Goal: Information Seeking & Learning: Understand process/instructions

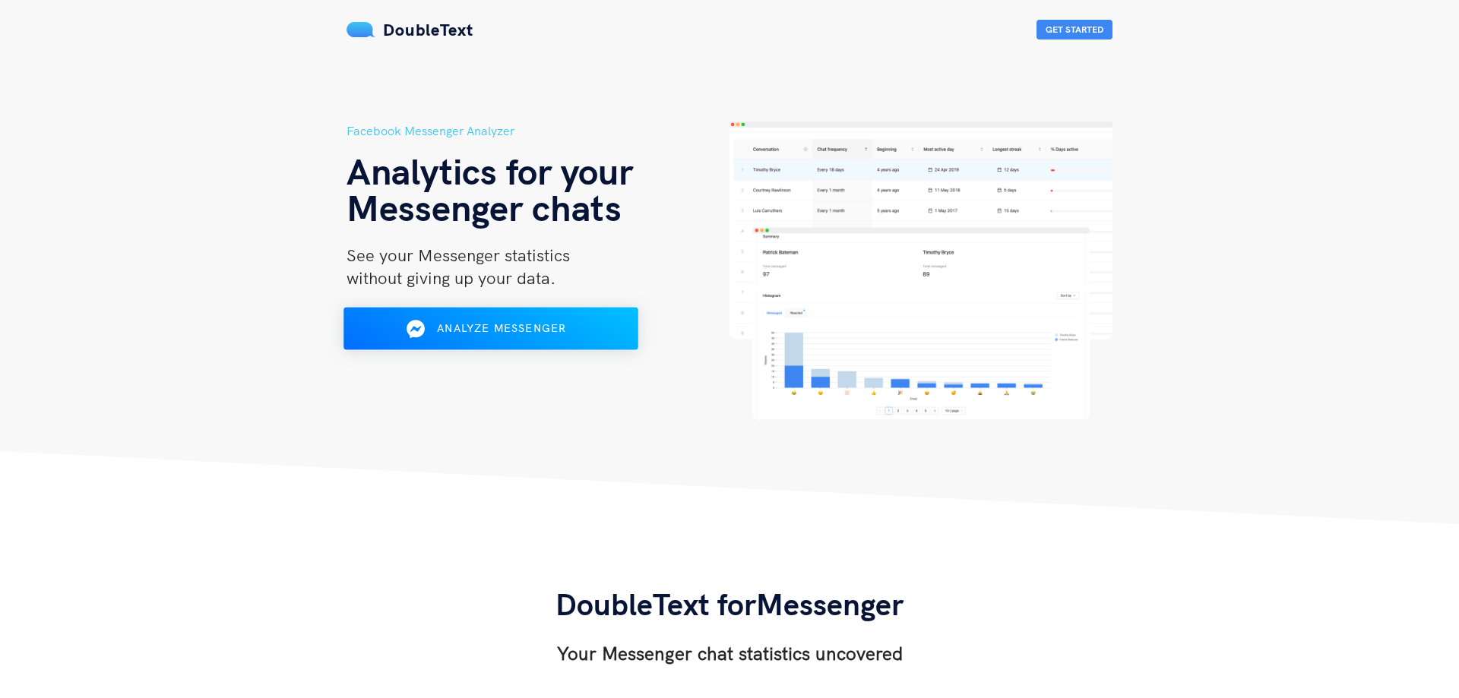
click at [499, 344] on button "Analyze Messenger" at bounding box center [491, 329] width 295 height 43
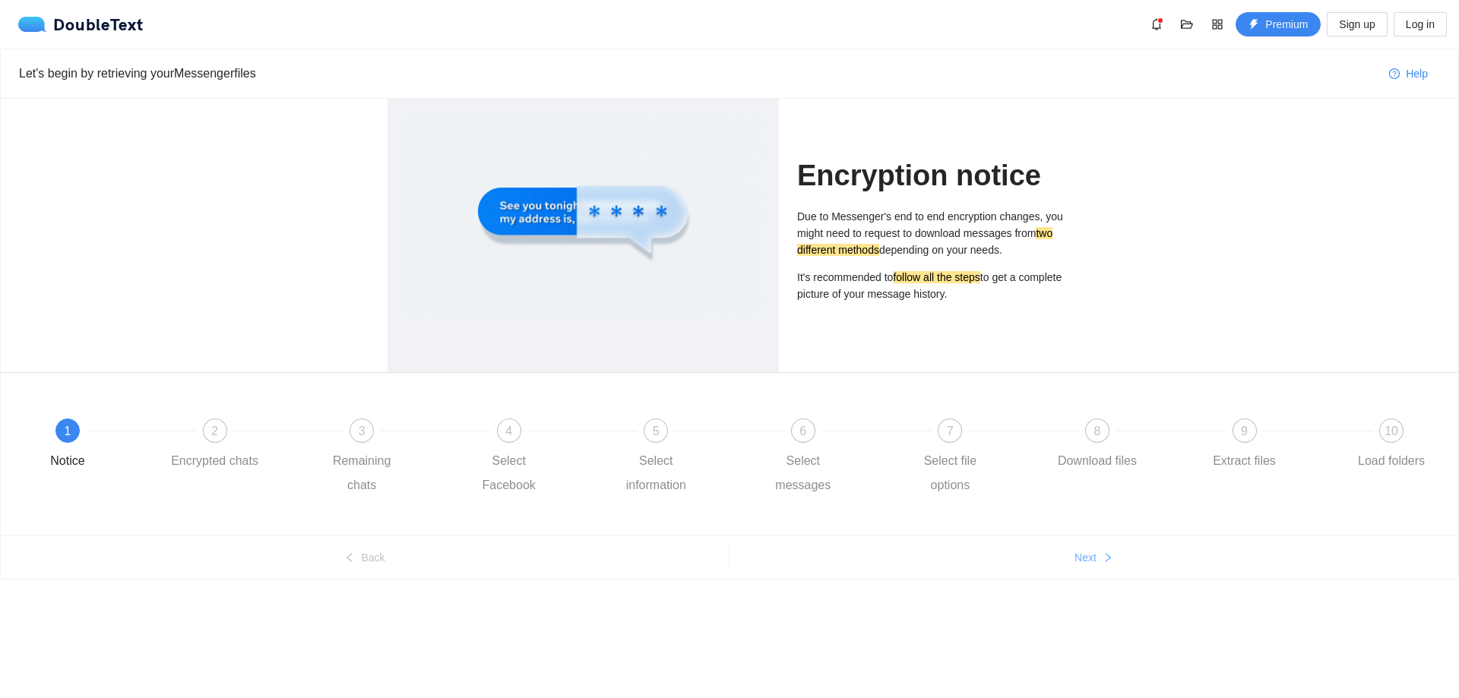
click at [1074, 550] on button "Next" at bounding box center [1094, 558] width 729 height 24
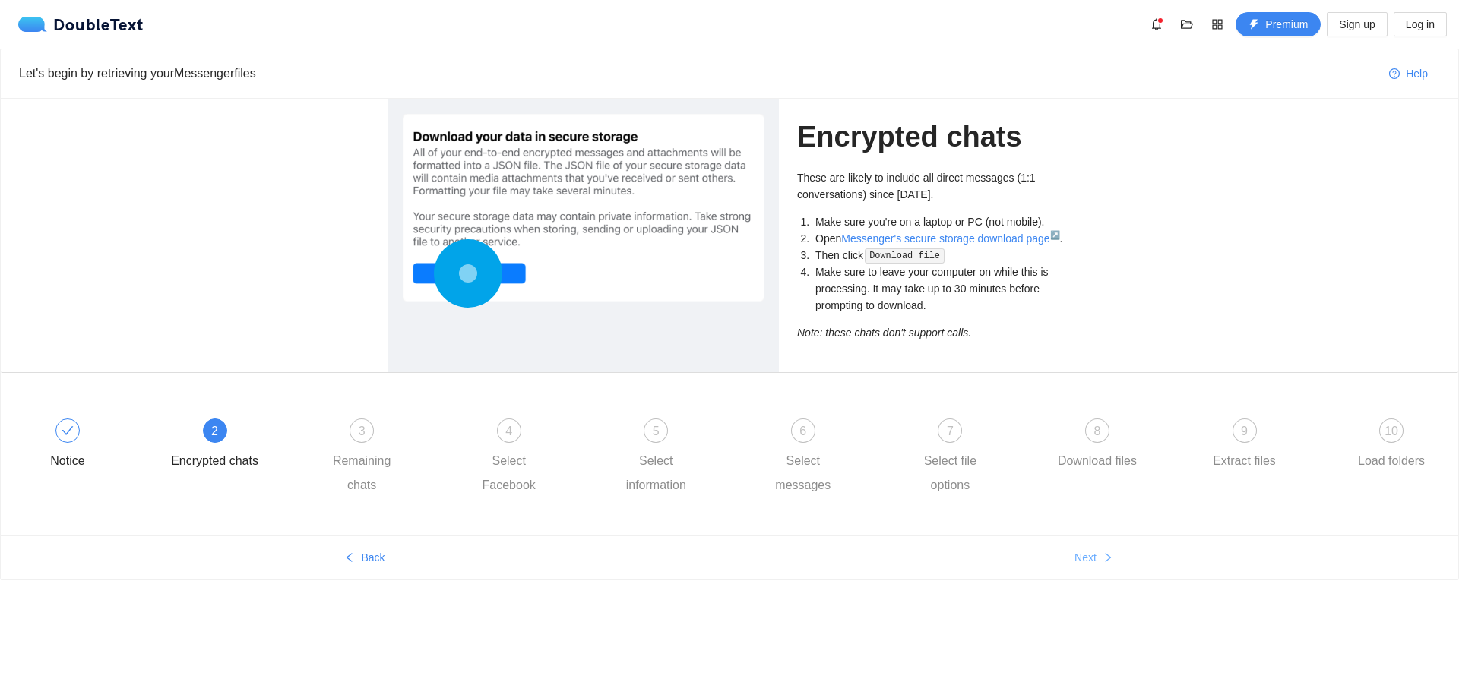
click at [1103, 554] on icon "right" at bounding box center [1108, 558] width 11 height 11
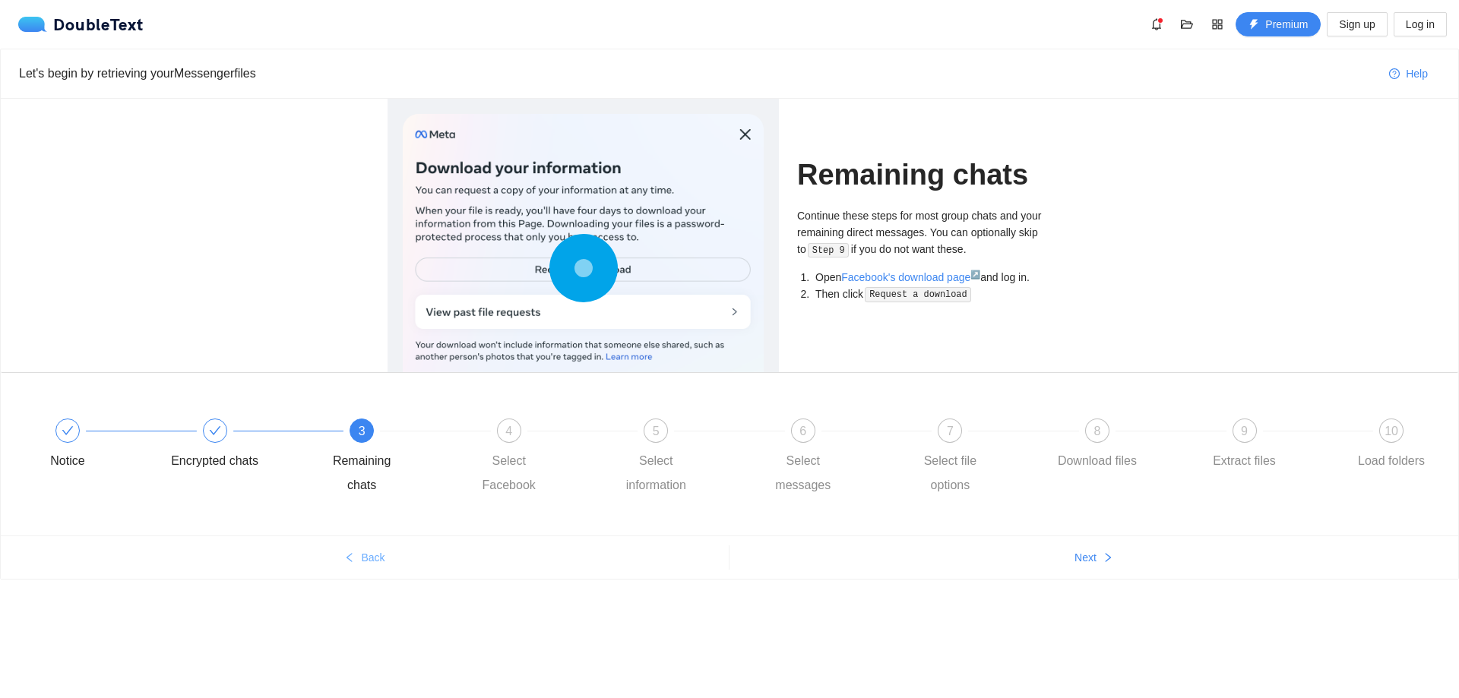
click at [371, 552] on span "Back" at bounding box center [373, 557] width 24 height 17
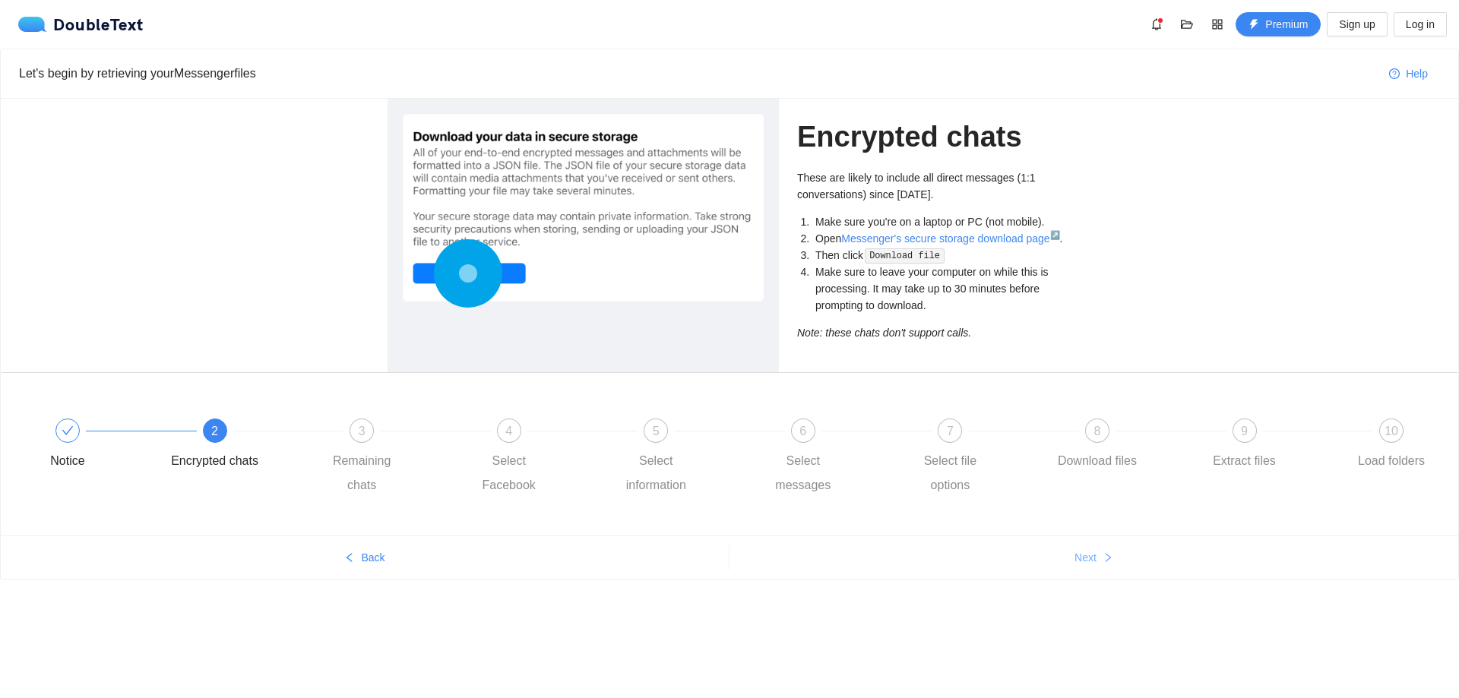
click at [1092, 556] on span "Next" at bounding box center [1086, 557] width 22 height 17
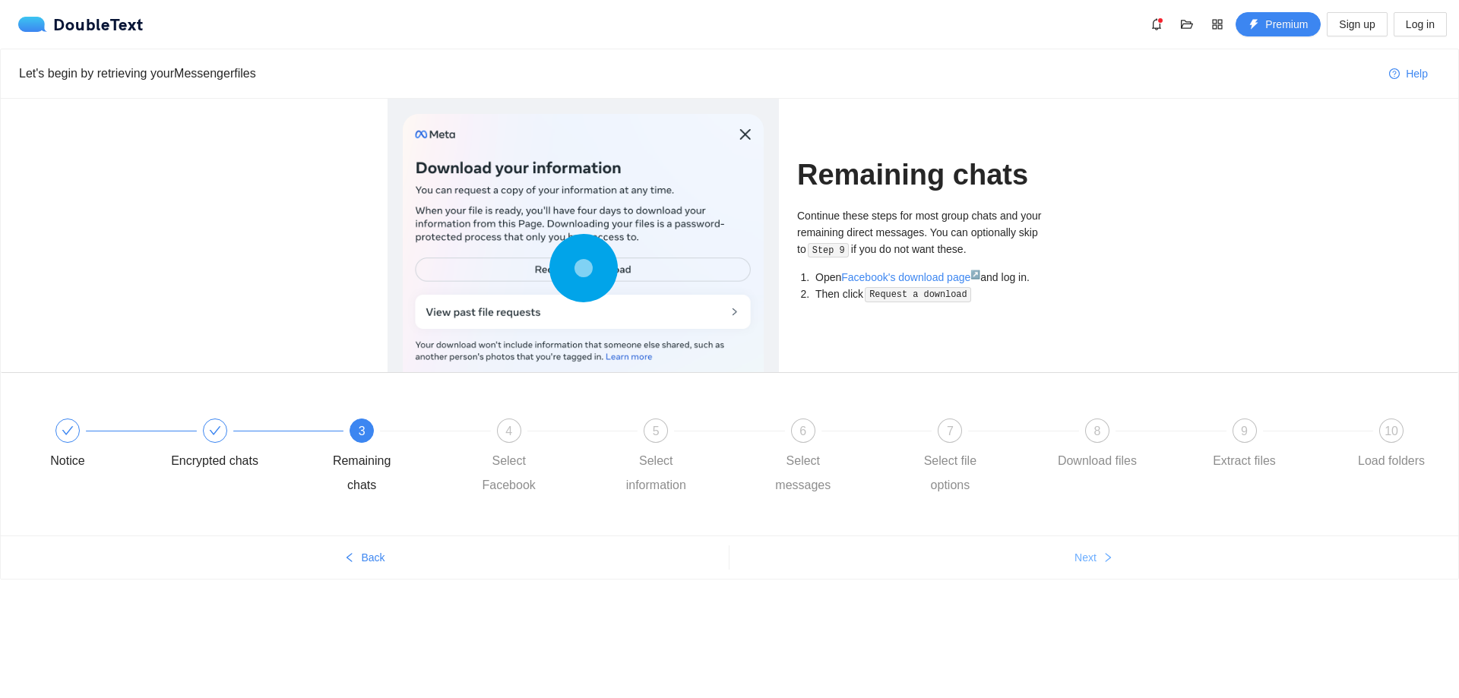
click at [1091, 555] on span "Next" at bounding box center [1086, 557] width 22 height 17
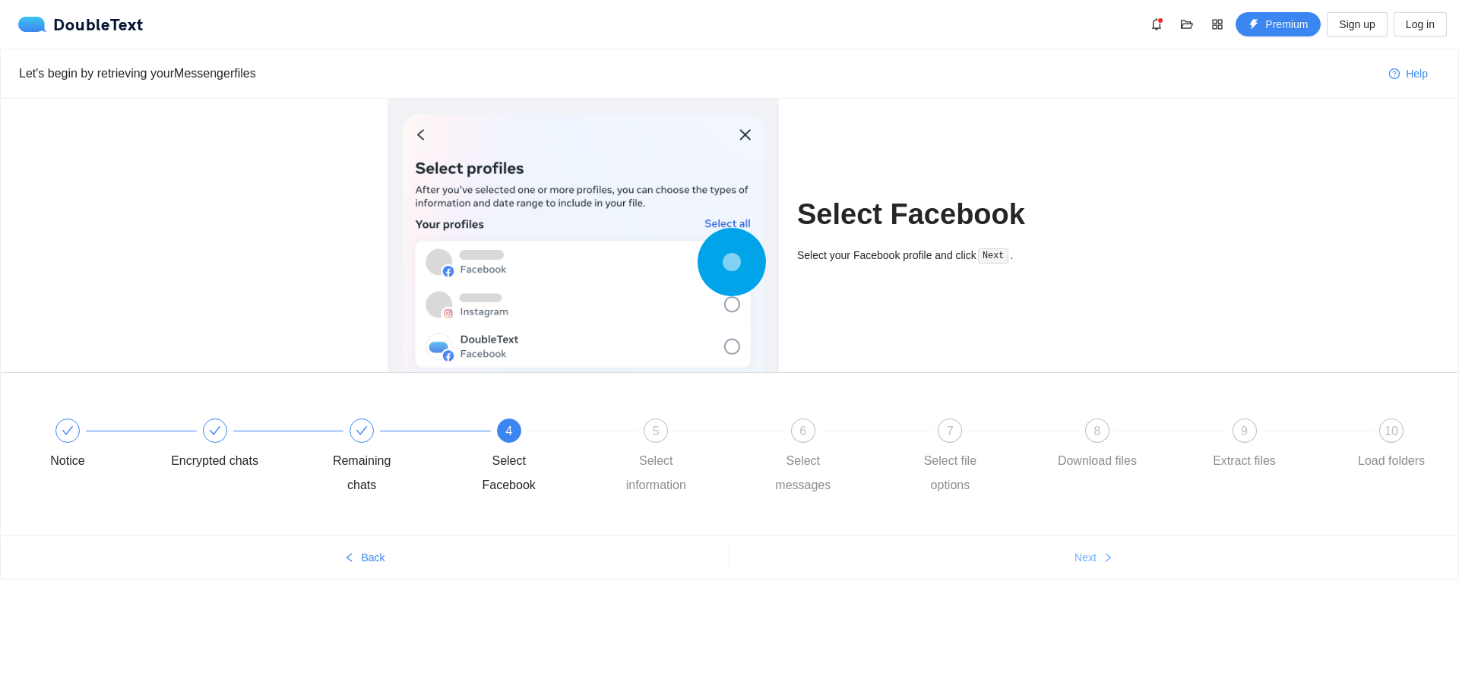
click at [1091, 554] on span "Next" at bounding box center [1086, 557] width 22 height 17
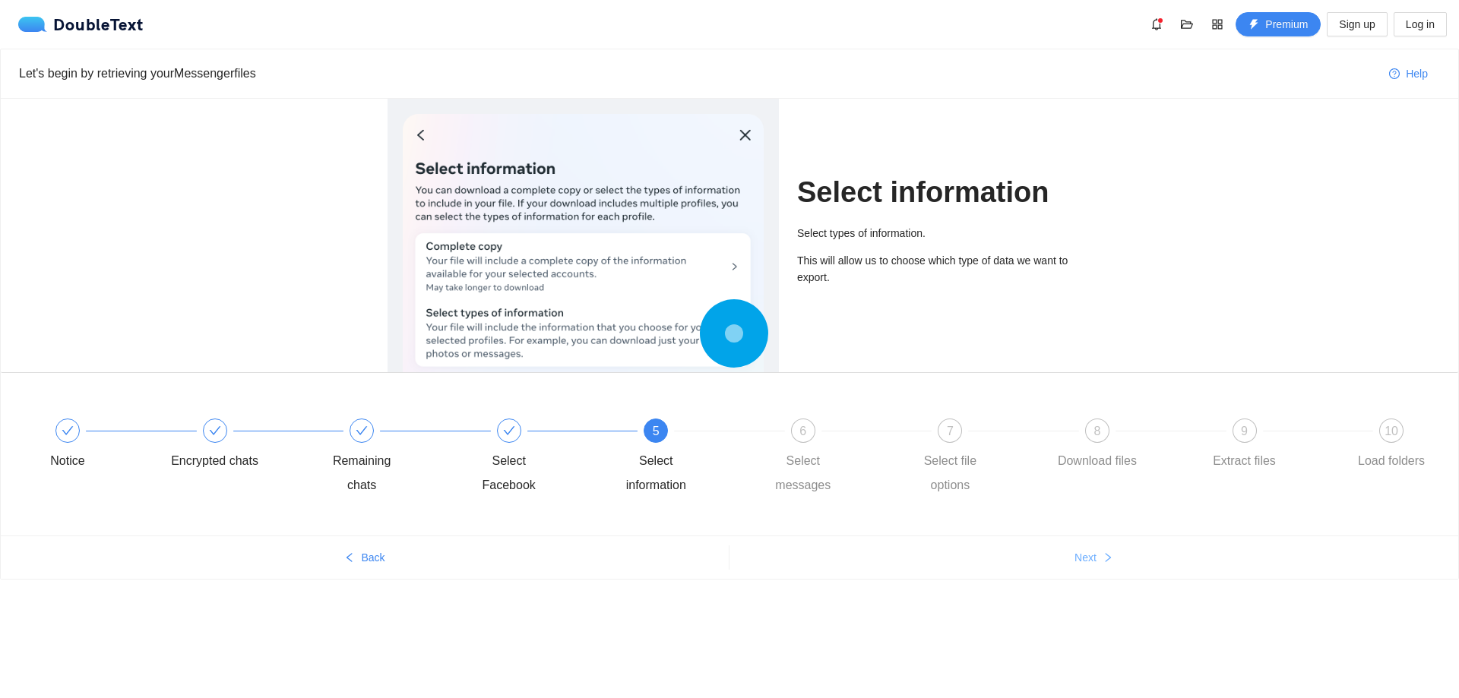
click at [1091, 553] on span "Next" at bounding box center [1086, 557] width 22 height 17
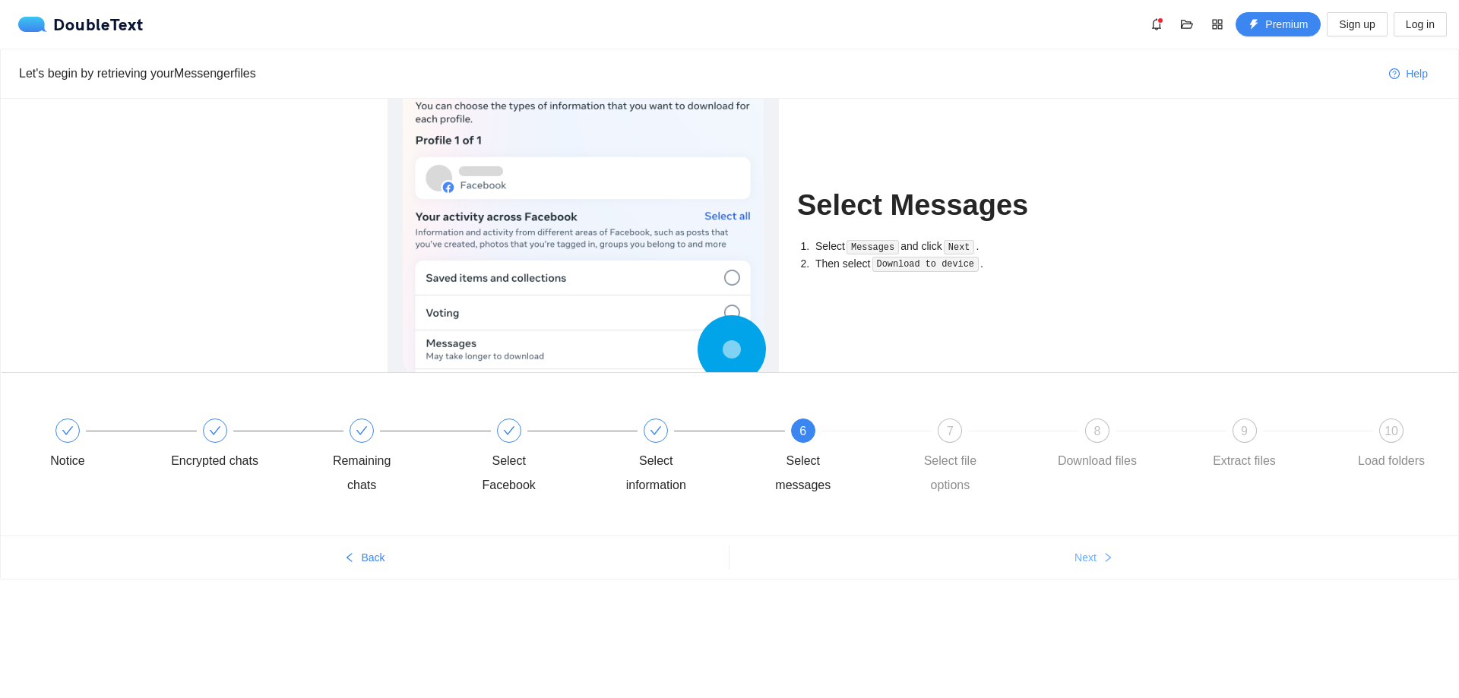
click at [1080, 553] on span "Next" at bounding box center [1086, 557] width 22 height 17
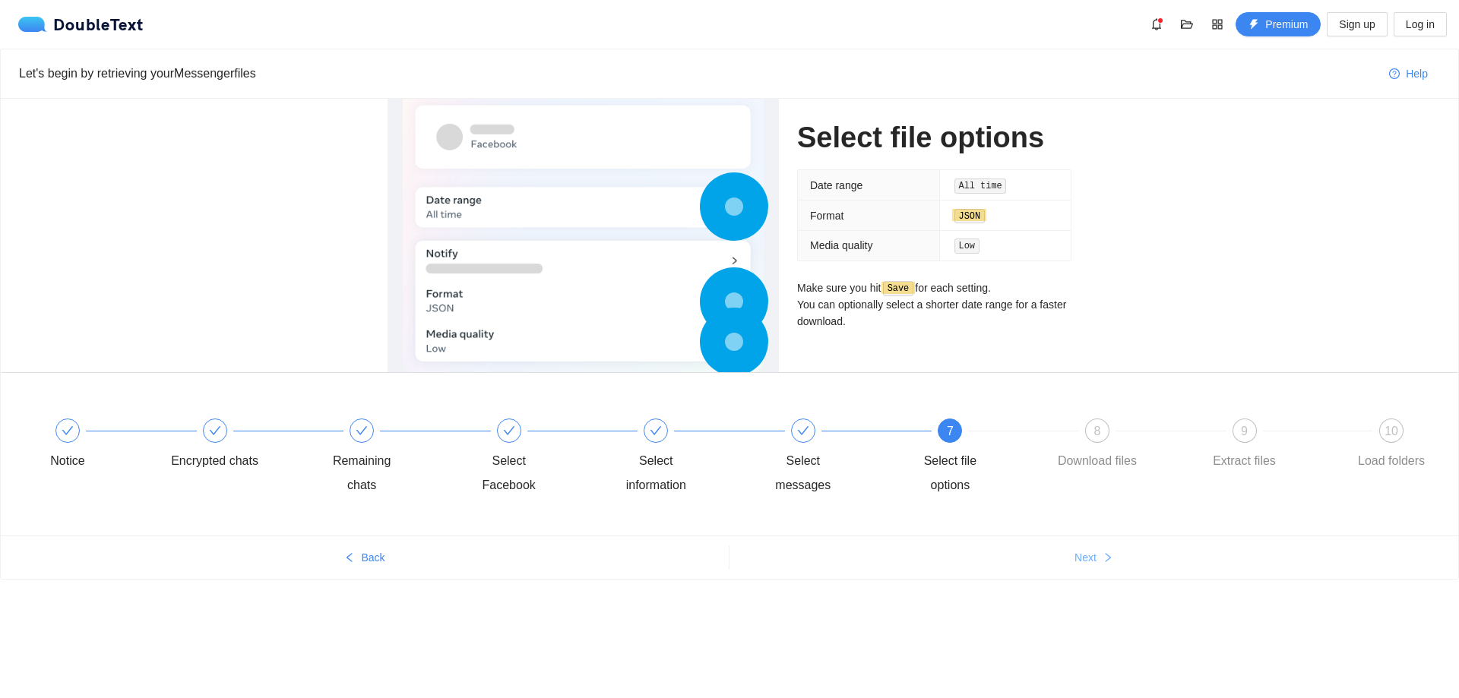
click at [1088, 553] on span "Next" at bounding box center [1086, 557] width 22 height 17
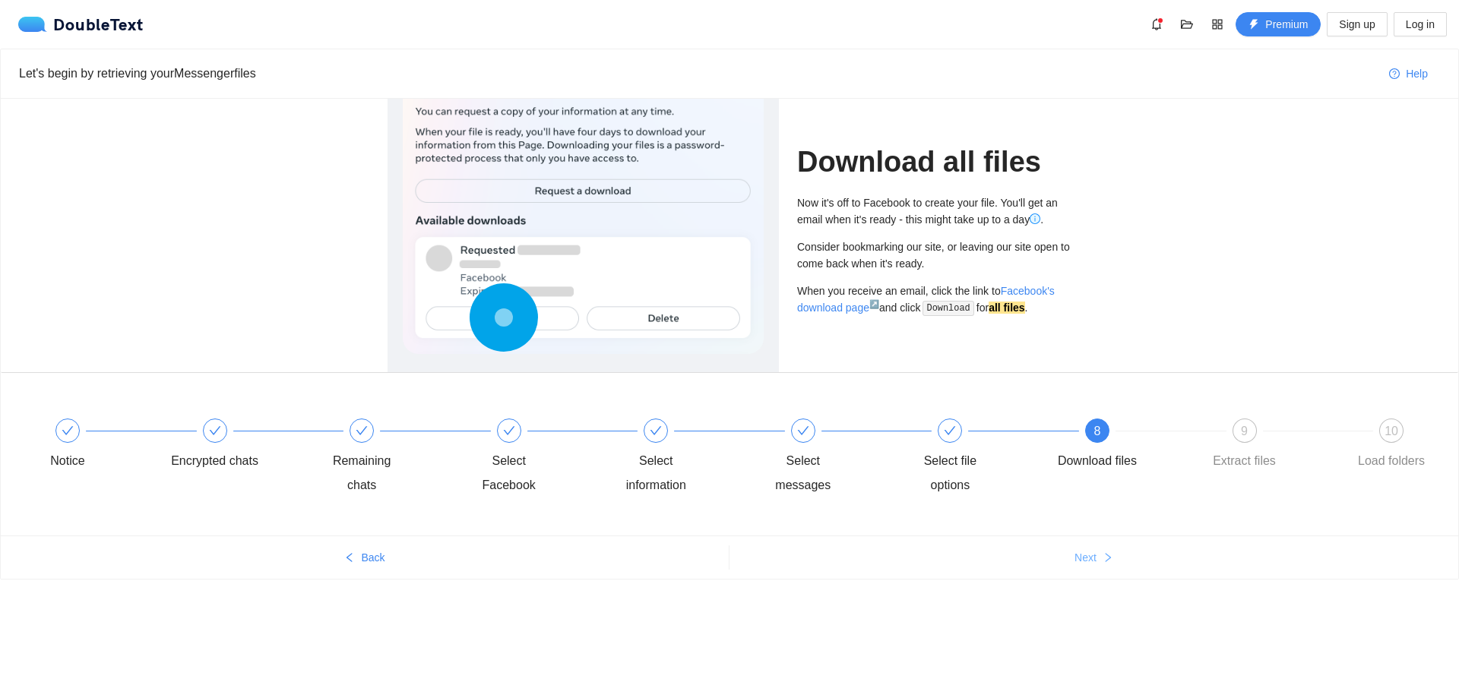
click at [1088, 553] on span "Next" at bounding box center [1086, 557] width 22 height 17
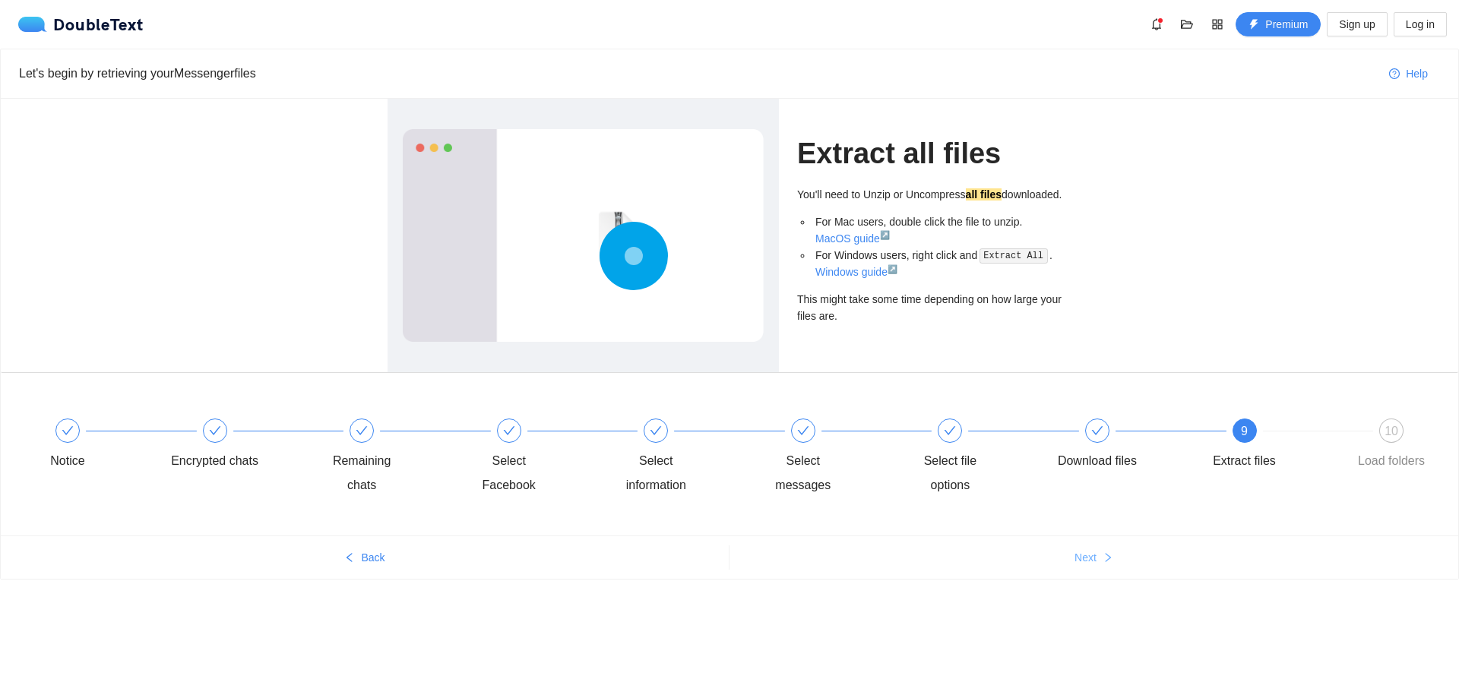
click at [1088, 553] on span "Next" at bounding box center [1086, 557] width 22 height 17
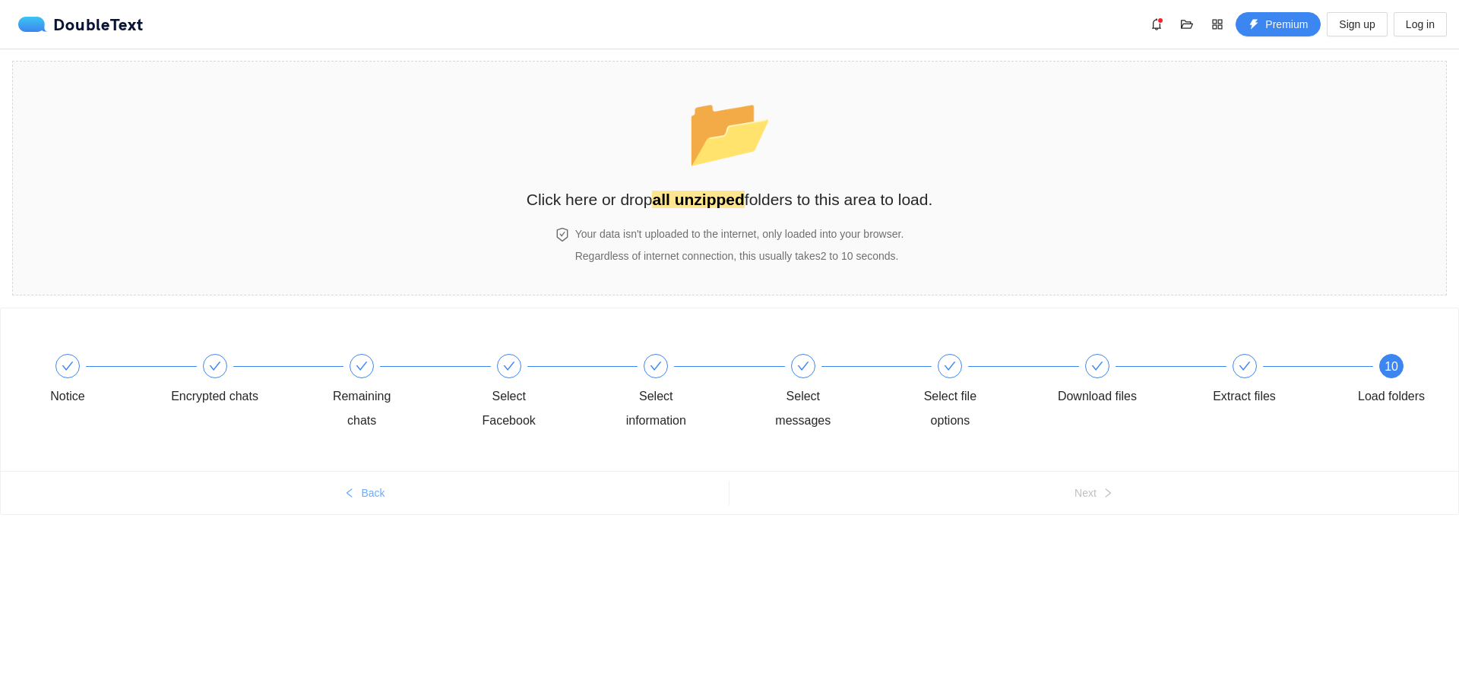
click at [389, 489] on button "Back" at bounding box center [365, 493] width 728 height 24
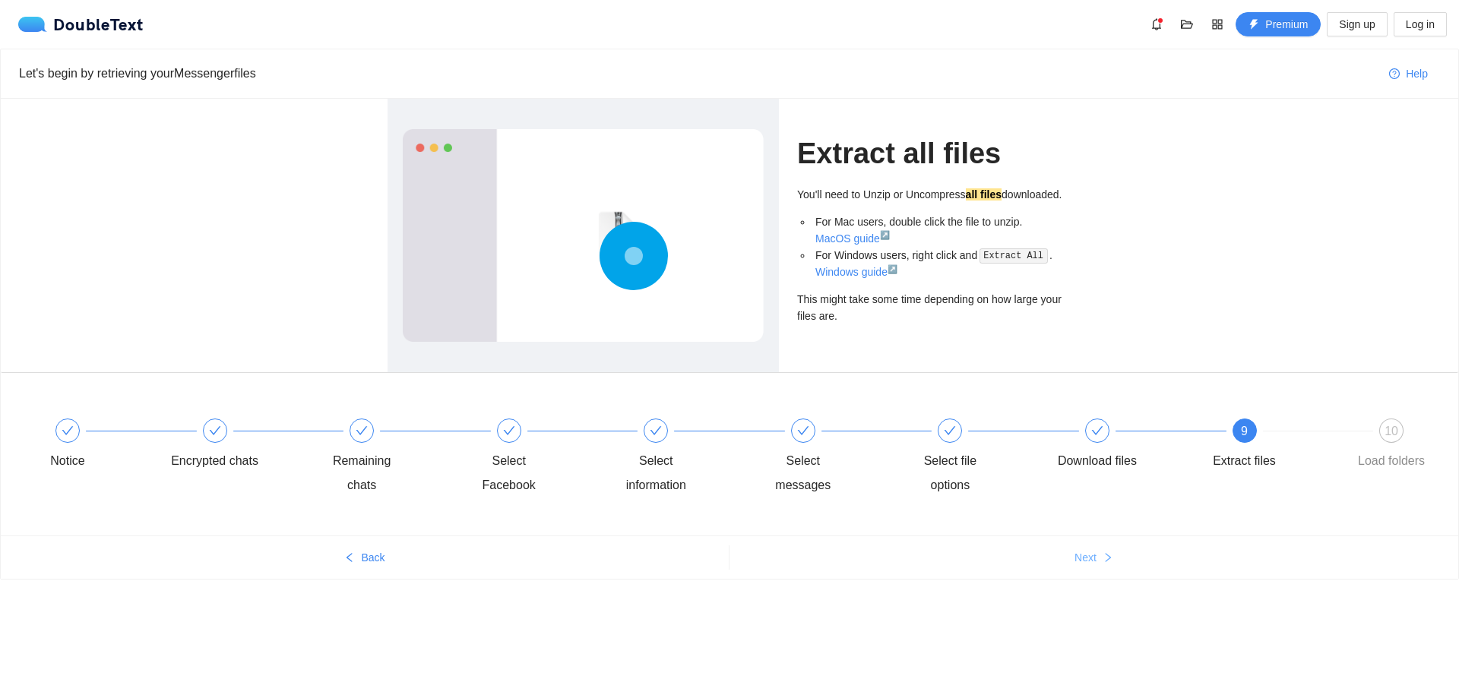
click at [1129, 556] on button "Next" at bounding box center [1094, 558] width 729 height 24
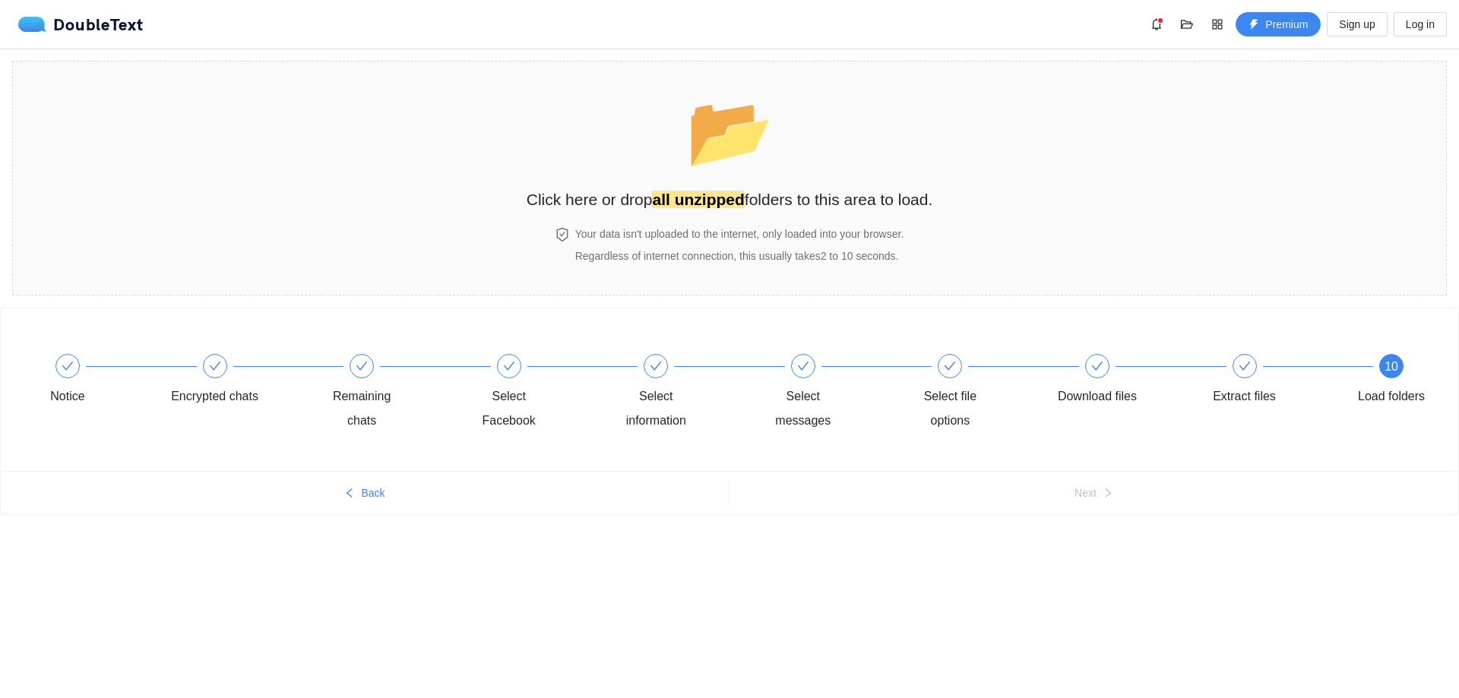
click at [382, 515] on ul "Back Next" at bounding box center [730, 492] width 1458 height 43
click at [378, 505] on button "Back" at bounding box center [365, 493] width 728 height 24
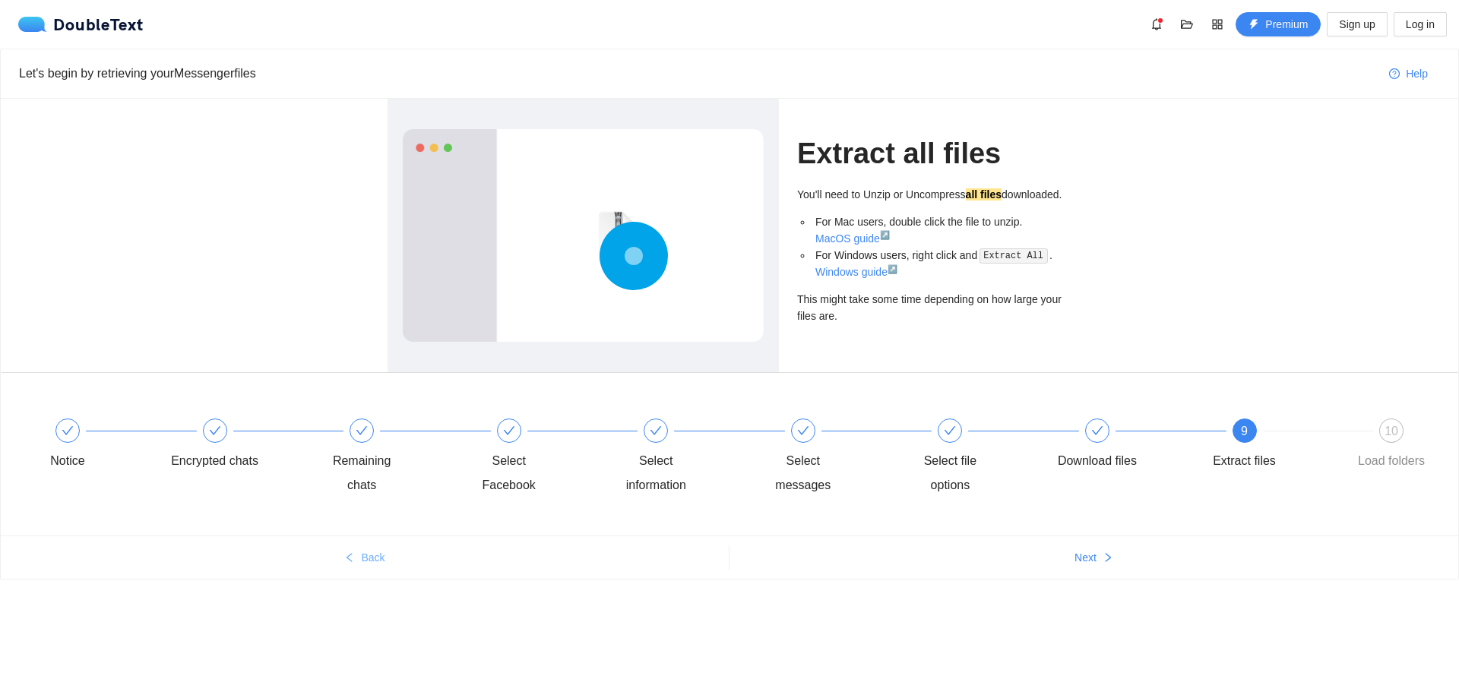
click at [375, 549] on button "Back" at bounding box center [365, 558] width 728 height 24
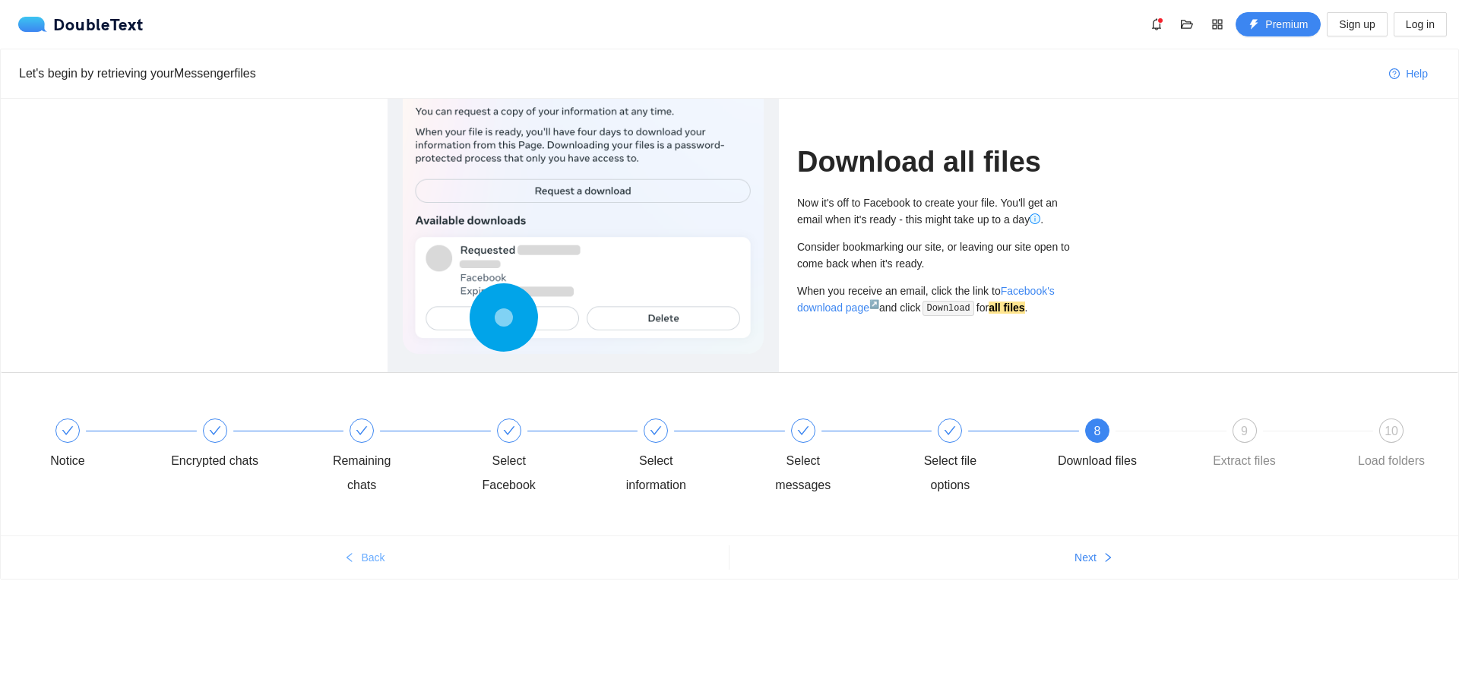
click at [374, 550] on span "Back" at bounding box center [373, 557] width 24 height 17
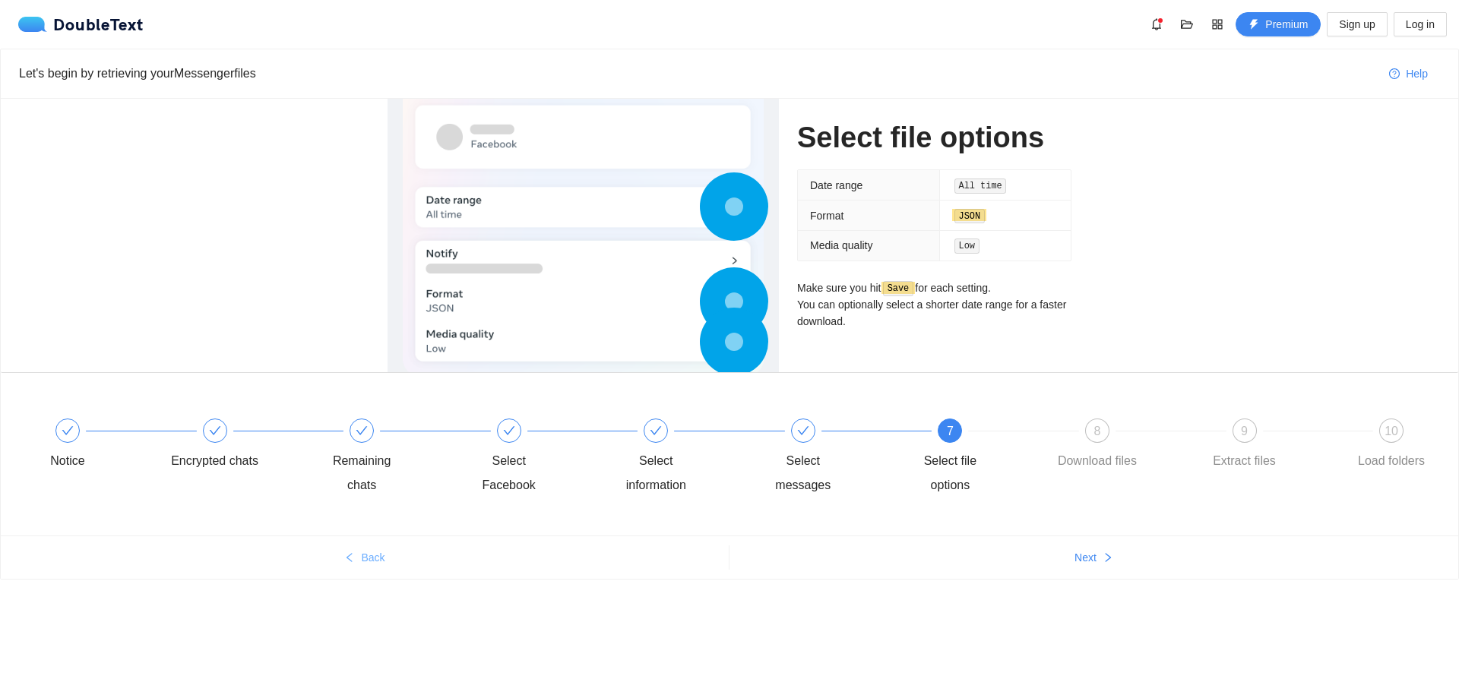
click at [374, 550] on span "Back" at bounding box center [373, 557] width 24 height 17
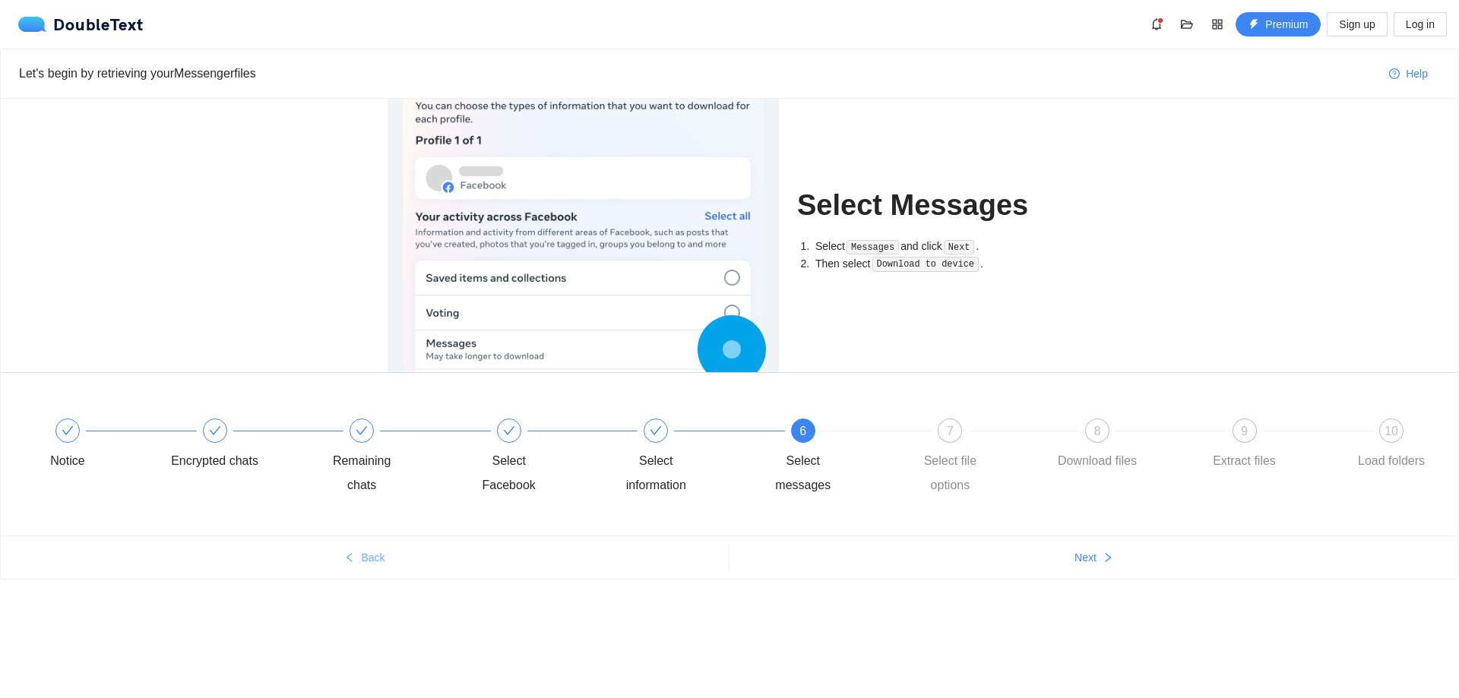
click at [374, 550] on span "Back" at bounding box center [373, 557] width 24 height 17
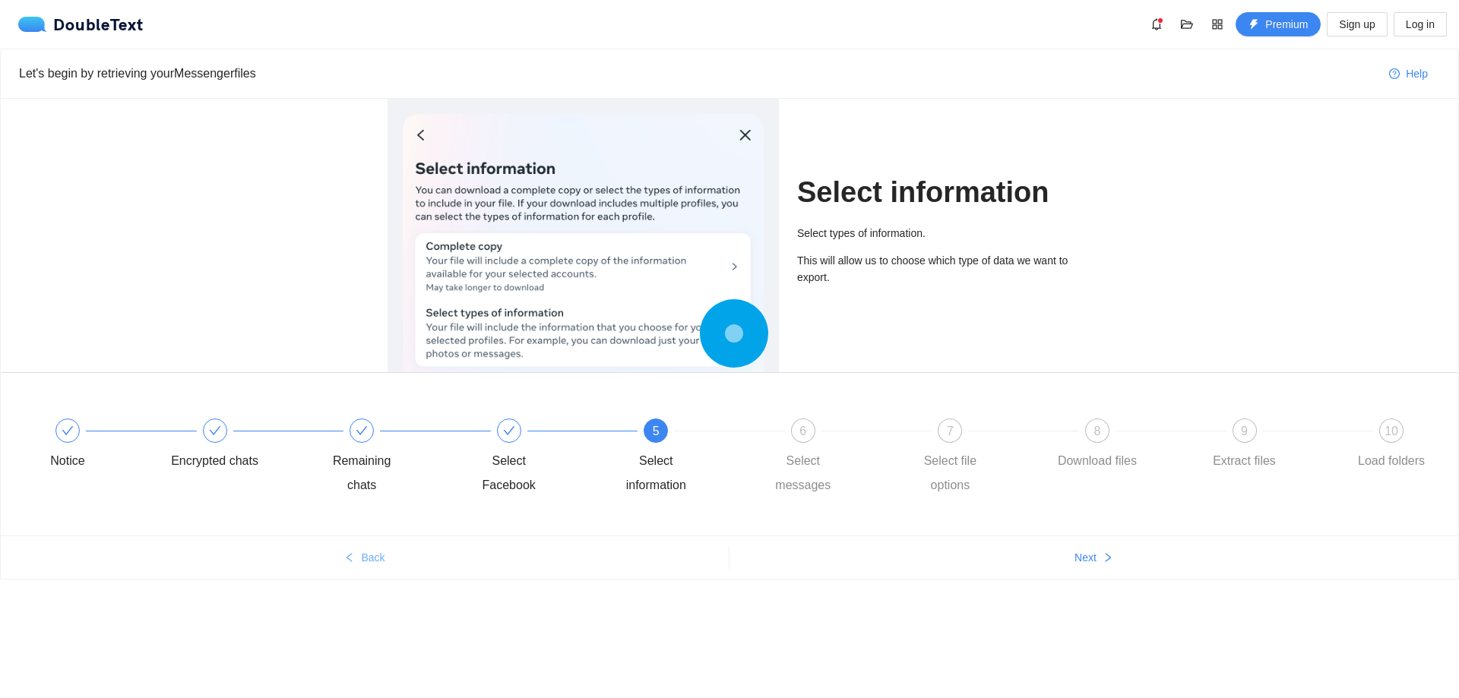
click at [374, 550] on span "Back" at bounding box center [373, 557] width 24 height 17
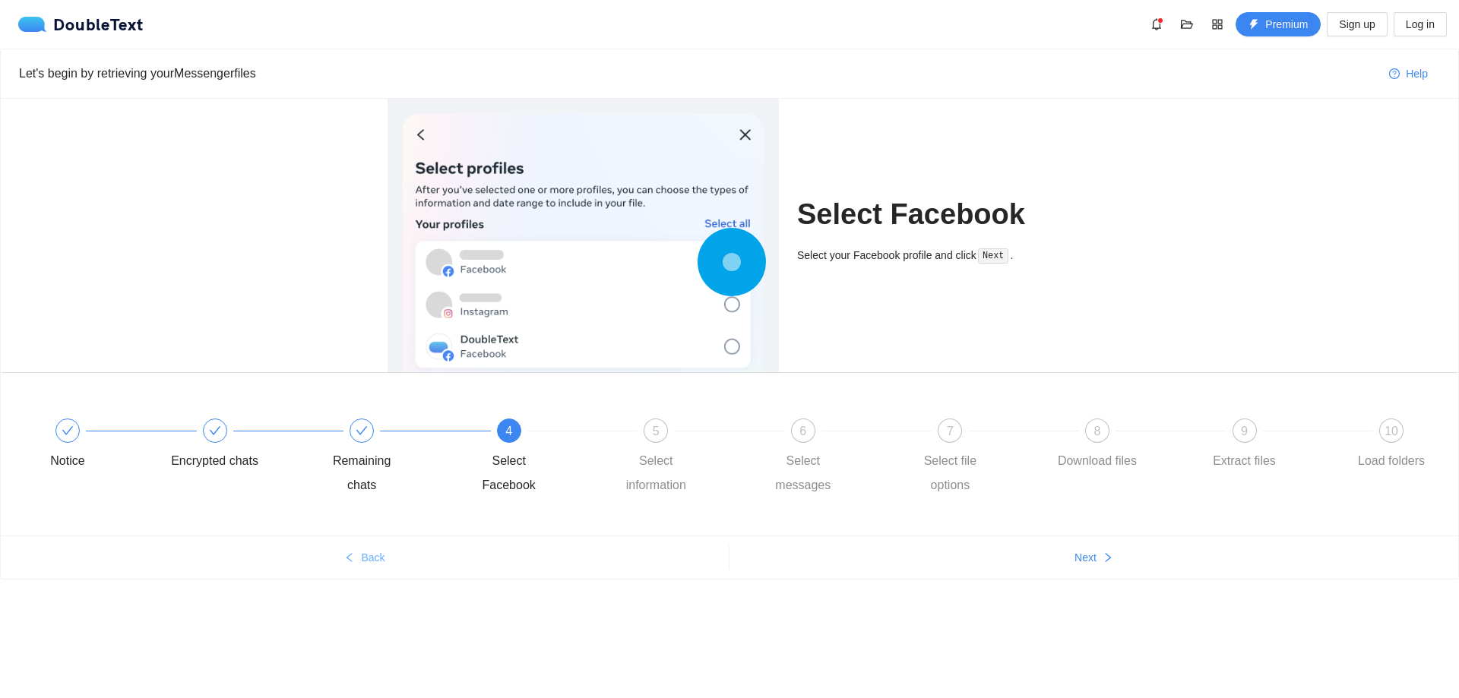
click at [374, 550] on span "Back" at bounding box center [373, 557] width 24 height 17
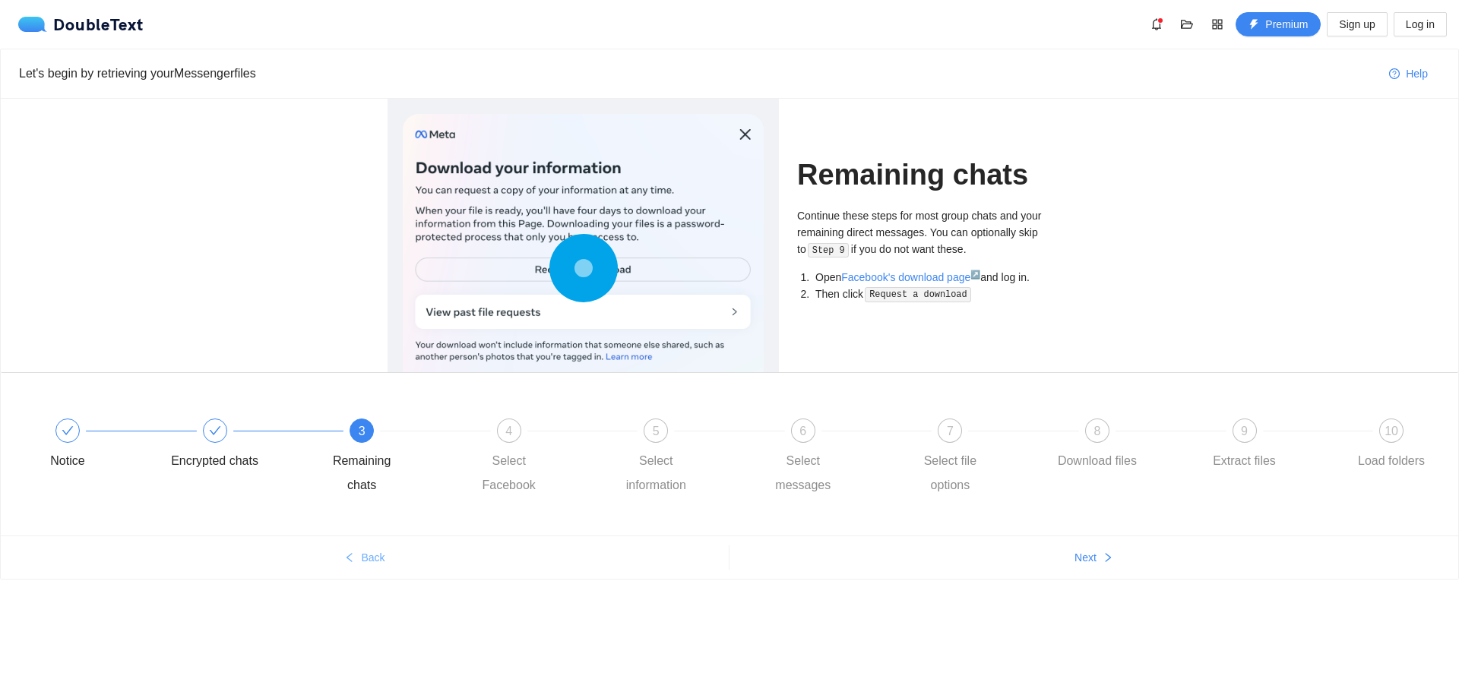
click at [374, 550] on span "Back" at bounding box center [373, 557] width 24 height 17
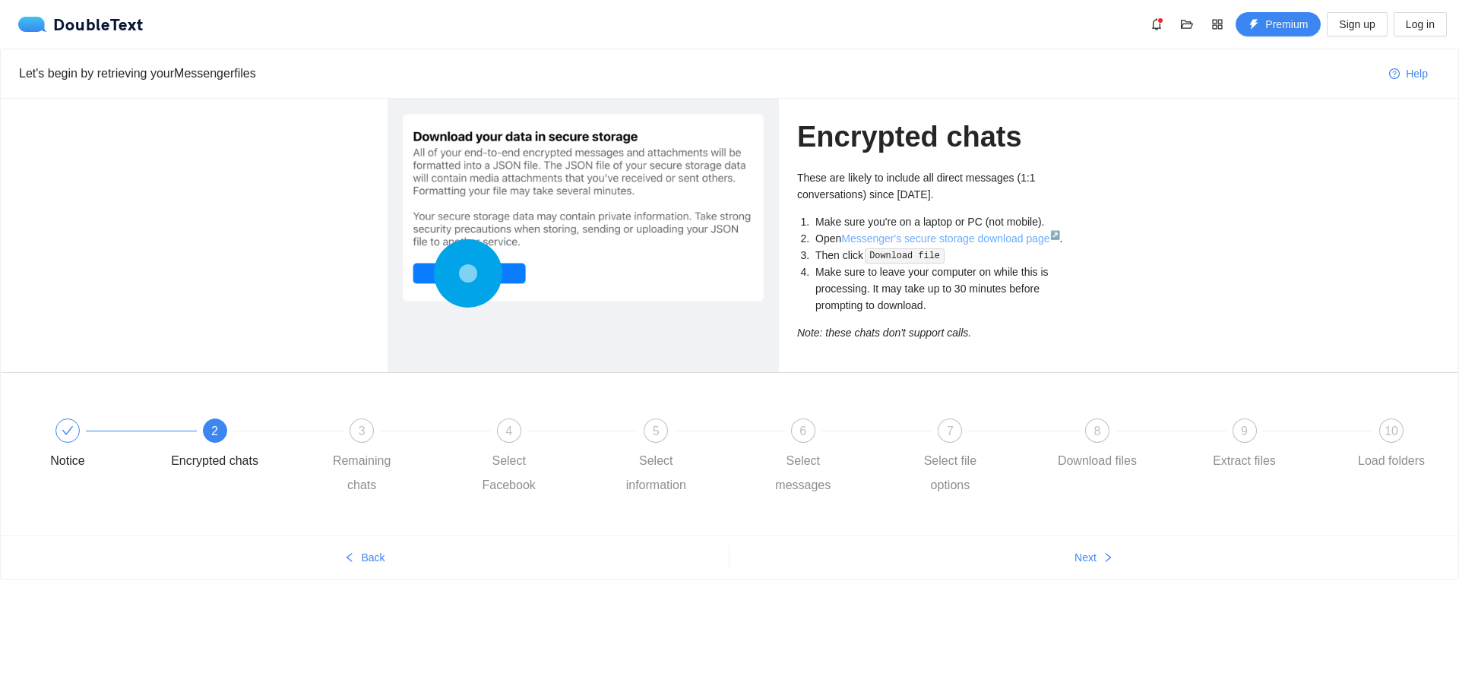
click at [908, 242] on link "Messenger's secure storage download page ↗" at bounding box center [950, 239] width 218 height 12
click at [906, 239] on link "Messenger's secure storage download page ↗" at bounding box center [950, 239] width 218 height 12
click at [1108, 555] on icon "right" at bounding box center [1108, 558] width 11 height 11
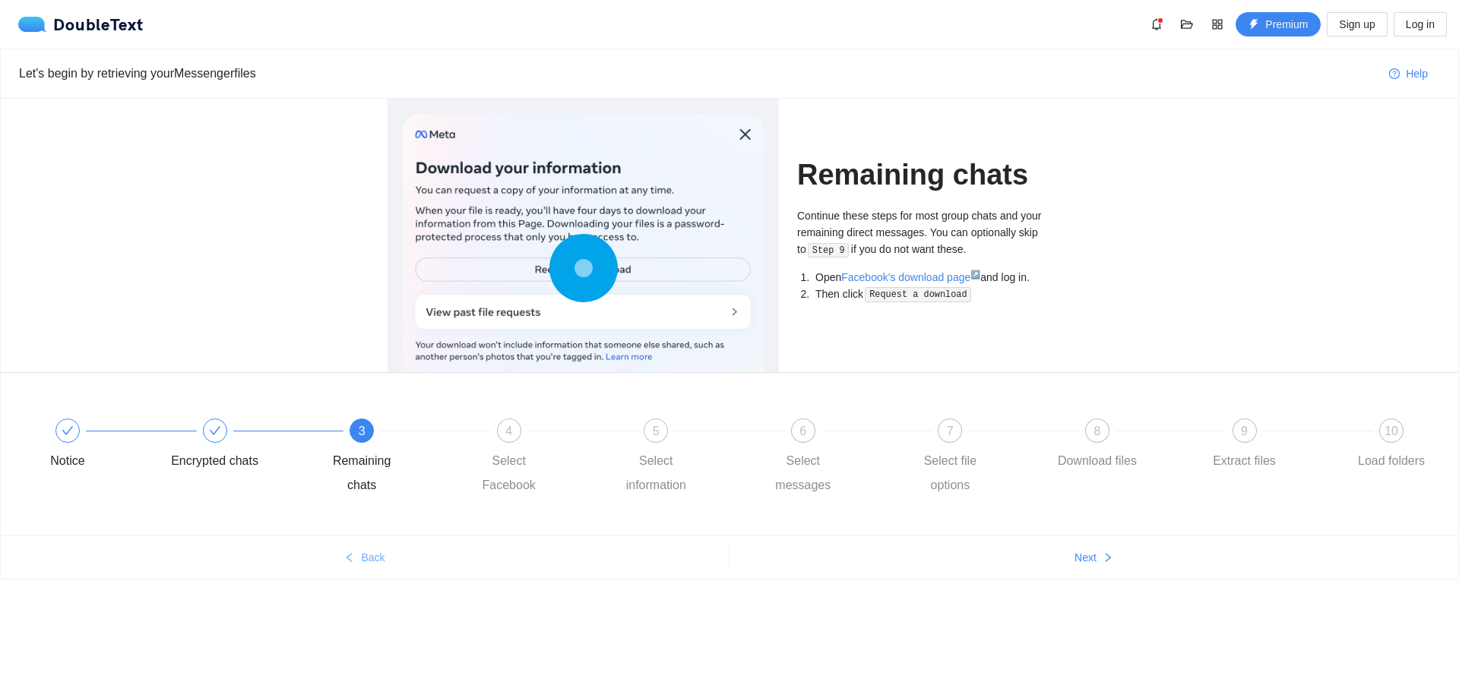
click at [399, 558] on button "Back" at bounding box center [365, 558] width 728 height 24
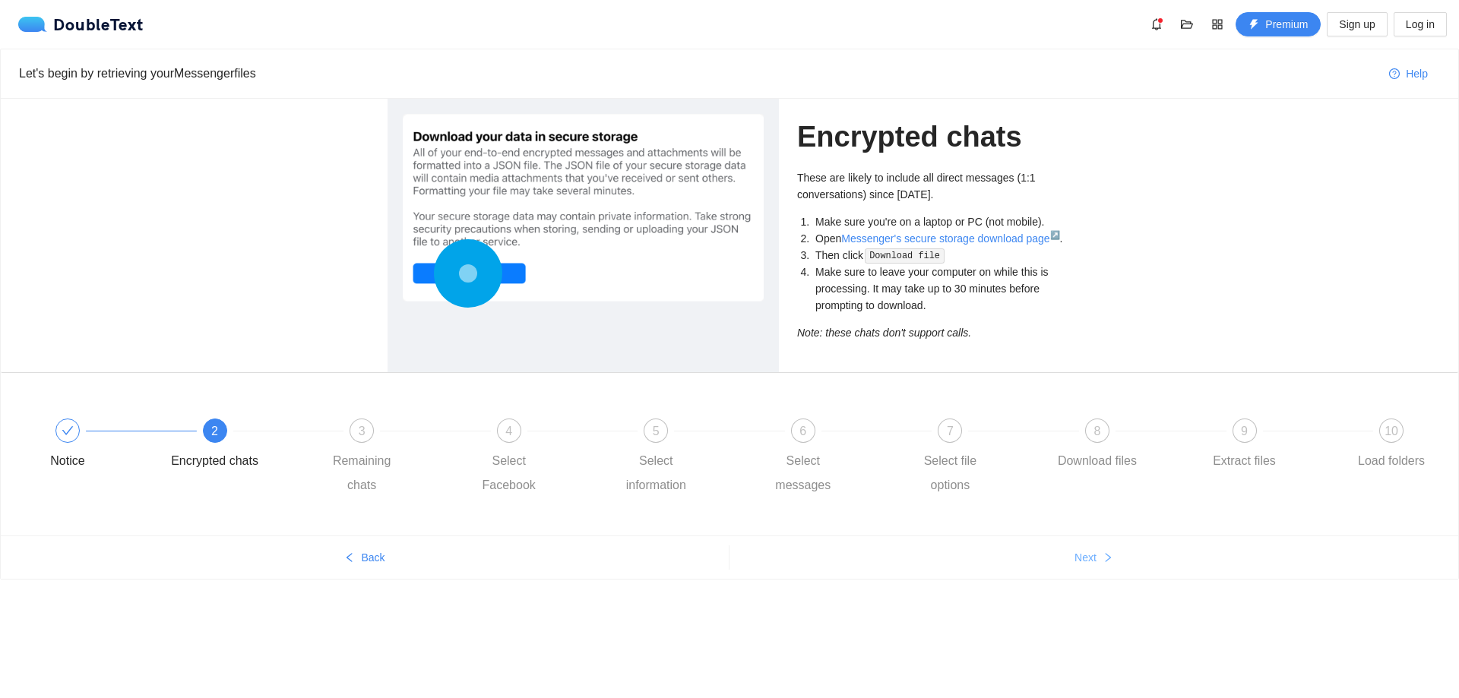
click at [1094, 554] on span "Next" at bounding box center [1086, 557] width 22 height 17
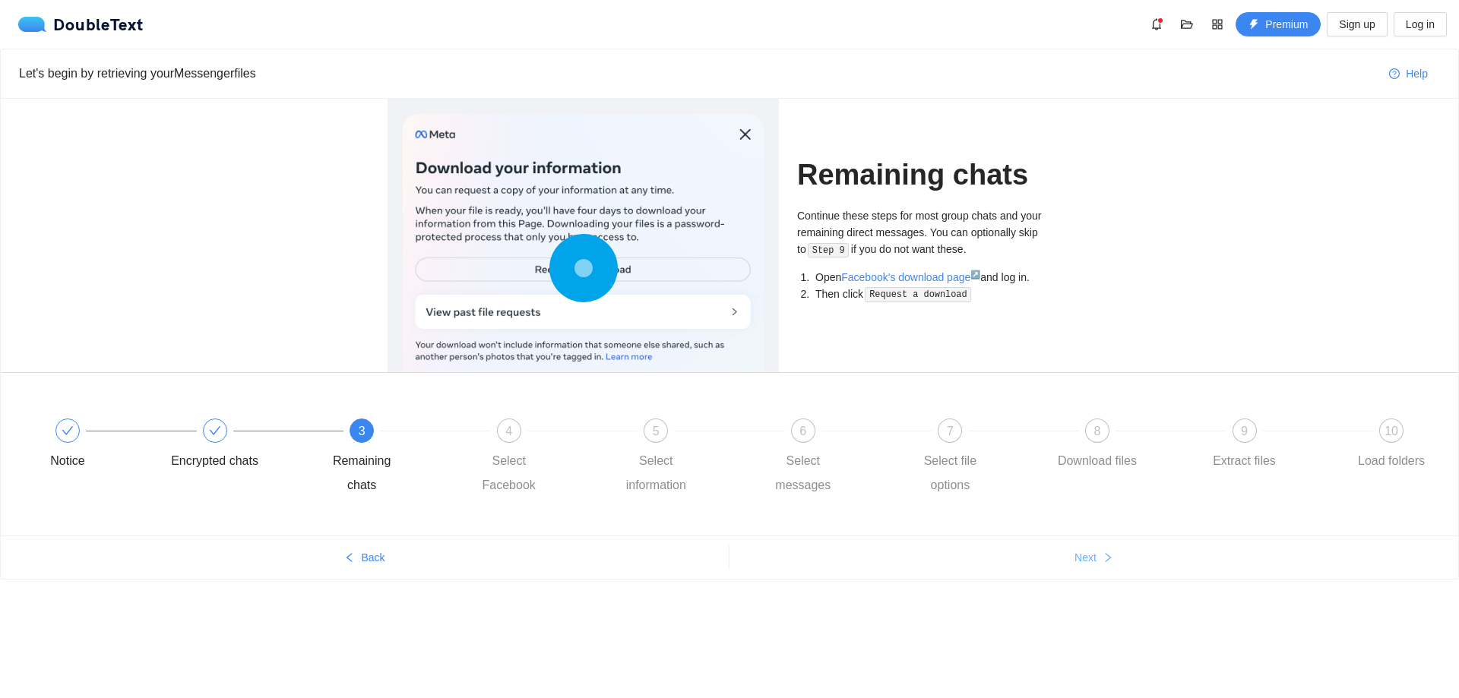
click at [1094, 554] on span "Next" at bounding box center [1086, 557] width 22 height 17
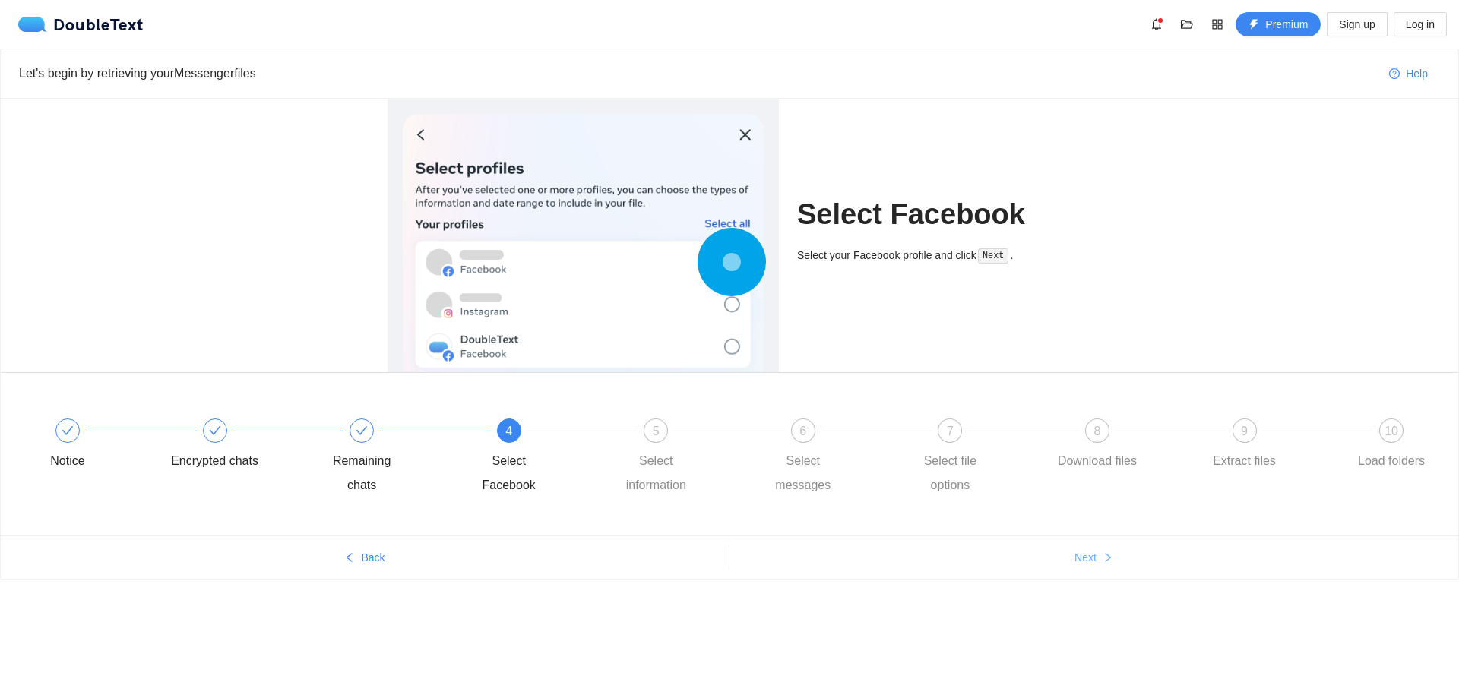
click at [1094, 554] on span "Next" at bounding box center [1086, 557] width 22 height 17
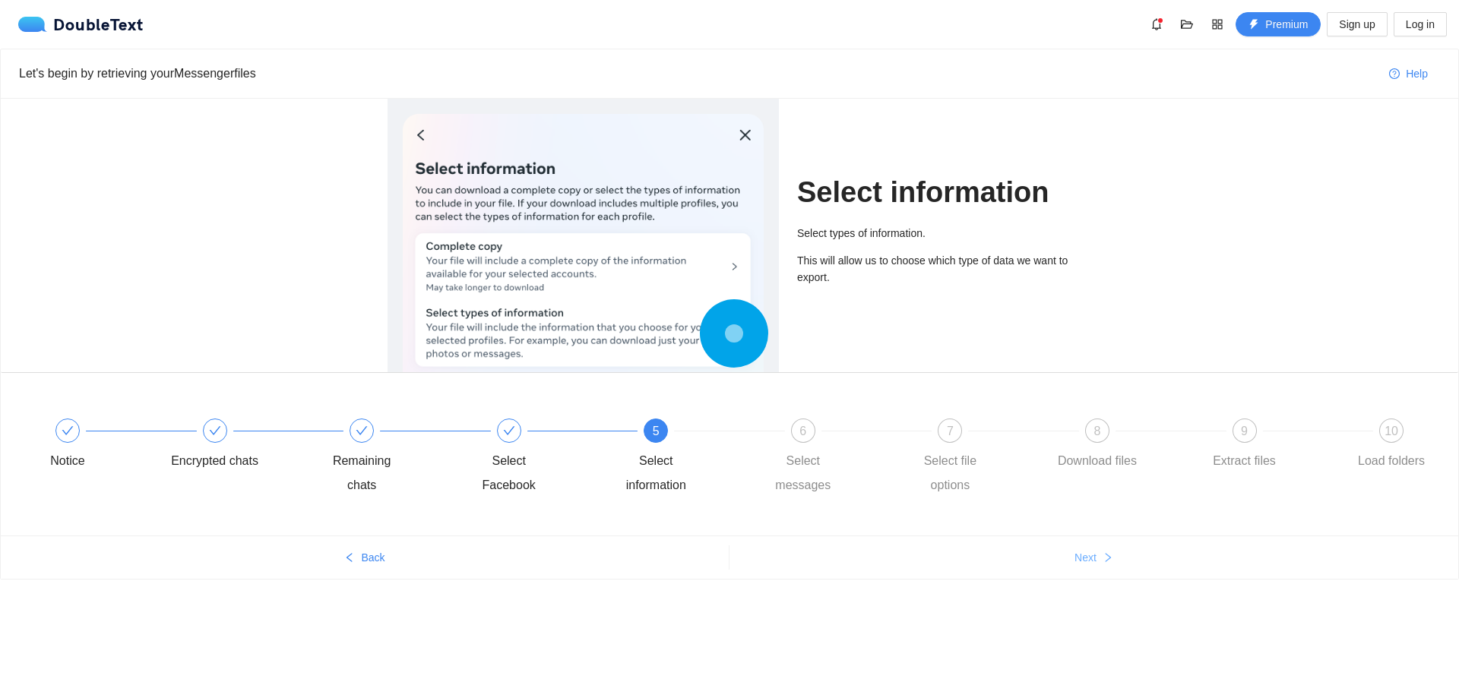
click at [1095, 553] on span "Next" at bounding box center [1086, 557] width 22 height 17
click at [1096, 553] on span "Next" at bounding box center [1086, 557] width 22 height 17
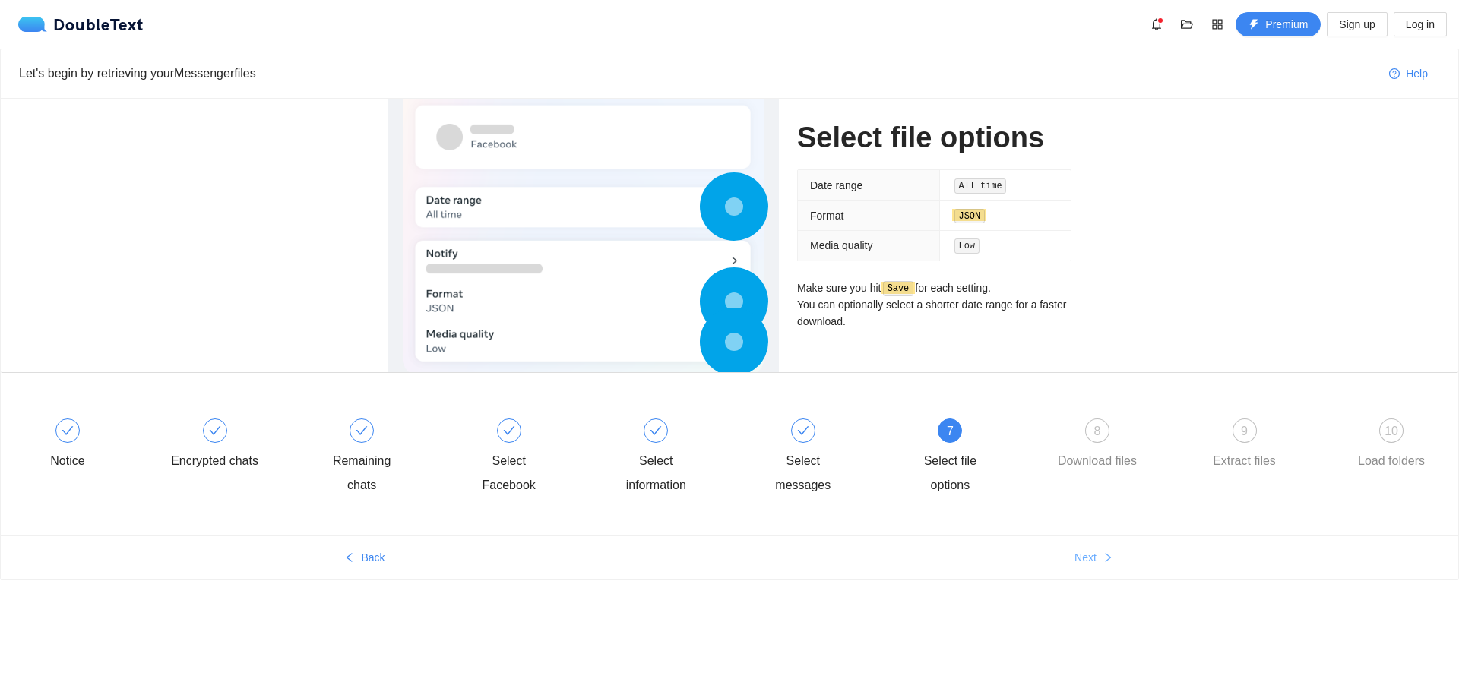
click at [1097, 552] on button "Next" at bounding box center [1094, 558] width 729 height 24
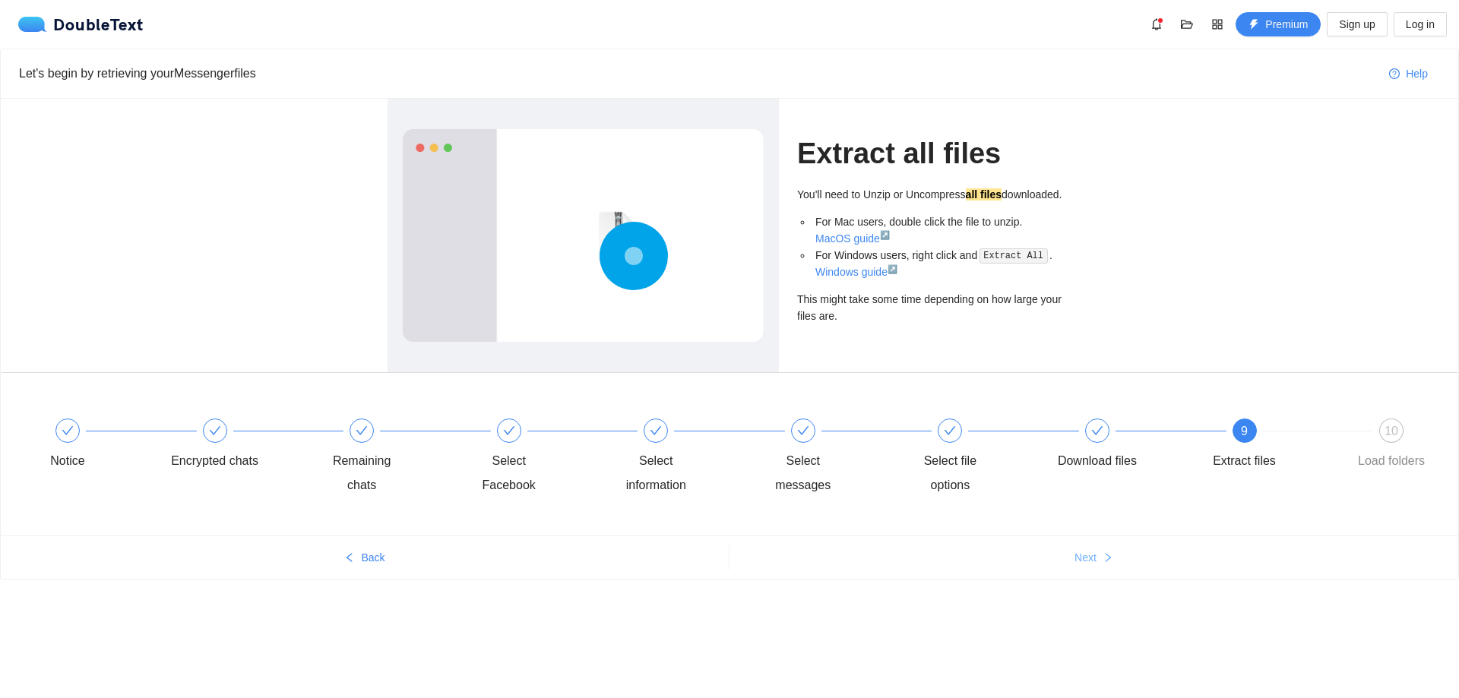
click at [1097, 552] on button "Next" at bounding box center [1094, 558] width 729 height 24
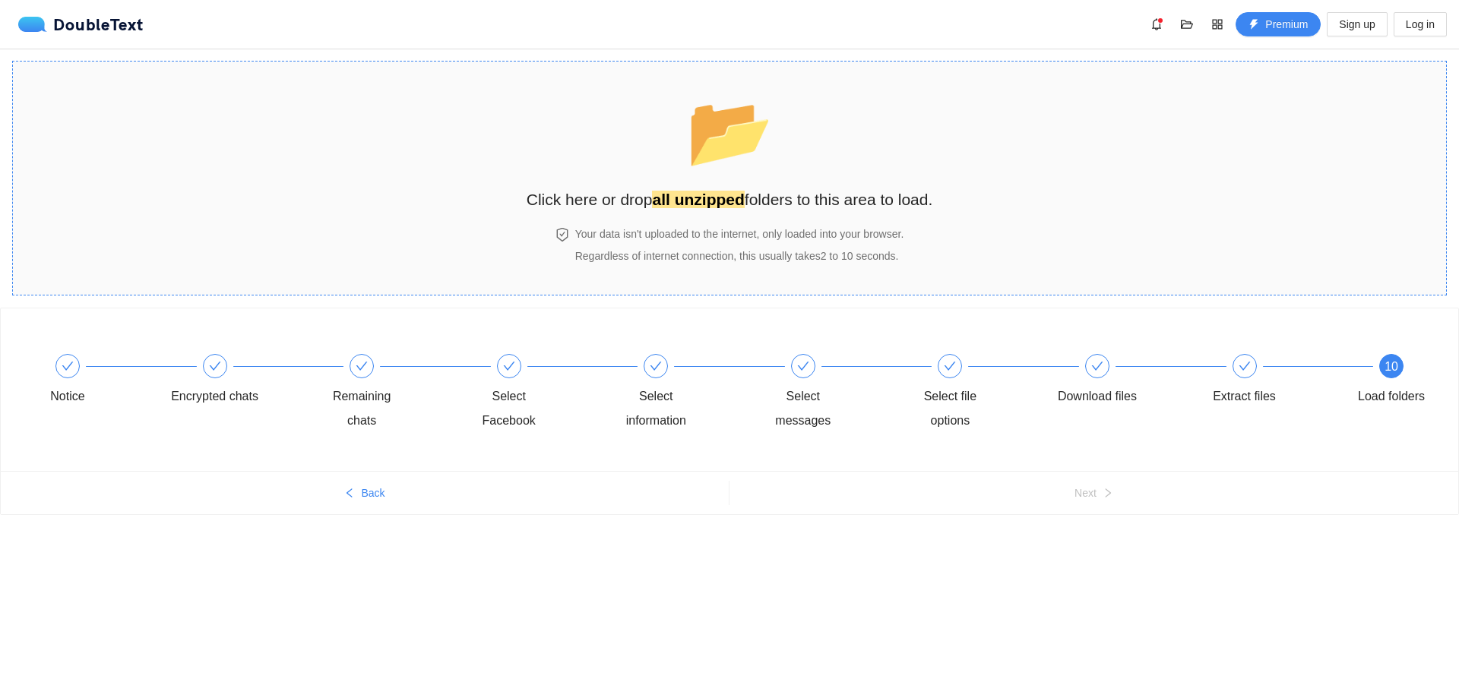
click at [705, 249] on div "Your data isn't uploaded to the internet, only loaded into your browser. Regard…" at bounding box center [739, 245] width 335 height 39
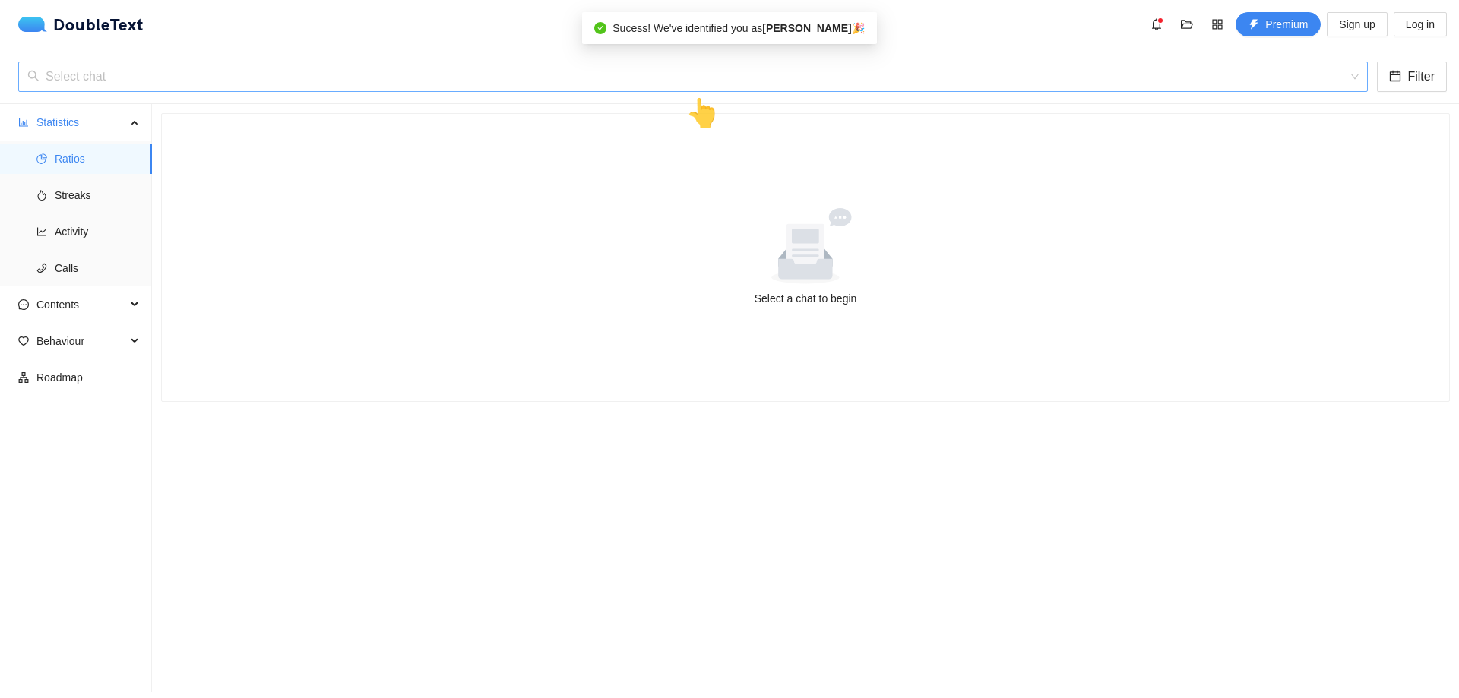
click at [711, 73] on input "search" at bounding box center [687, 76] width 1321 height 29
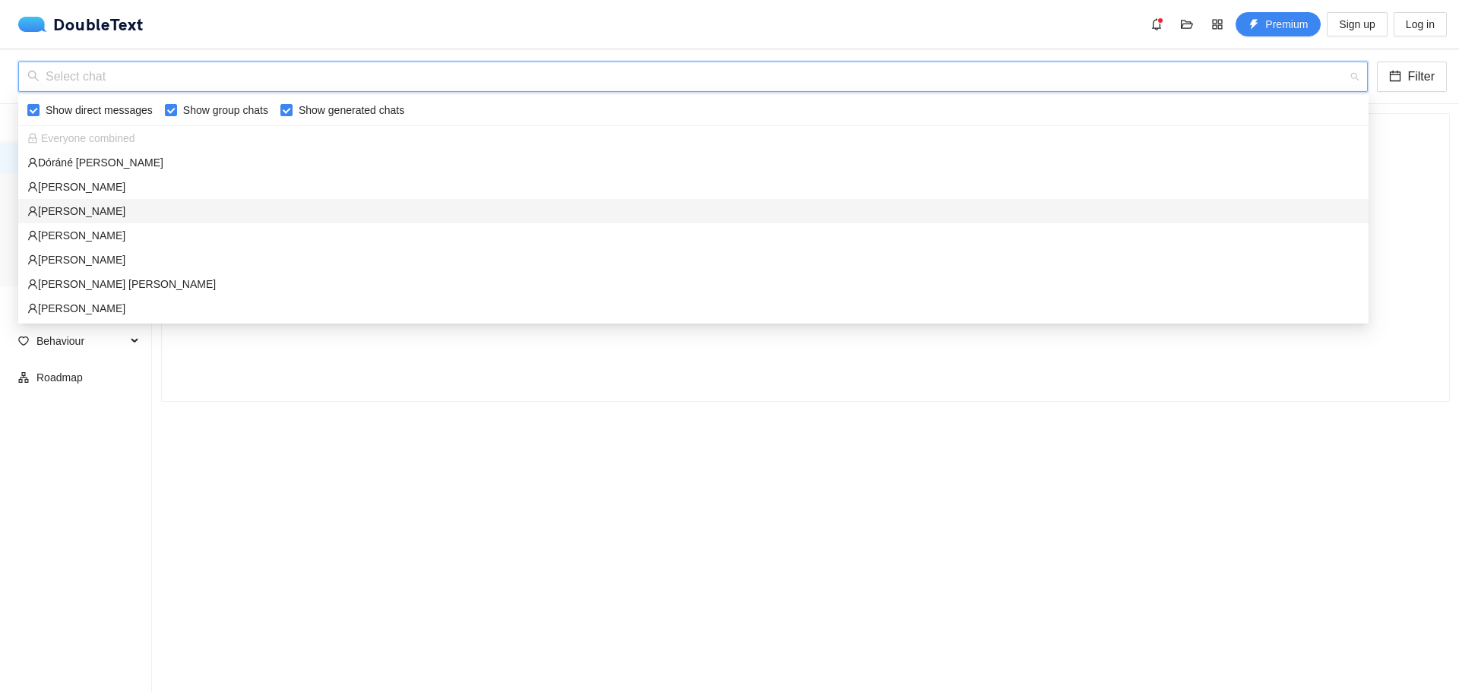
click at [166, 205] on div "Farkas Dániel" at bounding box center [693, 211] width 1332 height 17
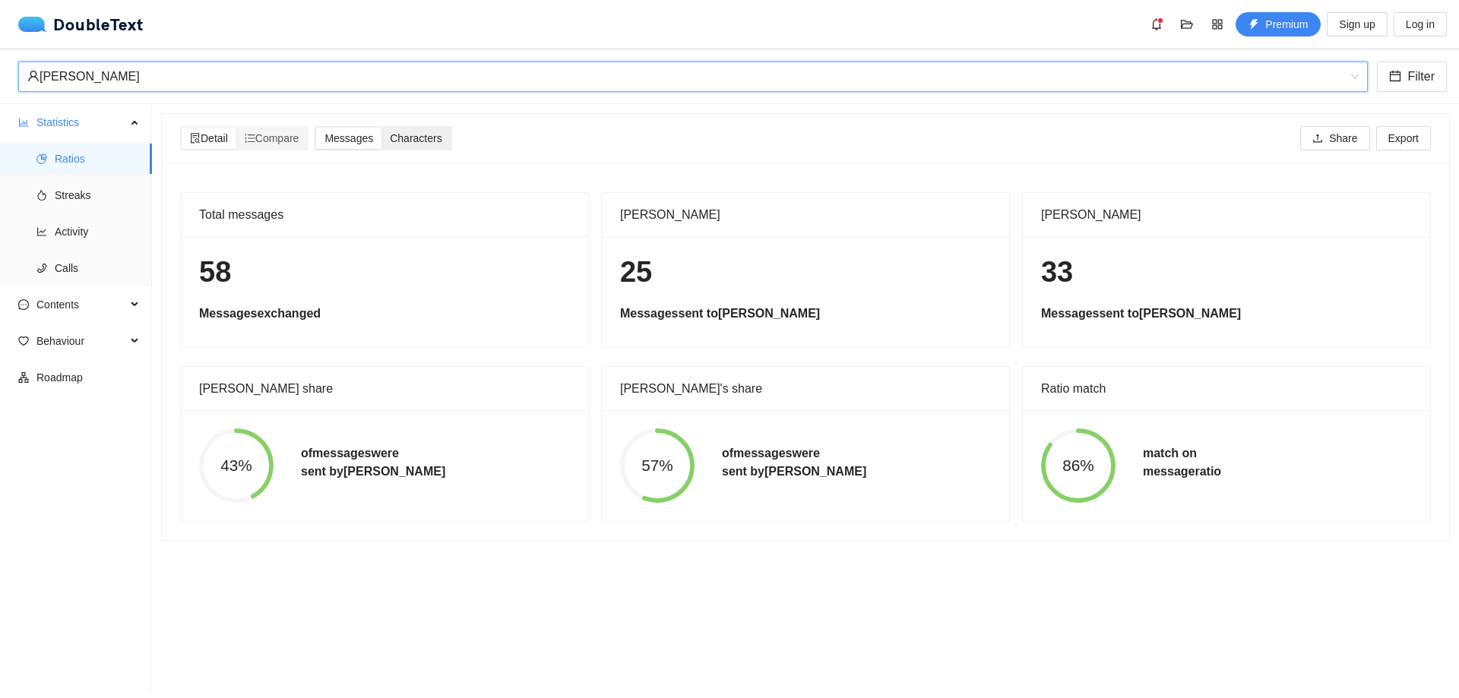
click at [397, 146] on div "Characters" at bounding box center [416, 138] width 68 height 21
click at [382, 128] on input "Characters" at bounding box center [382, 128] width 0 height 0
click at [351, 137] on span "Messages" at bounding box center [349, 138] width 49 height 12
click at [316, 128] on input "Messages" at bounding box center [316, 128] width 0 height 0
click at [288, 138] on span "Compare" at bounding box center [272, 138] width 55 height 12
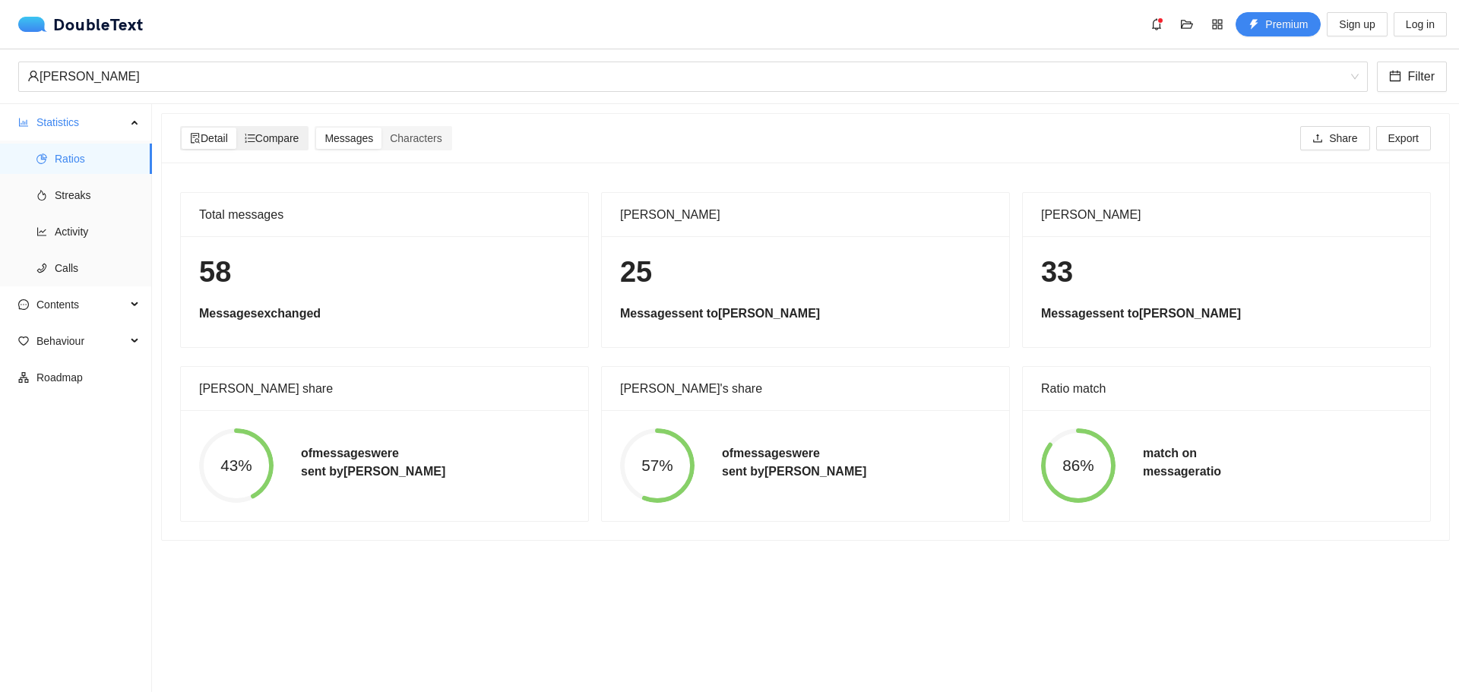
click at [236, 128] on input "Compare" at bounding box center [236, 128] width 0 height 0
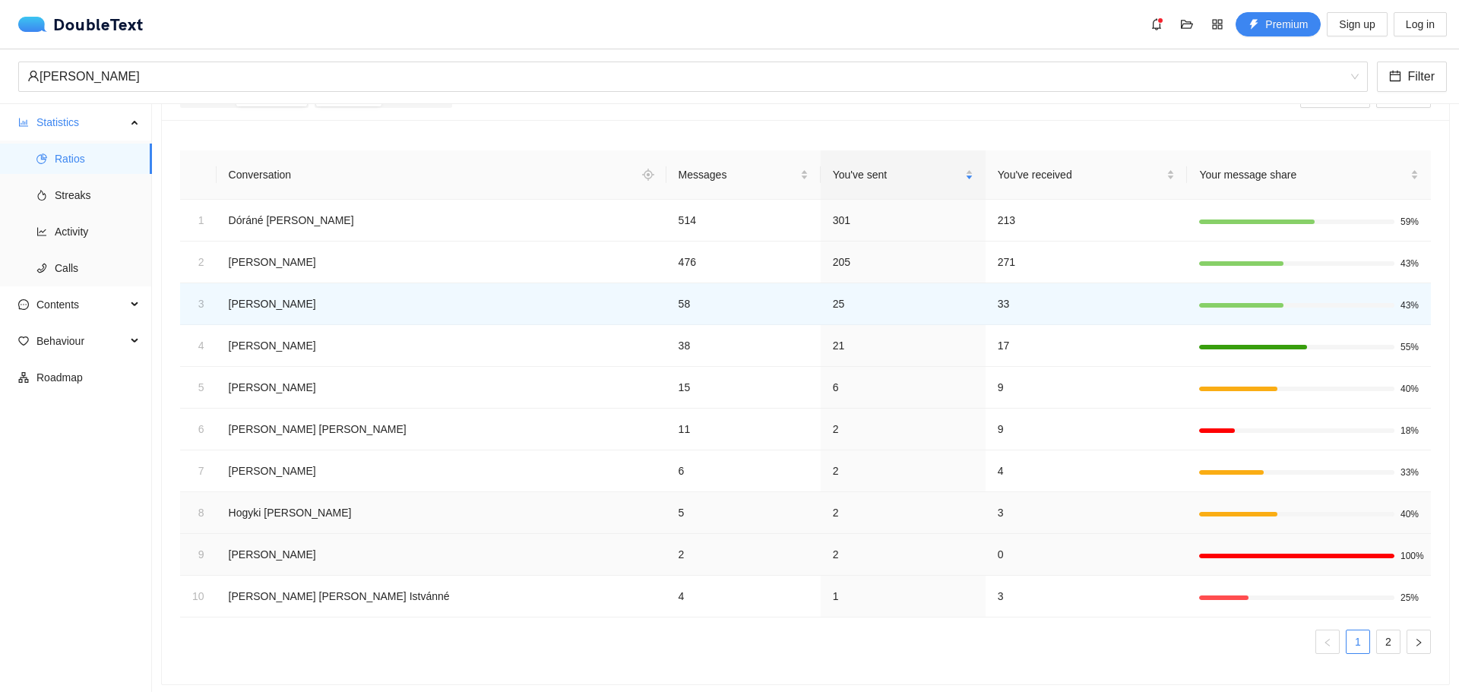
scroll to position [46, 0]
click at [1389, 640] on link "2" at bounding box center [1388, 640] width 23 height 23
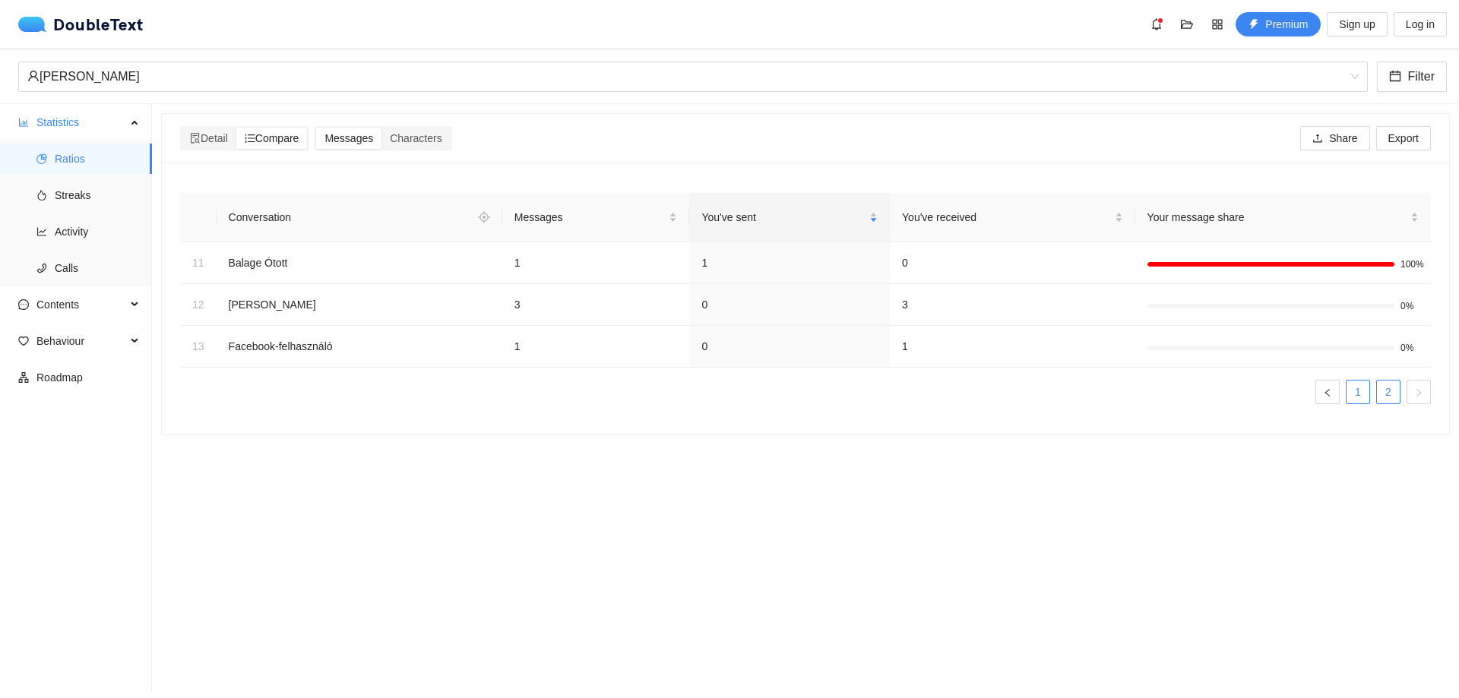
click at [1363, 394] on link "1" at bounding box center [1358, 392] width 23 height 23
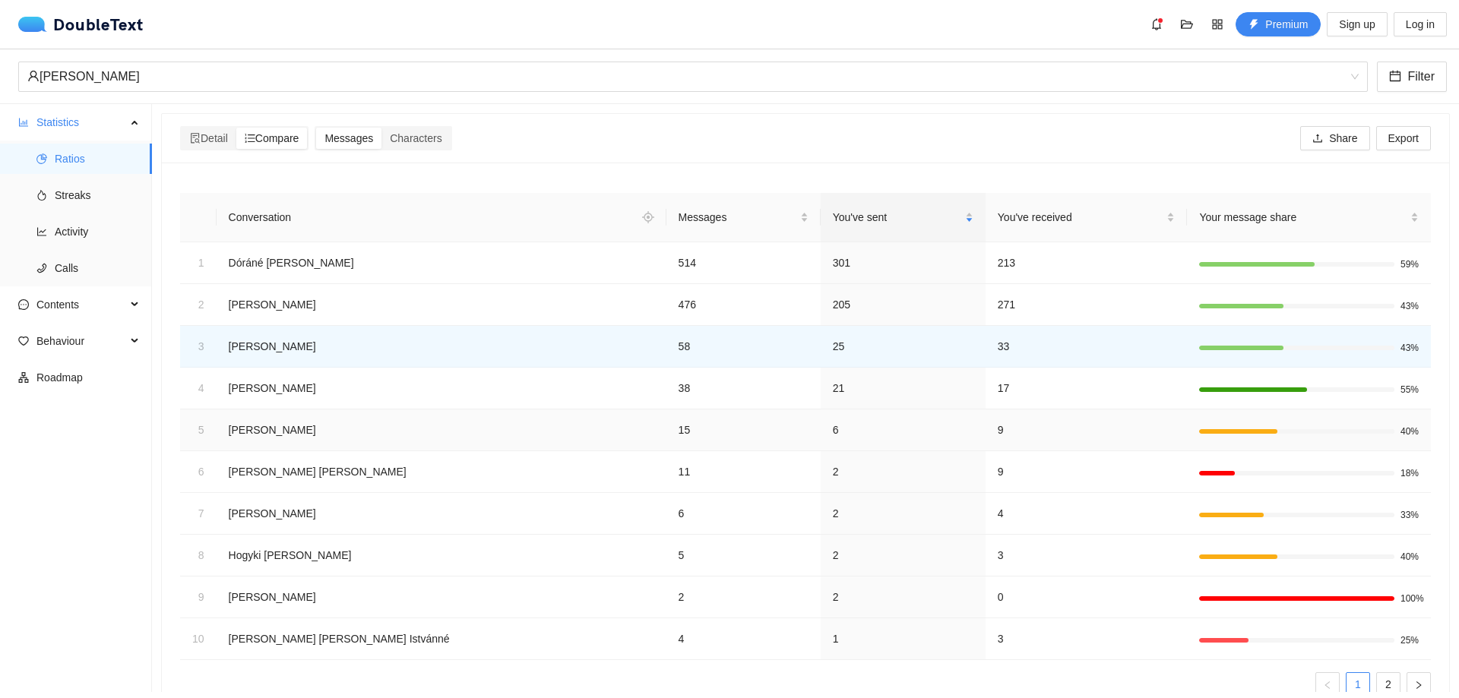
click at [667, 444] on td "15" at bounding box center [744, 431] width 154 height 42
click at [667, 429] on td "15" at bounding box center [744, 431] width 154 height 42
click at [1371, 418] on td "40%" at bounding box center [1309, 431] width 244 height 42
drag, startPoint x: 1364, startPoint y: 430, endPoint x: 974, endPoint y: 399, distance: 391.1
click at [1363, 430] on div at bounding box center [1296, 431] width 195 height 5
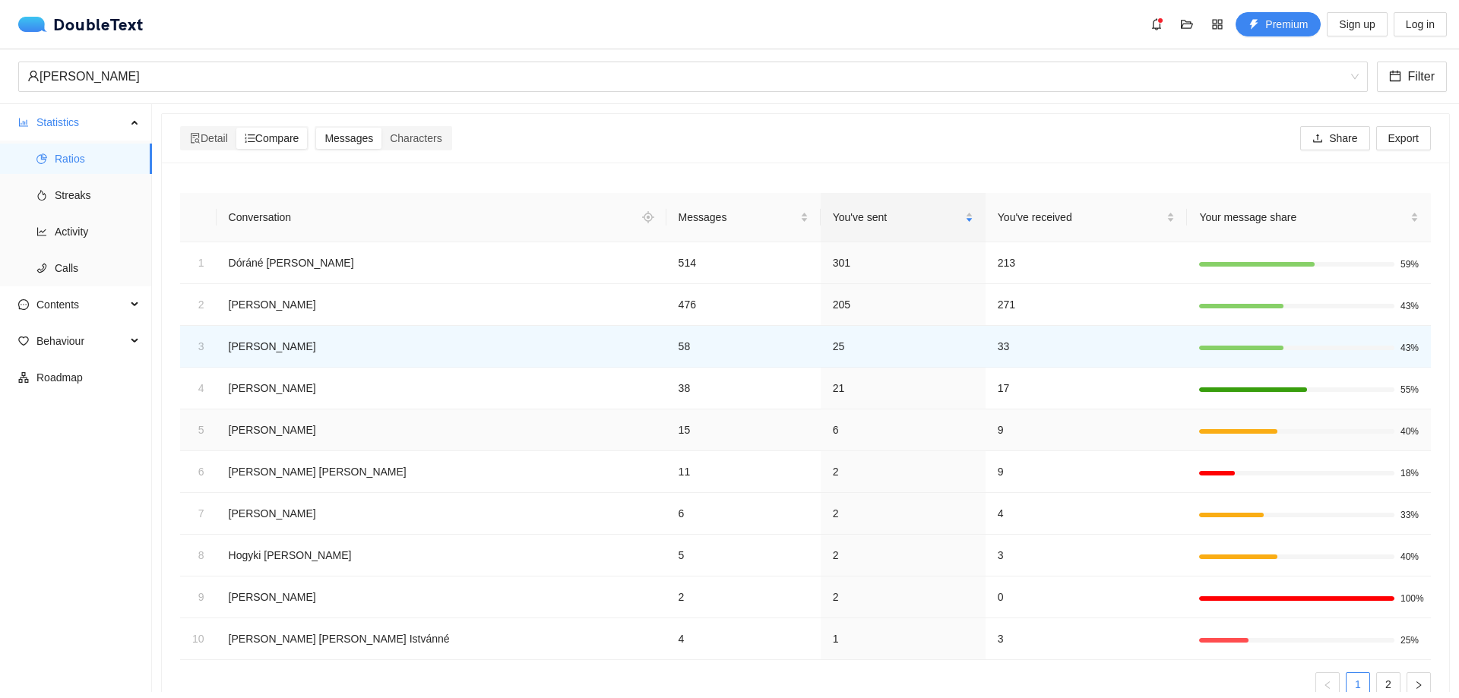
click at [265, 430] on td "Sára Cserhát" at bounding box center [442, 431] width 450 height 42
click at [210, 141] on span "Detail" at bounding box center [209, 138] width 38 height 12
click at [182, 128] on input "Detail" at bounding box center [182, 128] width 0 height 0
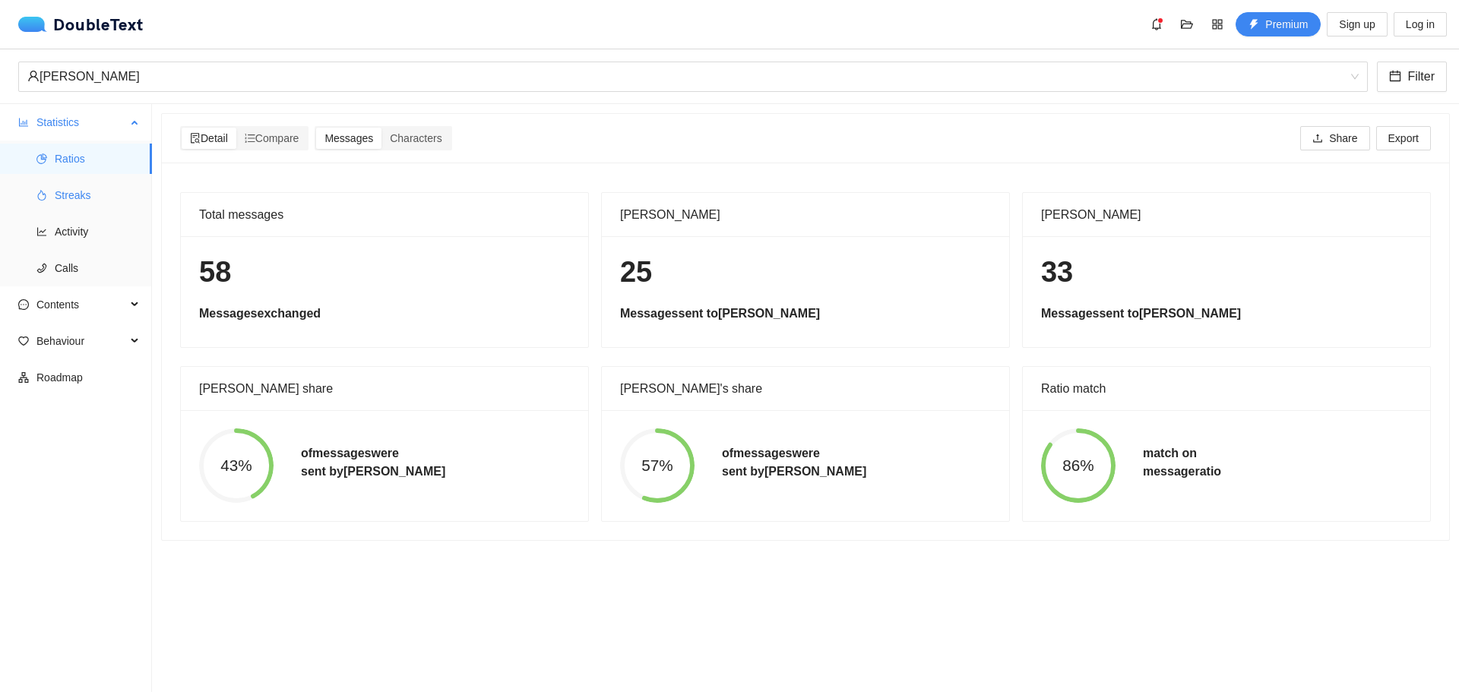
click at [101, 188] on span "Streaks" at bounding box center [97, 195] width 85 height 30
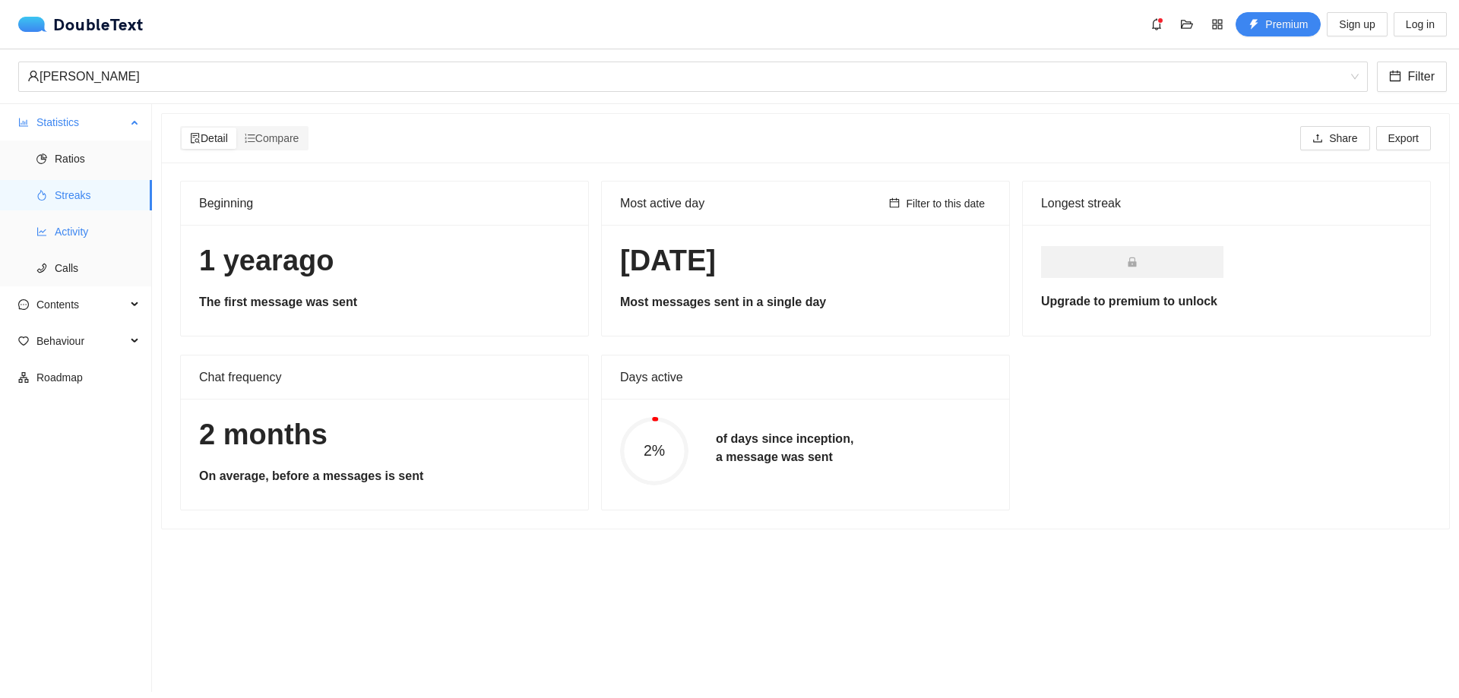
click at [62, 227] on span "Activity" at bounding box center [97, 232] width 85 height 30
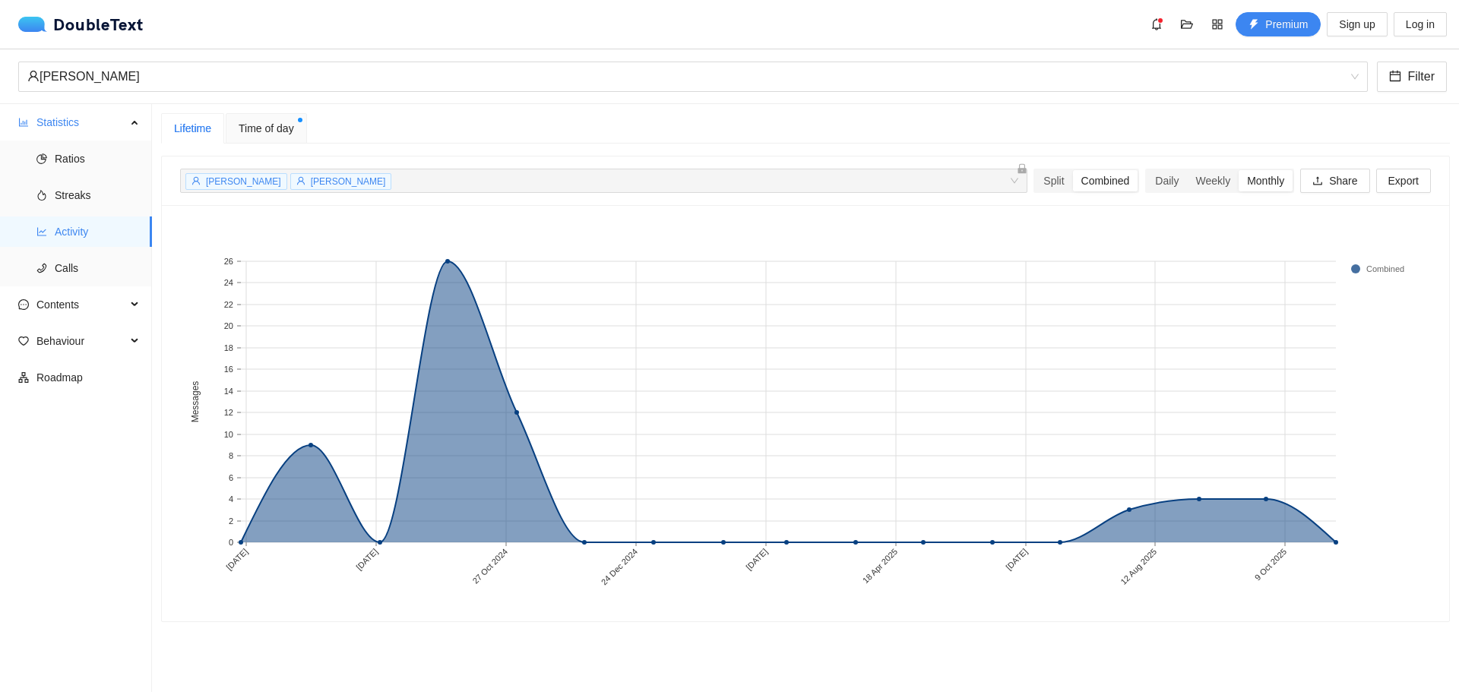
click at [255, 137] on div "Time of day" at bounding box center [266, 128] width 81 height 30
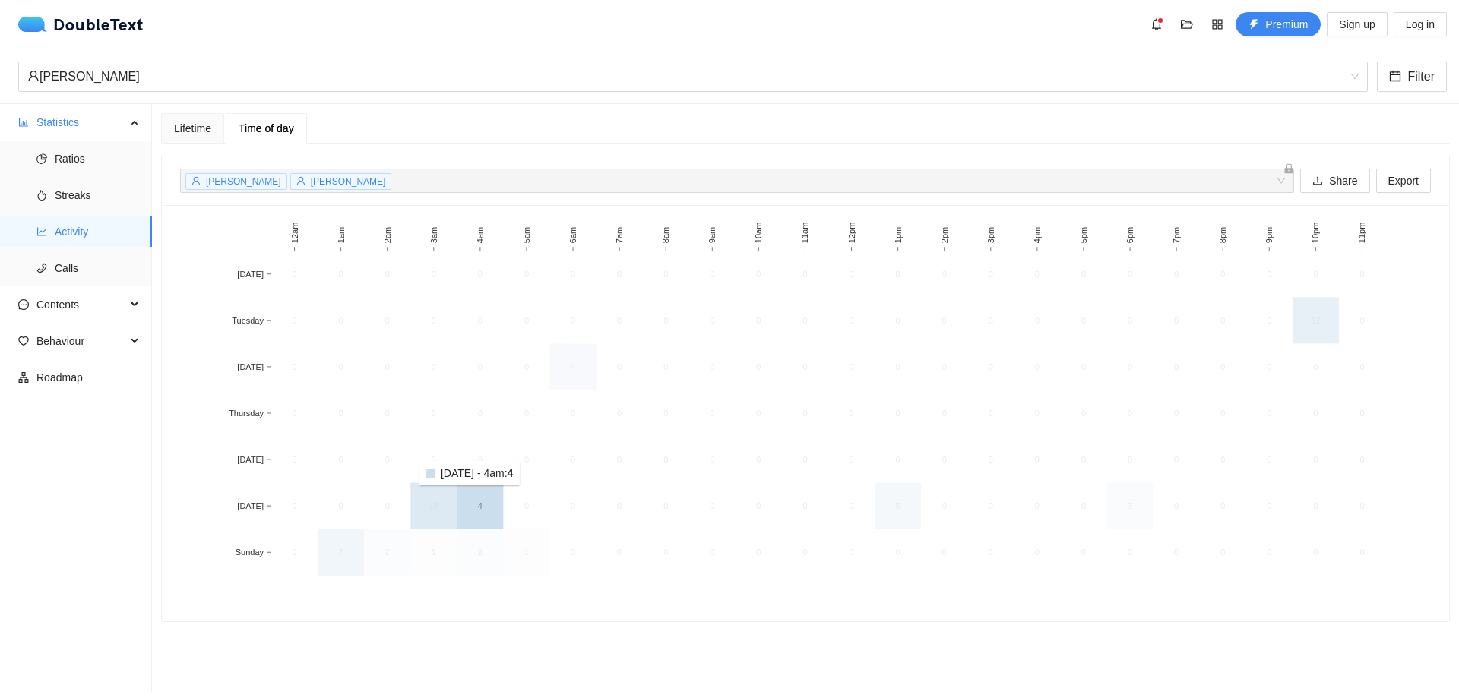
click at [475, 496] on rect at bounding box center [480, 506] width 46 height 46
click at [432, 494] on rect at bounding box center [433, 506] width 46 height 46
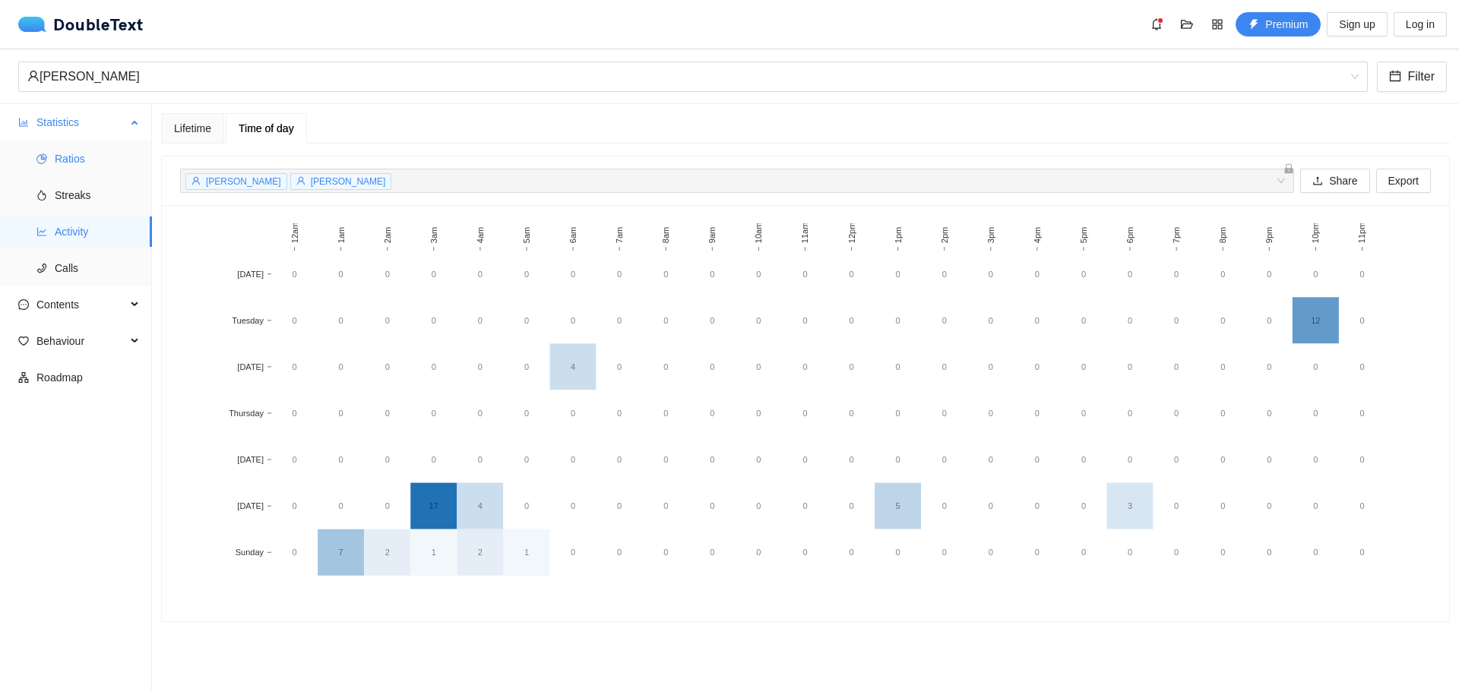
click at [92, 147] on span "Ratios" at bounding box center [97, 159] width 85 height 30
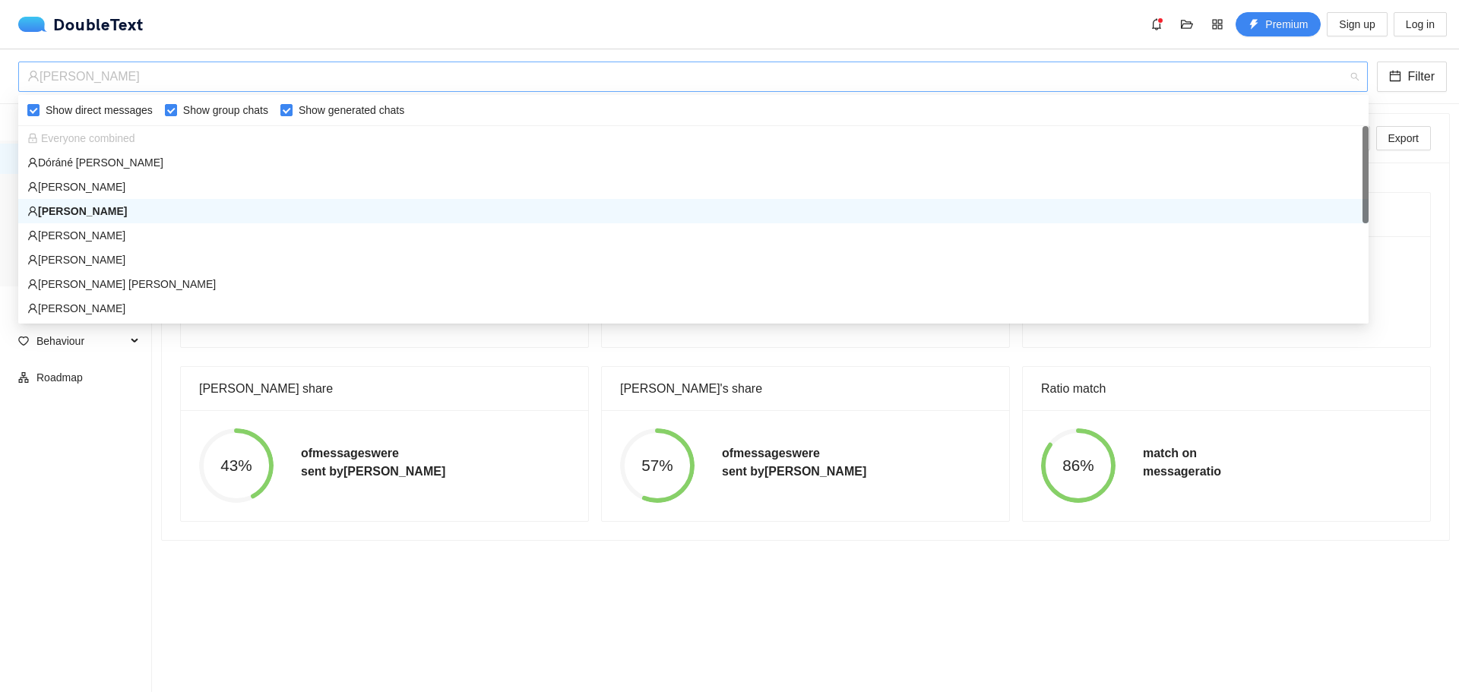
click at [85, 76] on div "Farkas Dániel" at bounding box center [686, 76] width 1318 height 29
click at [150, 262] on div "Sára Cserhát" at bounding box center [693, 260] width 1332 height 17
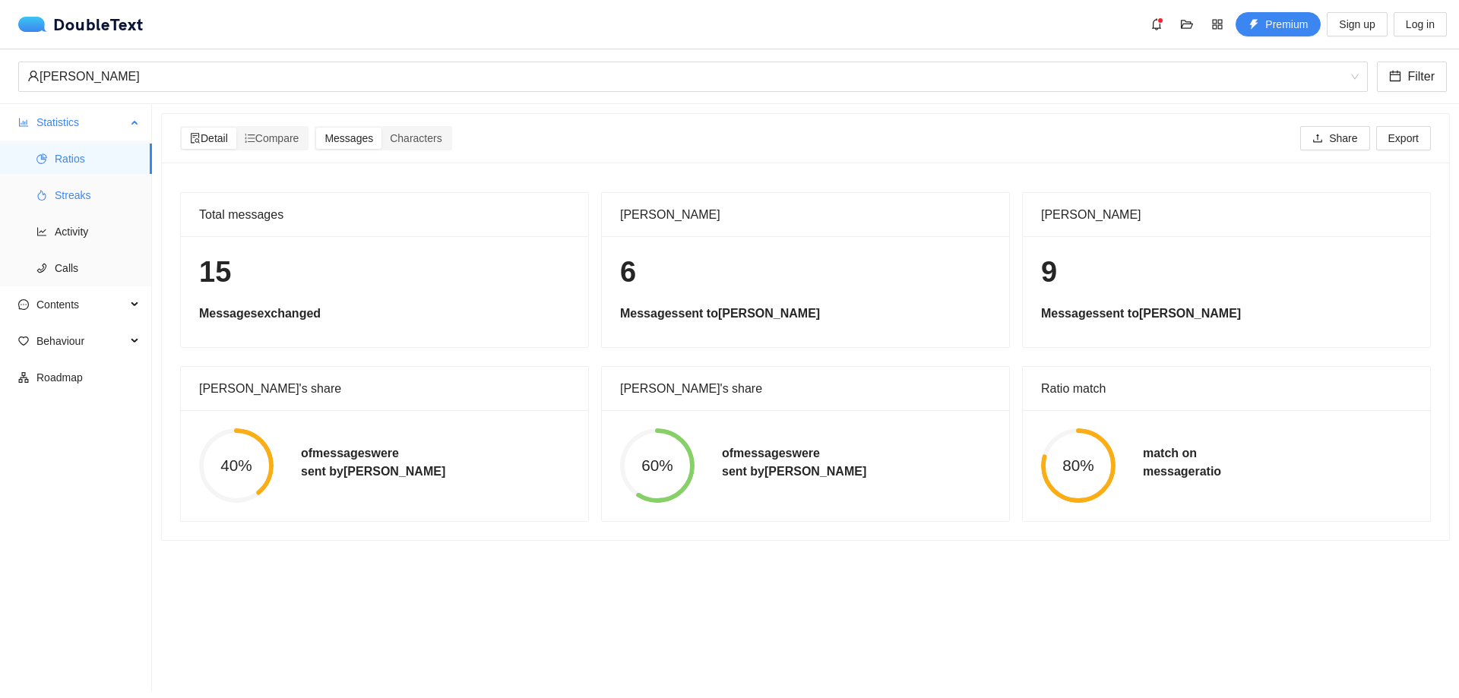
click at [109, 200] on span "Streaks" at bounding box center [97, 195] width 85 height 30
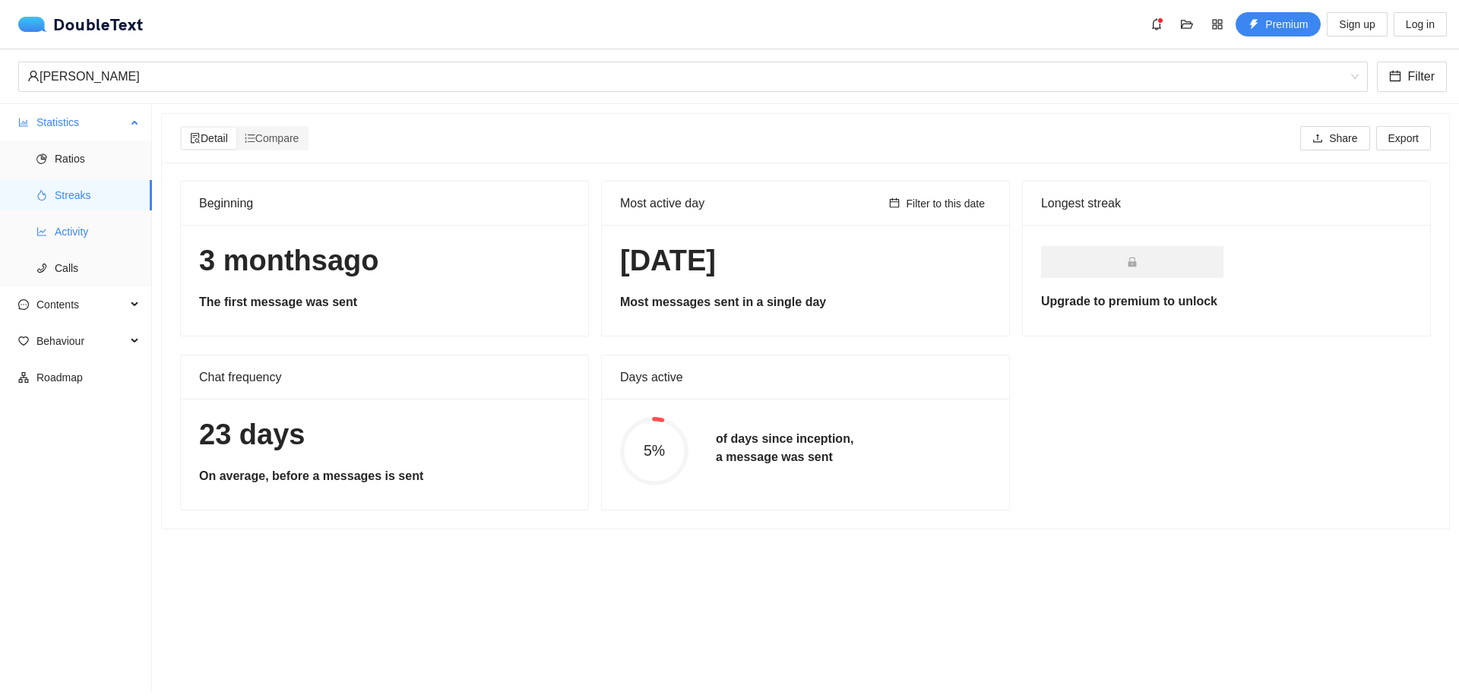
click at [123, 220] on span "Activity" at bounding box center [97, 232] width 85 height 30
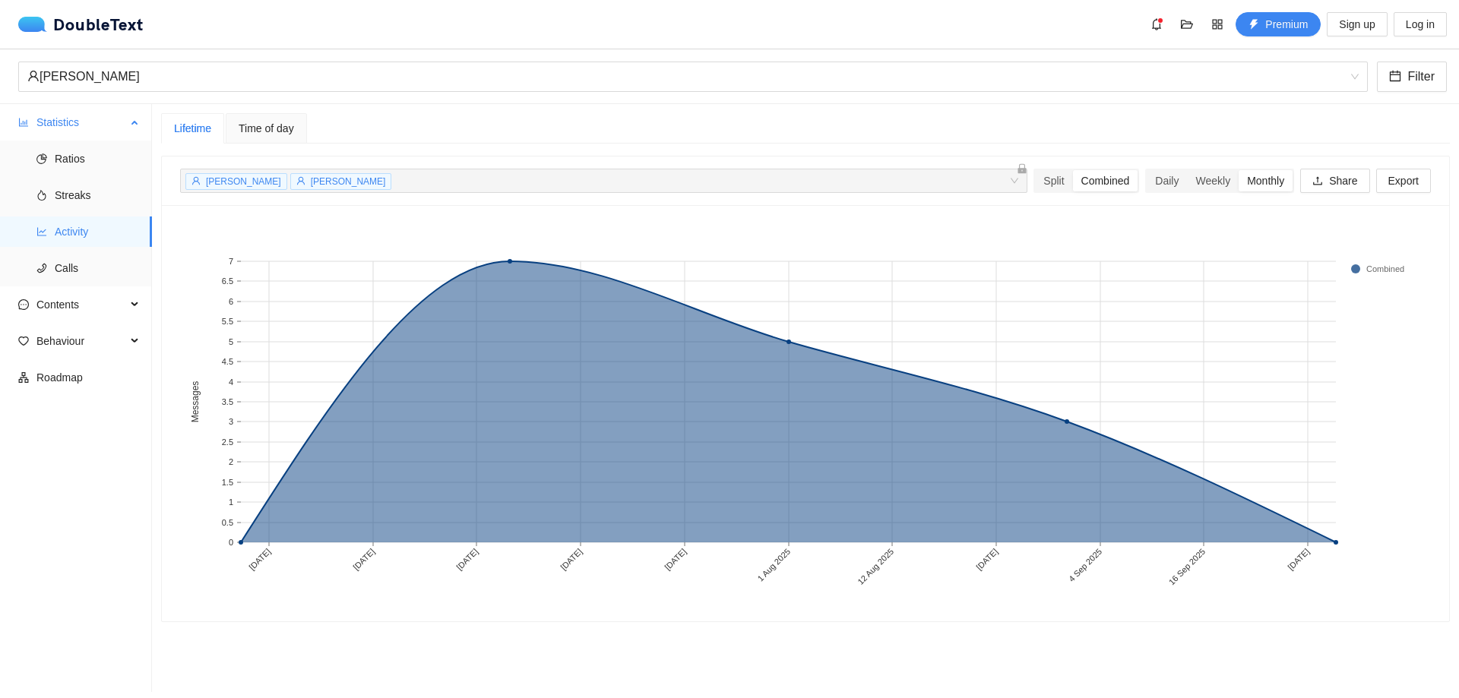
click at [128, 241] on span "Activity" at bounding box center [97, 232] width 85 height 30
click at [130, 251] on ul "Ratios Streaks Activity Calls" at bounding box center [75, 214] width 151 height 146
click at [130, 252] on ul "Ratios Streaks Activity Calls" at bounding box center [75, 214] width 151 height 146
click at [130, 253] on span "Calls" at bounding box center [97, 268] width 85 height 30
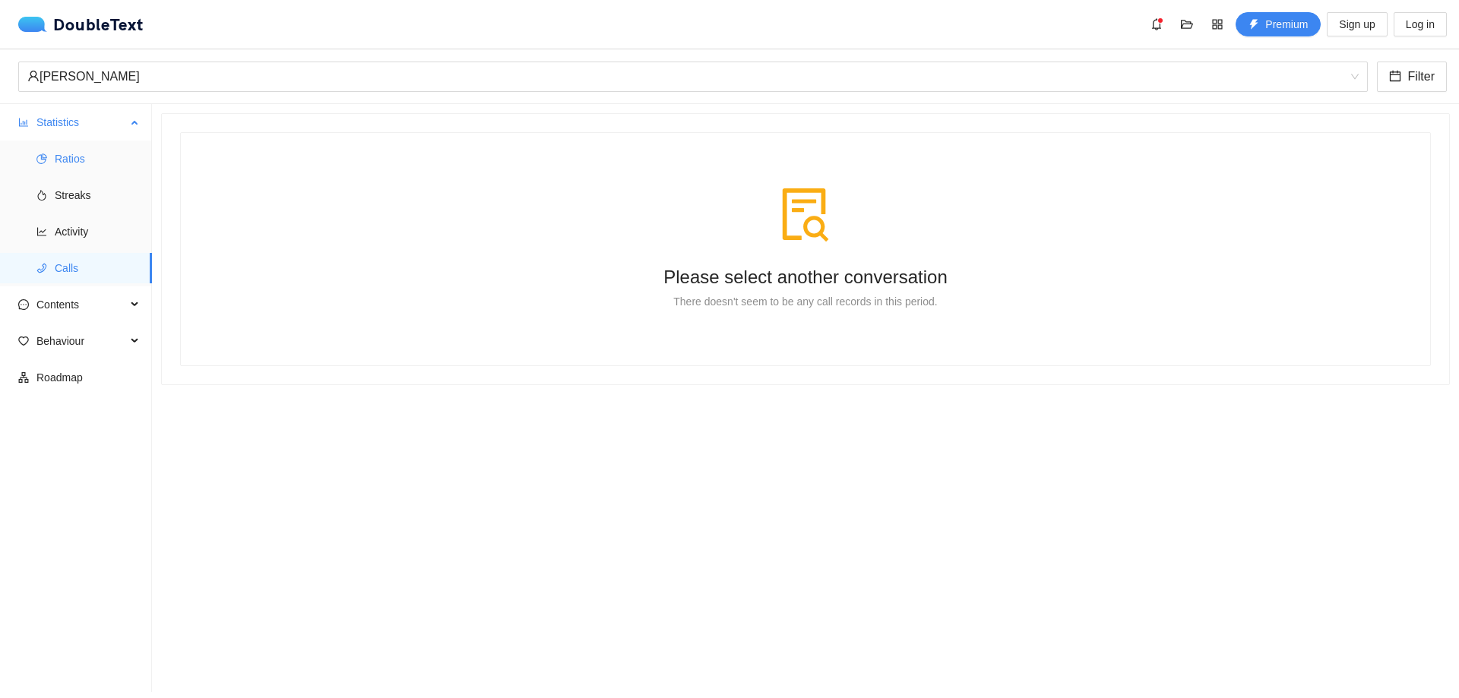
click at [109, 160] on span "Ratios" at bounding box center [97, 159] width 85 height 30
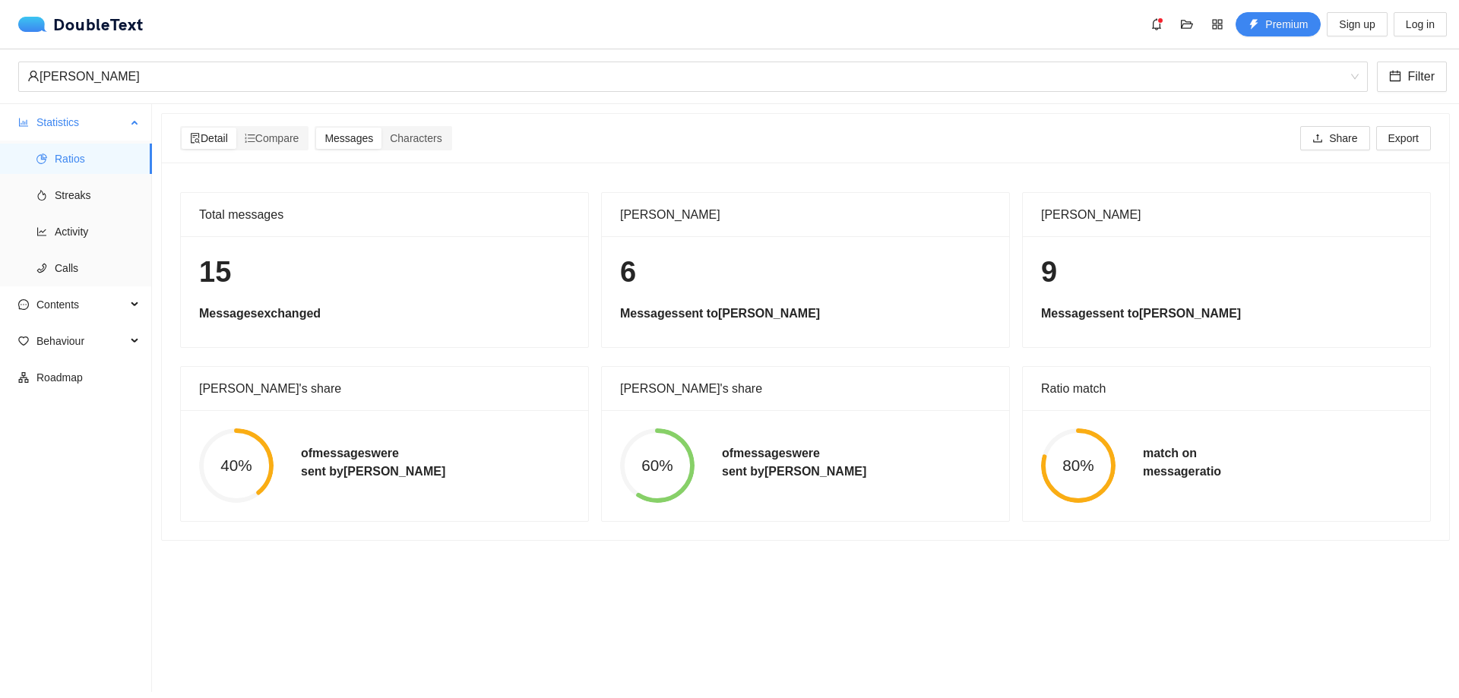
click at [110, 112] on span "Statistics" at bounding box center [81, 122] width 90 height 30
click at [112, 115] on span "Statistics" at bounding box center [81, 122] width 90 height 30
click at [271, 79] on div "Sára Cserhát" at bounding box center [686, 76] width 1318 height 29
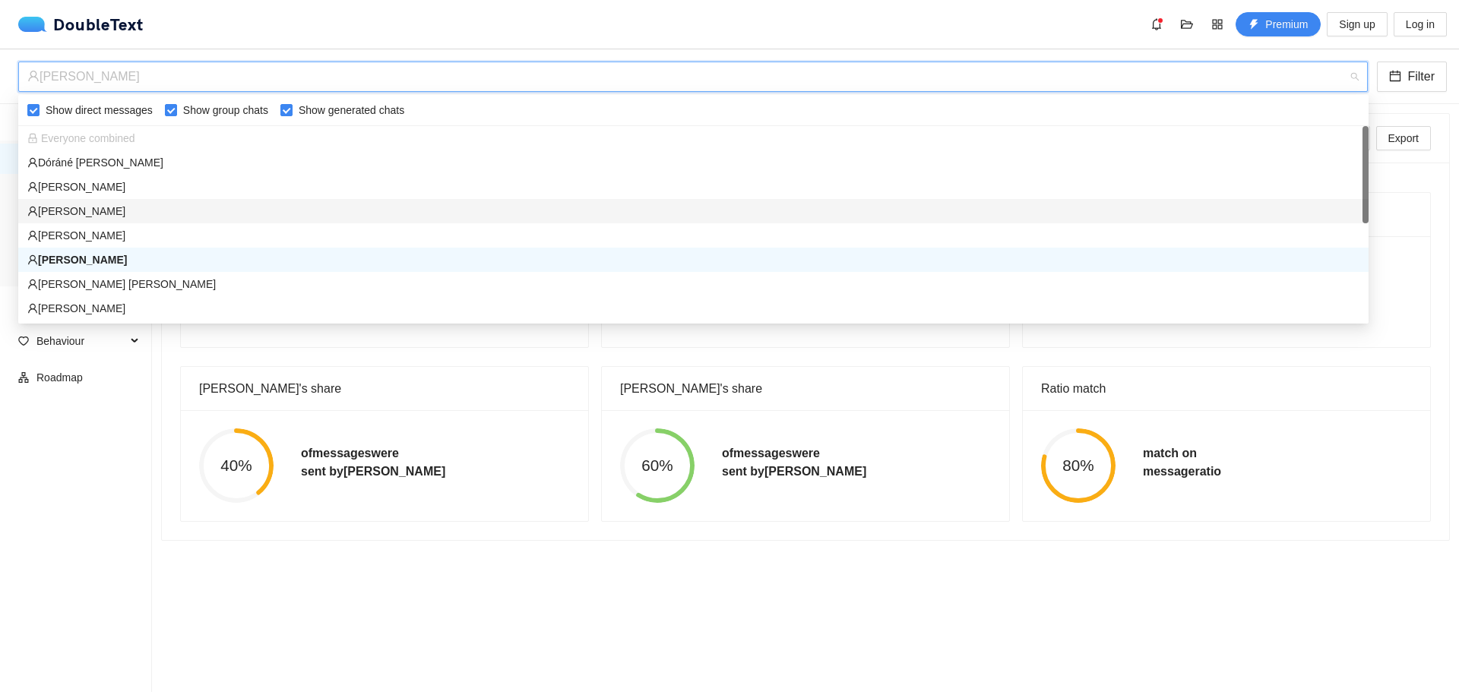
click at [155, 207] on div "Farkas Dániel" at bounding box center [693, 211] width 1332 height 17
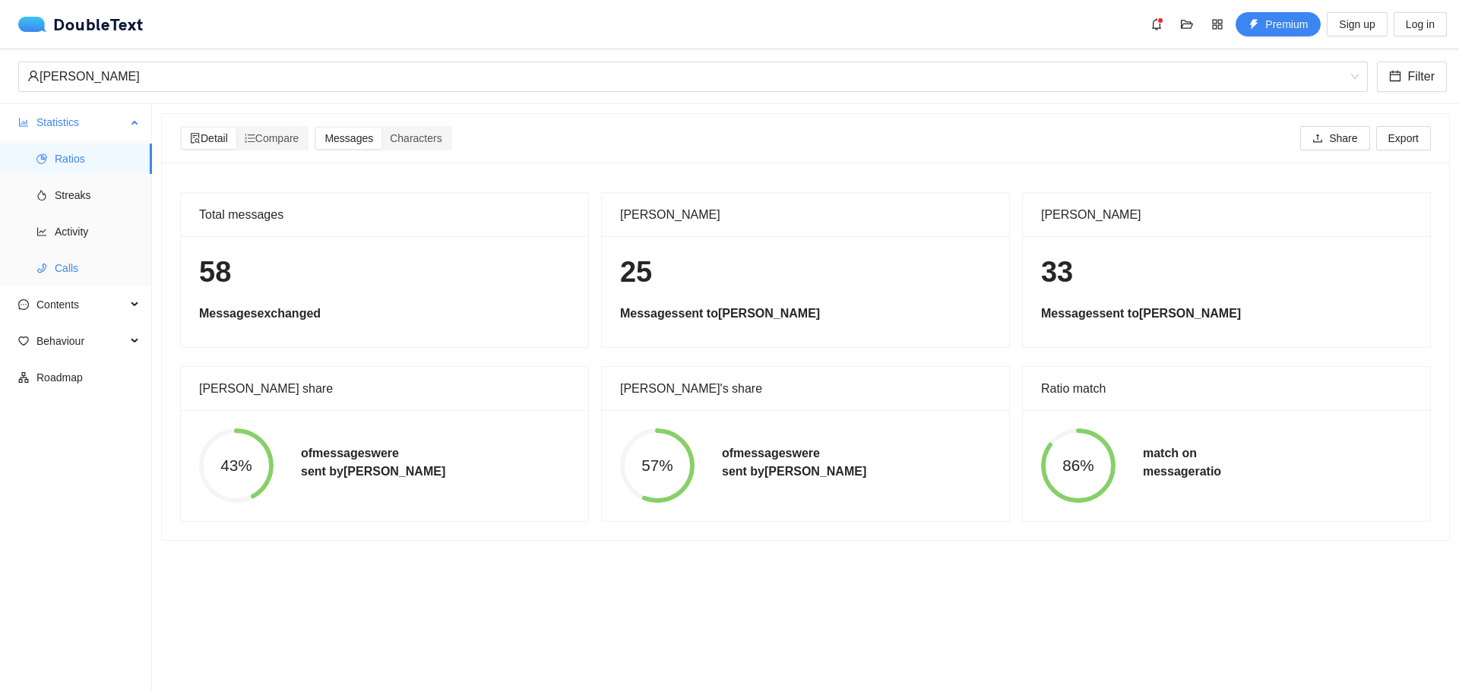
click at [111, 256] on span "Calls" at bounding box center [97, 268] width 85 height 30
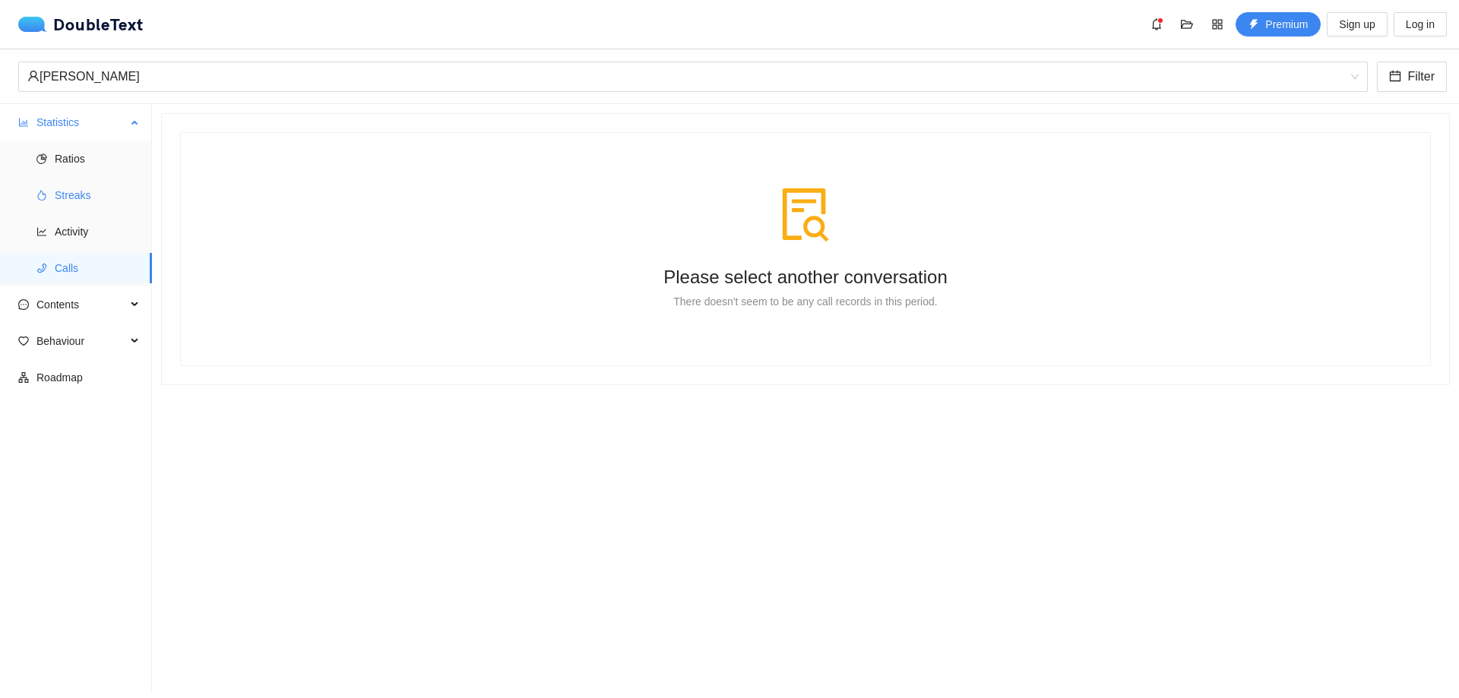
click at [109, 182] on span "Streaks" at bounding box center [97, 195] width 85 height 30
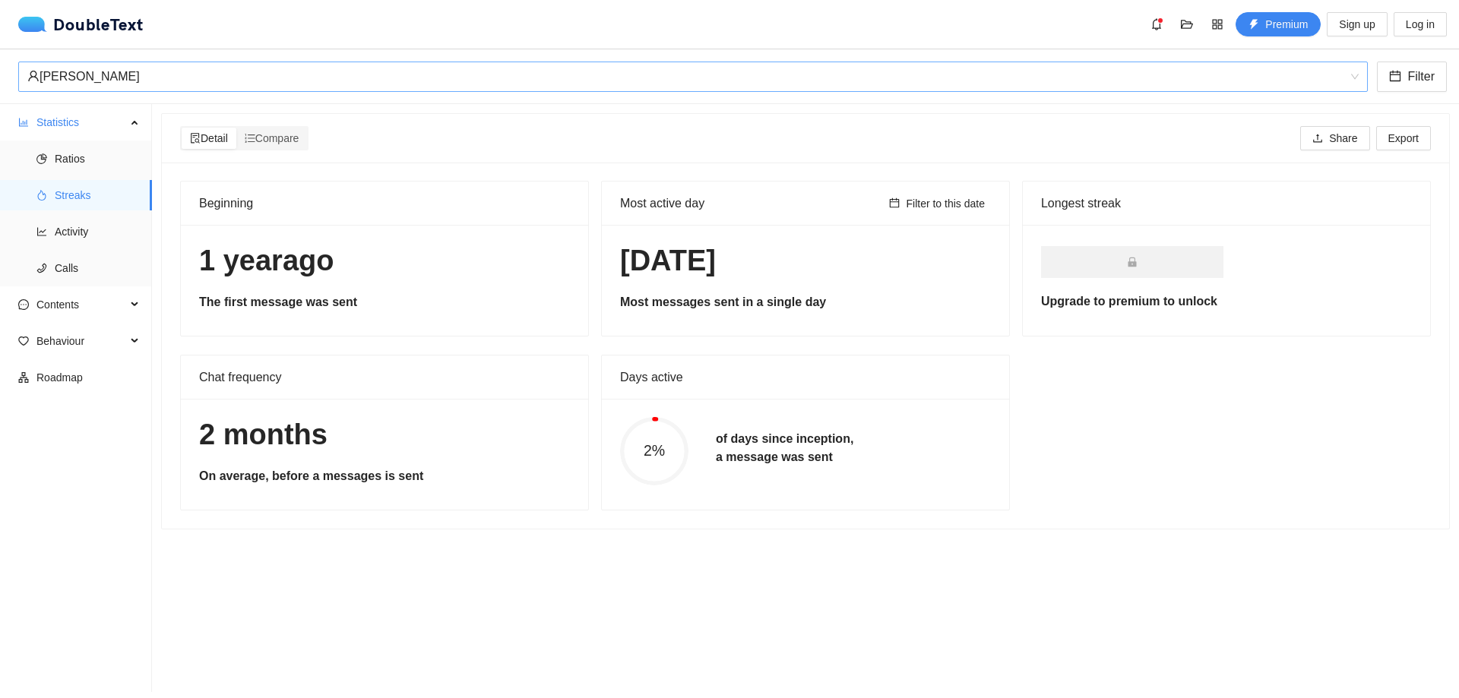
click at [128, 80] on div "Farkas Dániel" at bounding box center [686, 76] width 1318 height 29
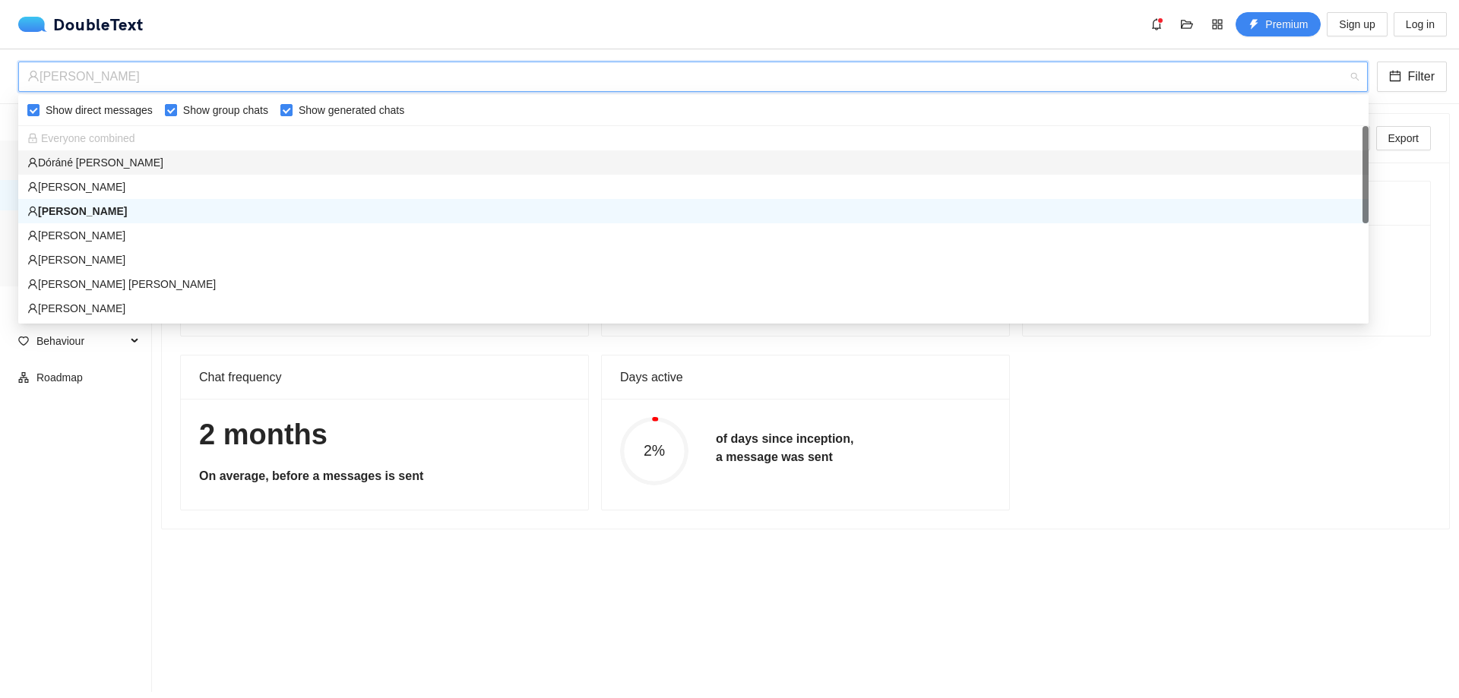
click at [118, 164] on div "Dóráné Ribár Melinda" at bounding box center [693, 162] width 1332 height 17
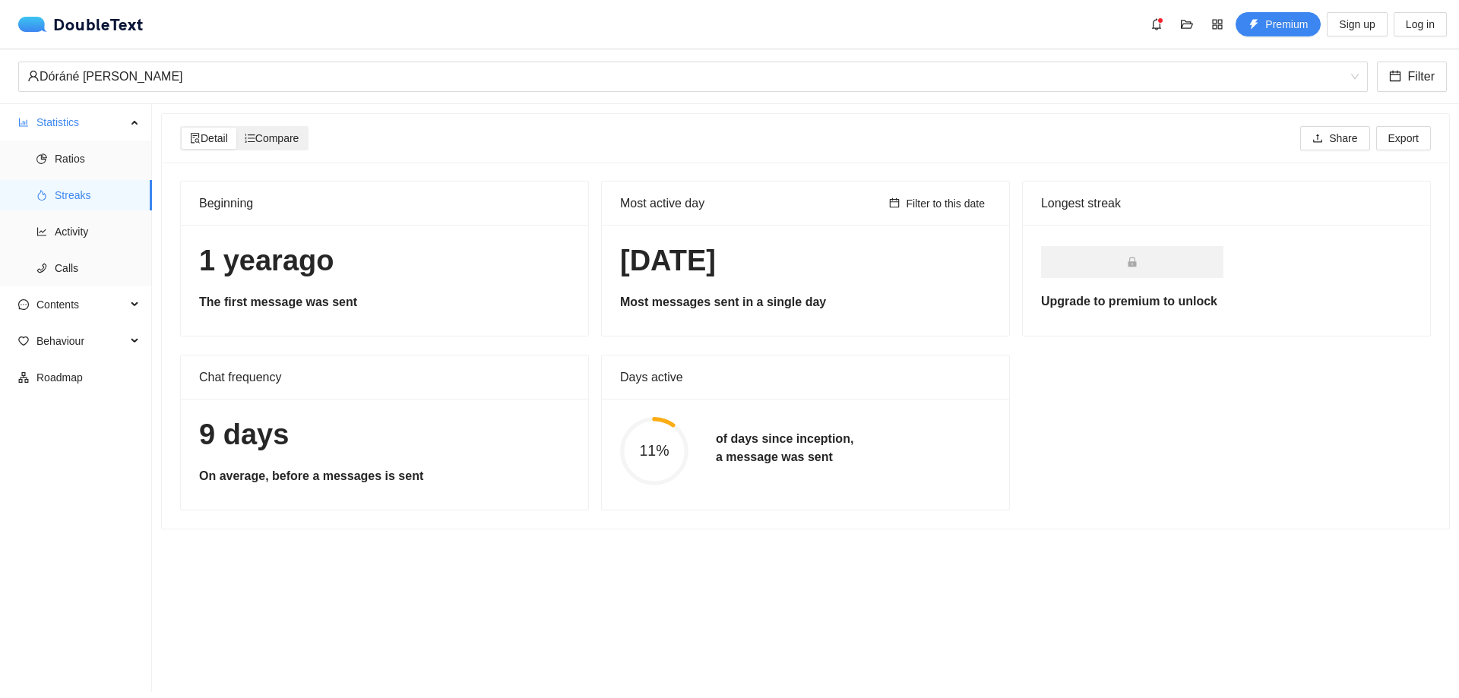
click at [280, 136] on span "Compare" at bounding box center [272, 138] width 55 height 12
click at [304, 150] on div "Detail Compare" at bounding box center [244, 138] width 128 height 24
click at [299, 144] on span "Compare" at bounding box center [272, 138] width 55 height 12
click at [236, 128] on input "Compare" at bounding box center [236, 128] width 0 height 0
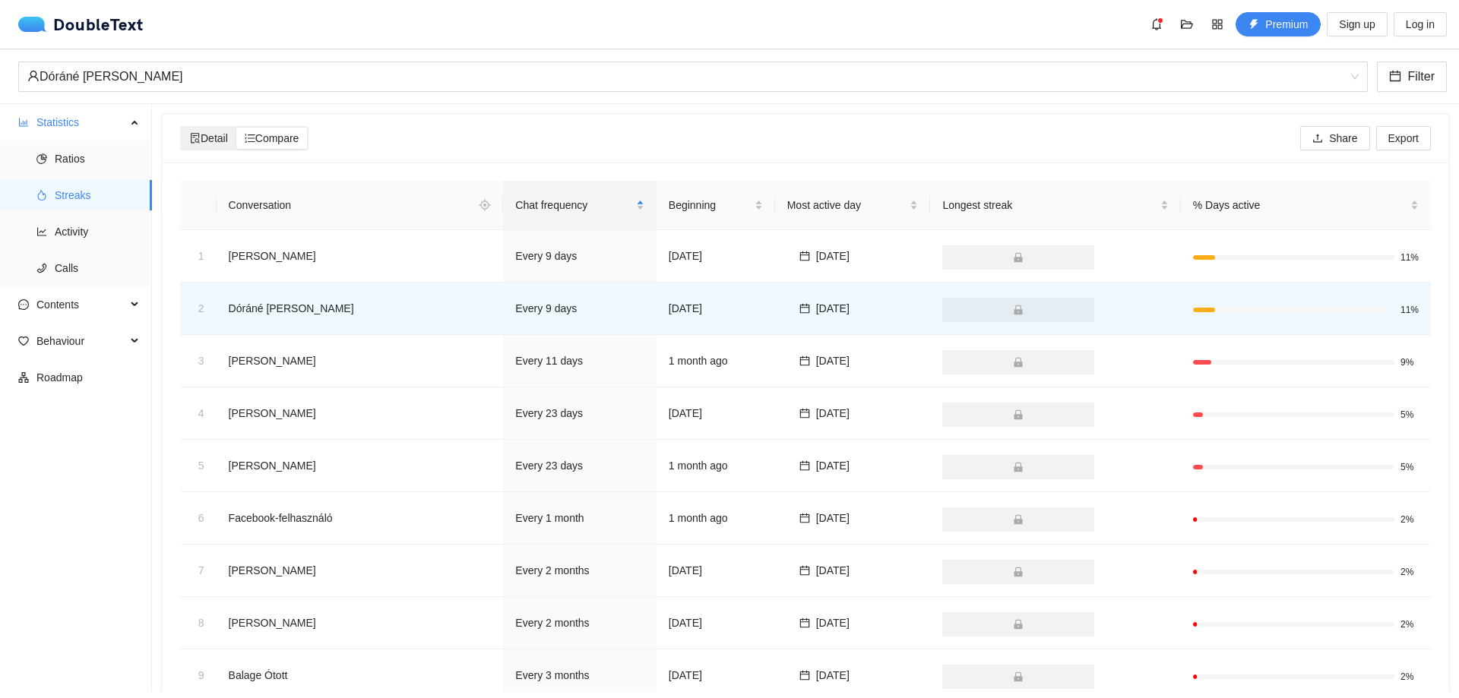
drag, startPoint x: 241, startPoint y: 139, endPoint x: 233, endPoint y: 135, distance: 9.5
click at [237, 138] on div "Compare" at bounding box center [271, 138] width 71 height 21
click at [233, 135] on div "Detail" at bounding box center [209, 138] width 55 height 21
click at [182, 128] on input "Detail" at bounding box center [182, 128] width 0 height 0
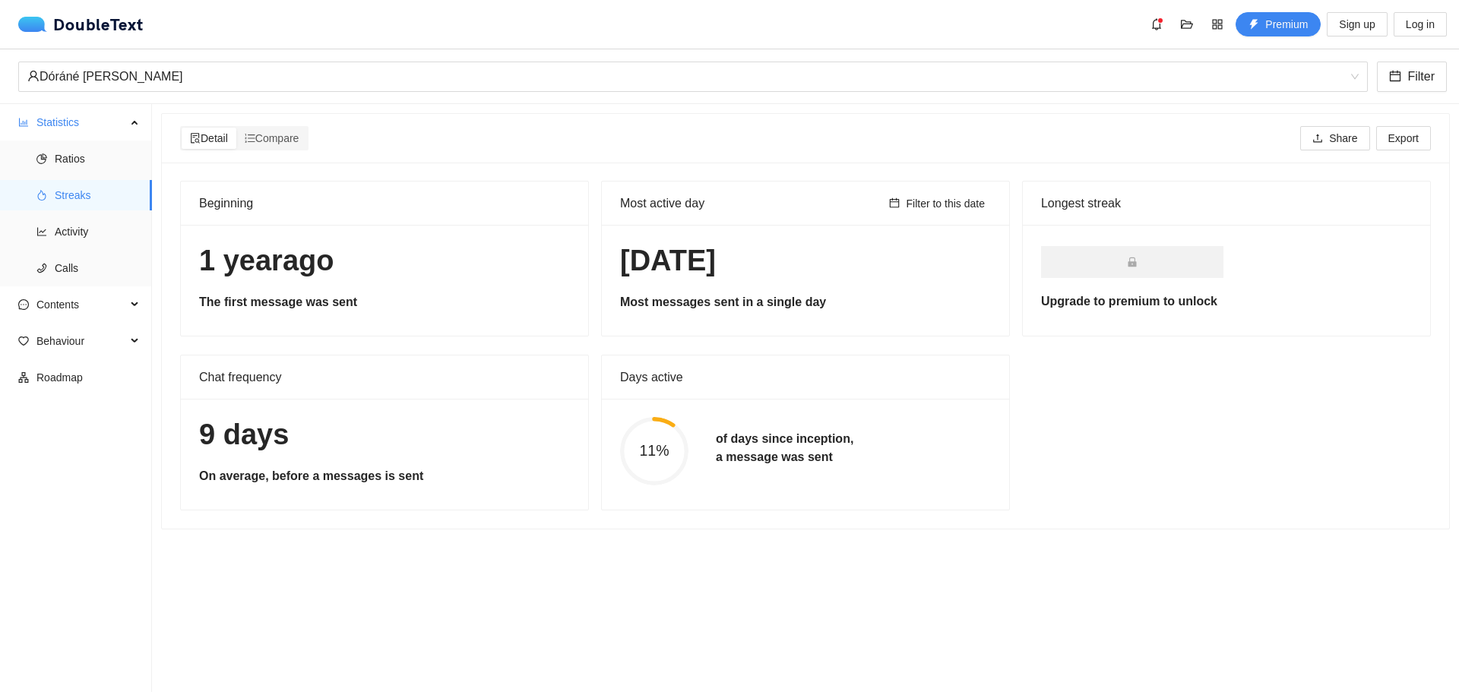
click at [755, 434] on h5 "of days since inception, a message was sent" at bounding box center [785, 448] width 138 height 36
click at [134, 230] on span "Activity" at bounding box center [97, 232] width 85 height 30
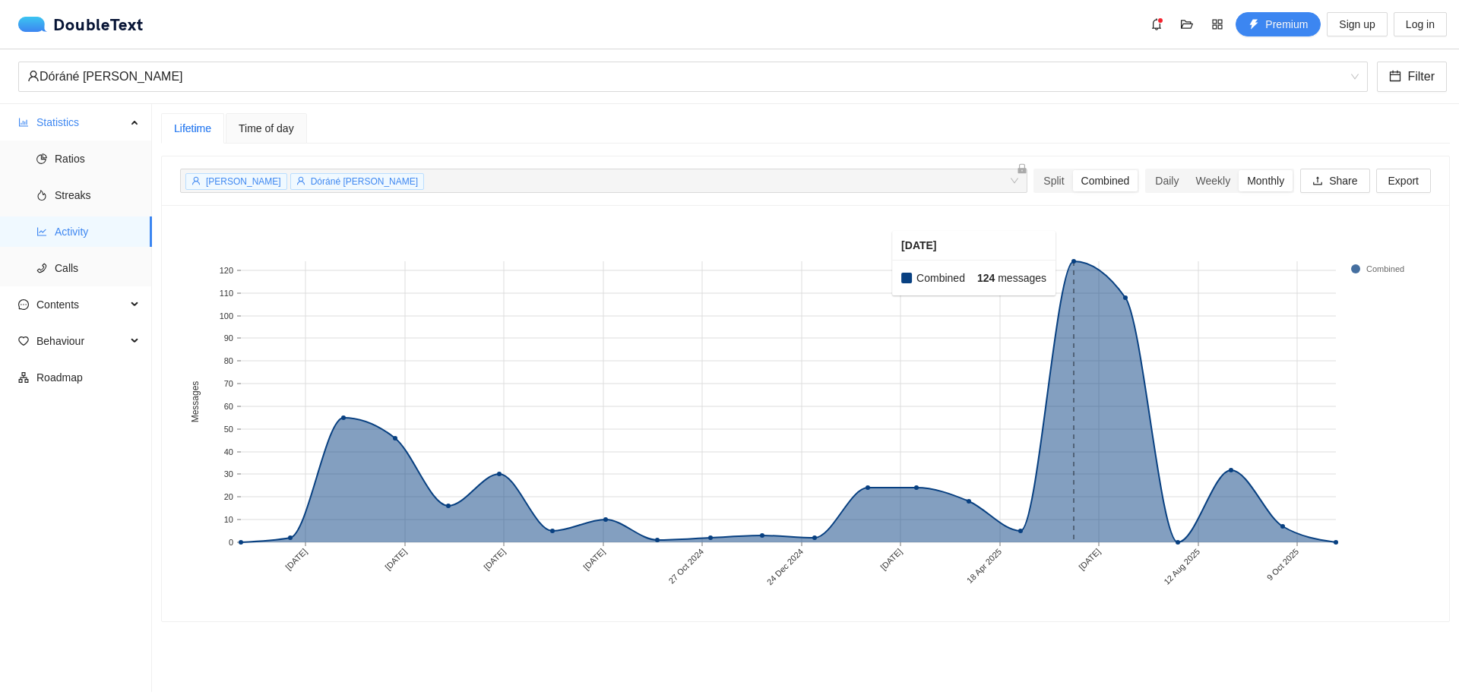
click at [1064, 264] on rect at bounding box center [1073, 401] width 52 height 281
click at [278, 123] on span "Time of day" at bounding box center [266, 128] width 55 height 11
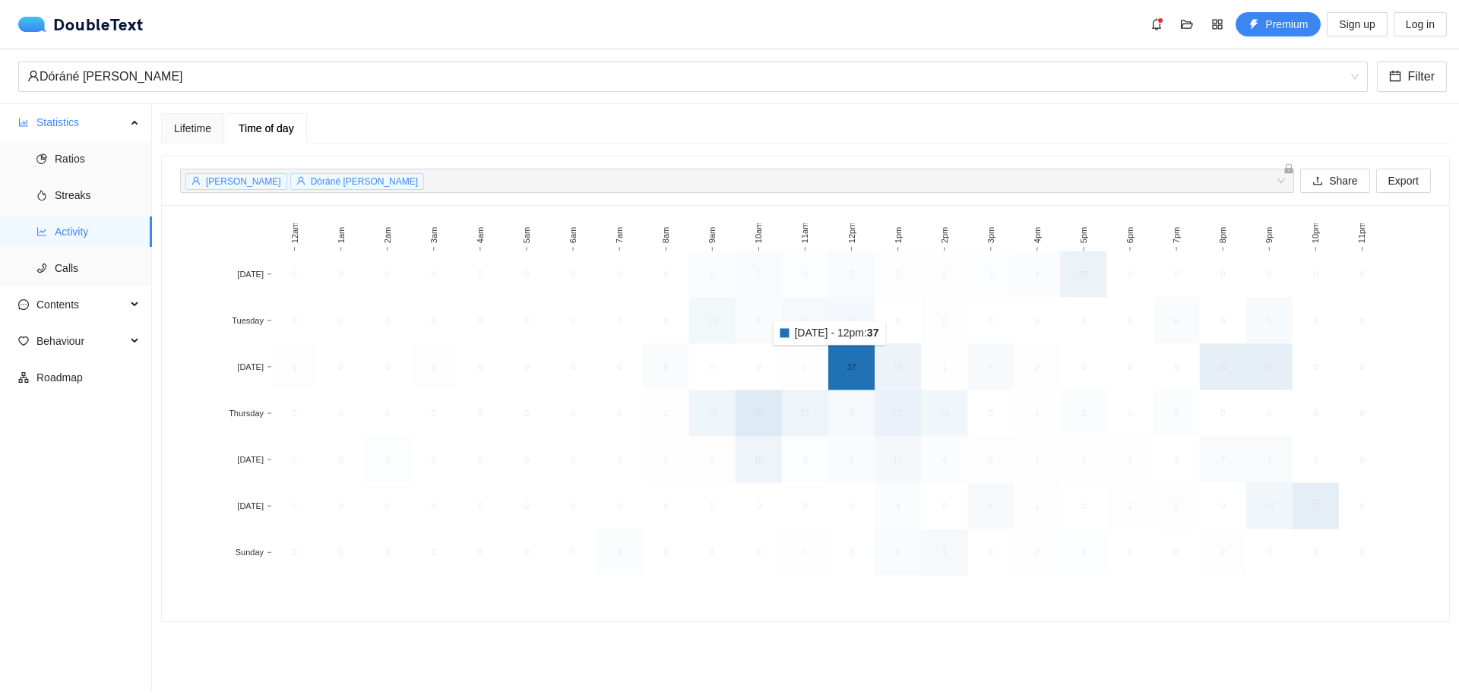
click at [842, 356] on rect at bounding box center [851, 367] width 46 height 46
click at [841, 356] on rect at bounding box center [851, 367] width 46 height 46
click at [895, 351] on rect at bounding box center [898, 367] width 46 height 46
click at [890, 396] on rect at bounding box center [898, 413] width 46 height 46
click at [936, 402] on rect at bounding box center [944, 413] width 46 height 46
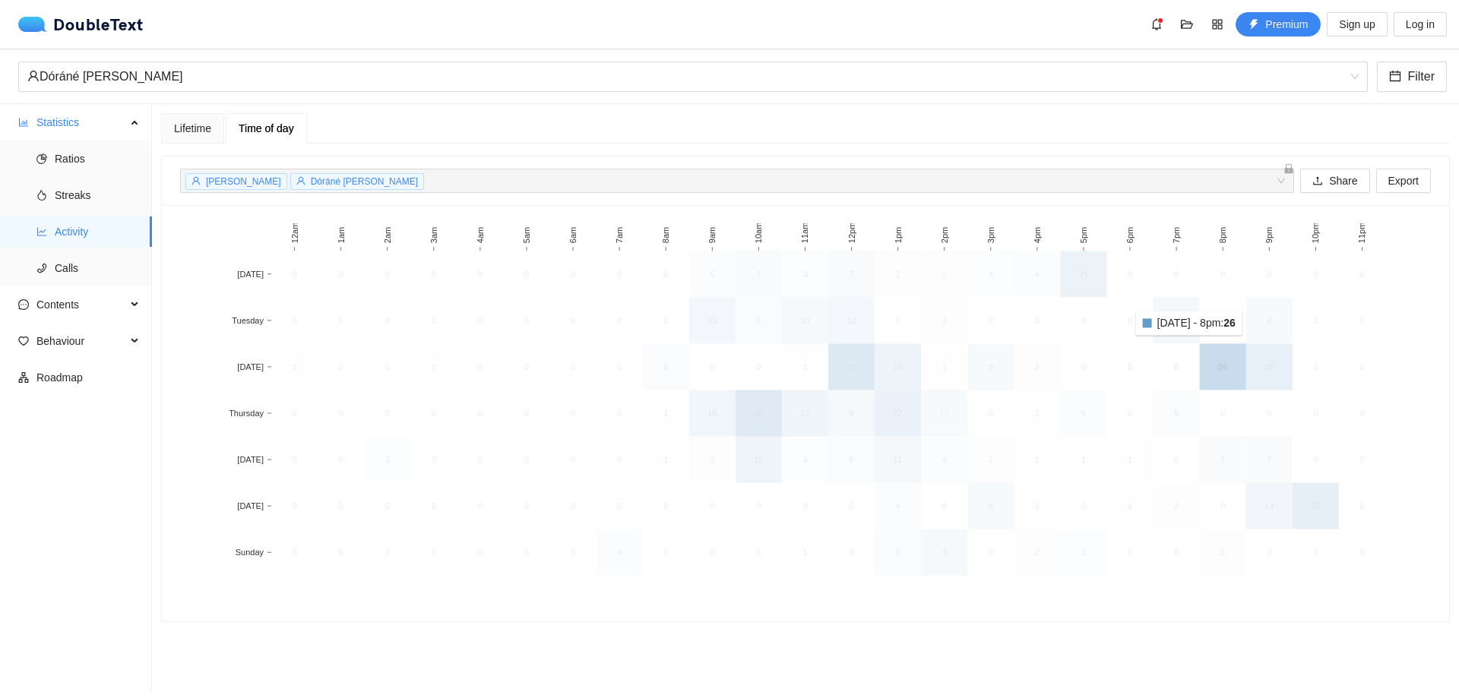
click at [1230, 362] on rect at bounding box center [1223, 367] width 46 height 46
click at [1254, 361] on rect at bounding box center [1269, 367] width 46 height 46
click at [393, 458] on rect at bounding box center [387, 460] width 46 height 46
click at [366, 447] on rect at bounding box center [387, 460] width 46 height 46
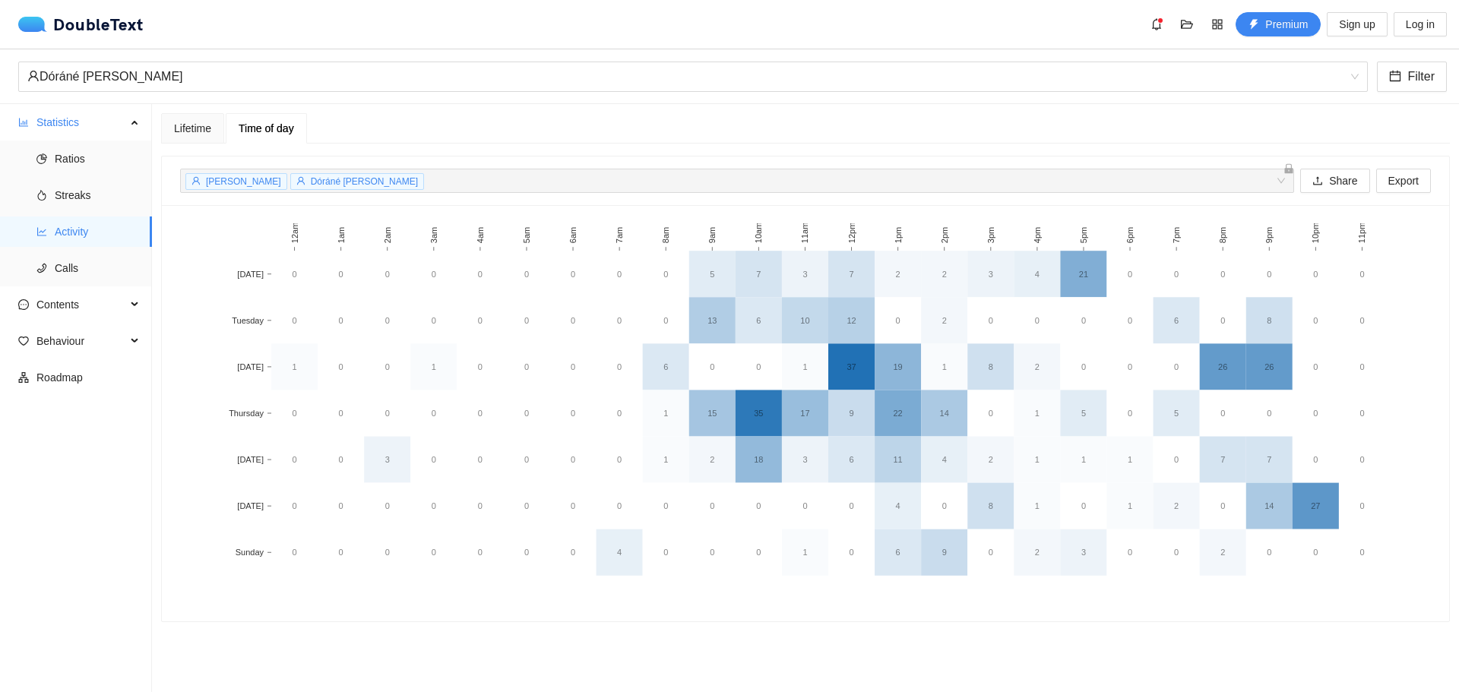
click at [99, 35] on div "DoubleText Premium Sign up Log in" at bounding box center [732, 24] width 1429 height 24
click at [100, 20] on div "DoubleText" at bounding box center [80, 24] width 125 height 15
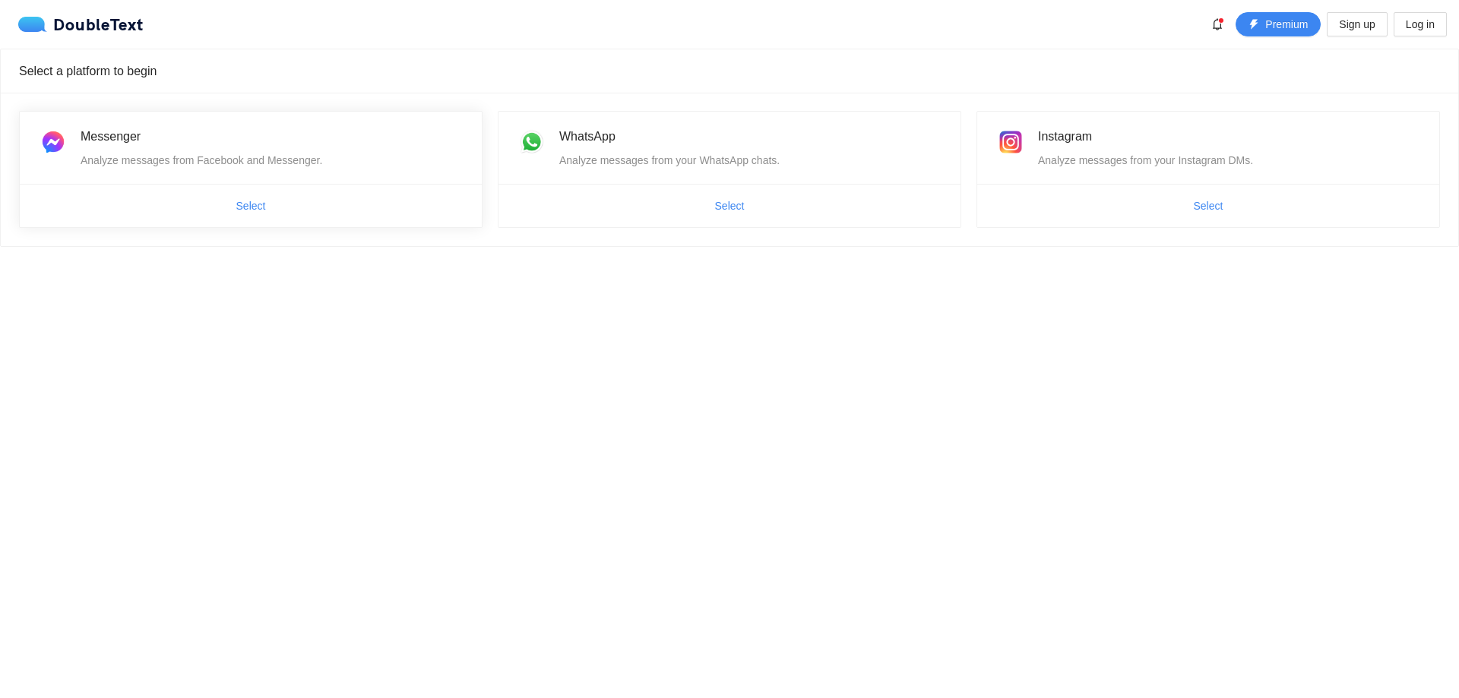
click at [254, 173] on div "Messenger Analyze messages from Facebook and Messenger." at bounding box center [251, 148] width 462 height 72
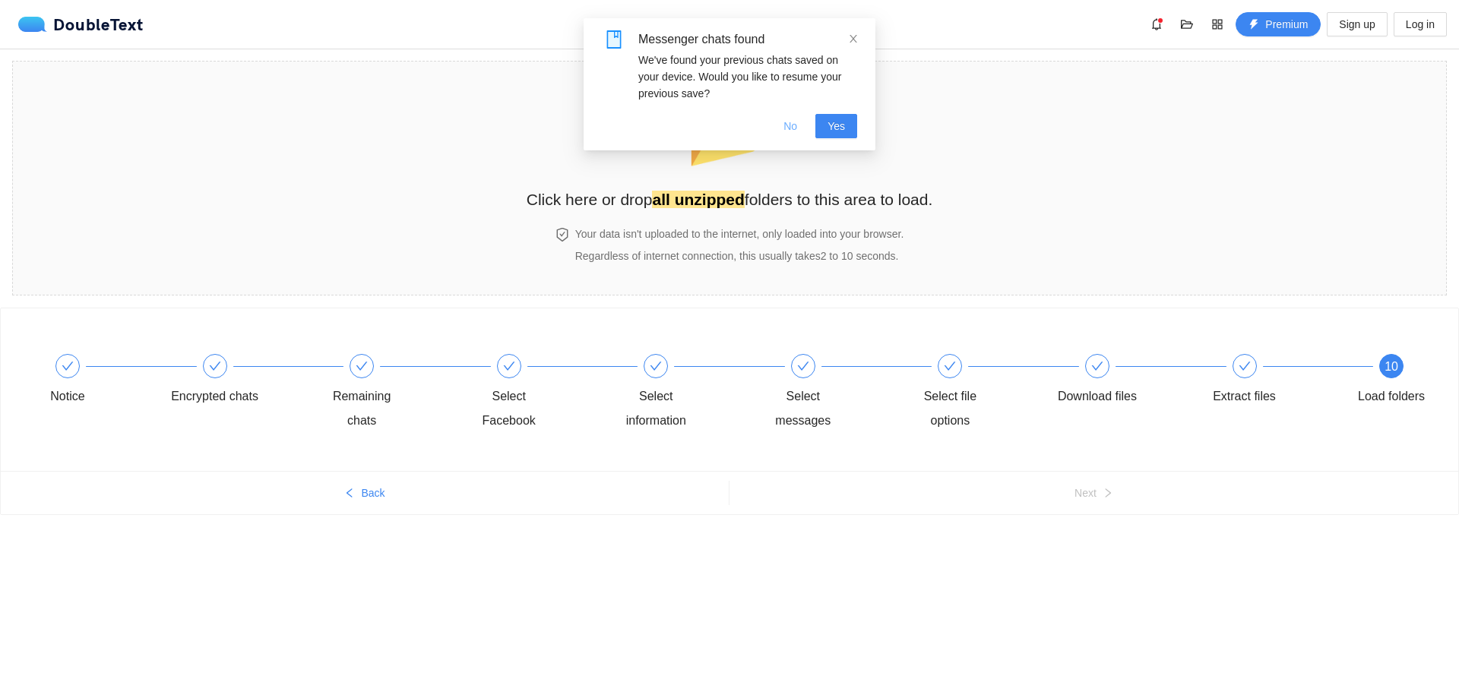
click at [797, 130] on span "No" at bounding box center [791, 126] width 14 height 17
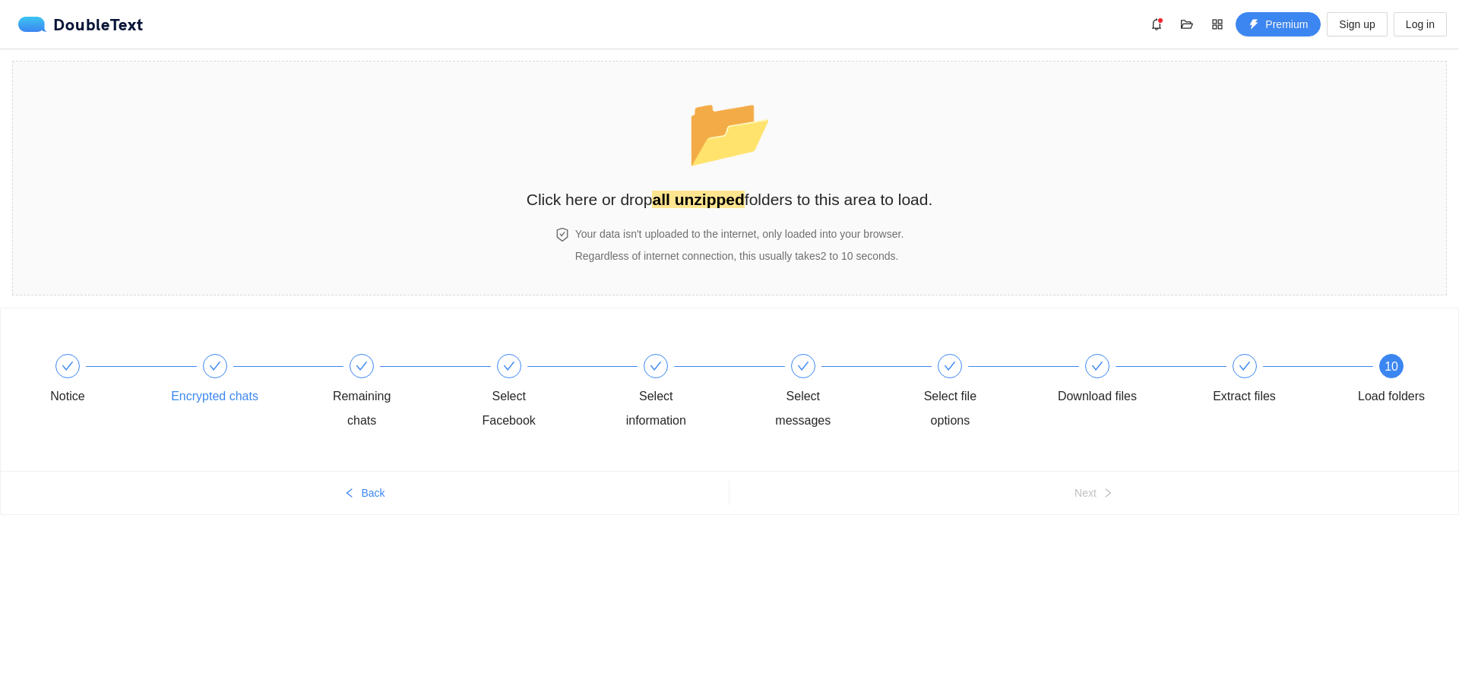
click at [212, 379] on div "Encrypted chats" at bounding box center [244, 381] width 147 height 55
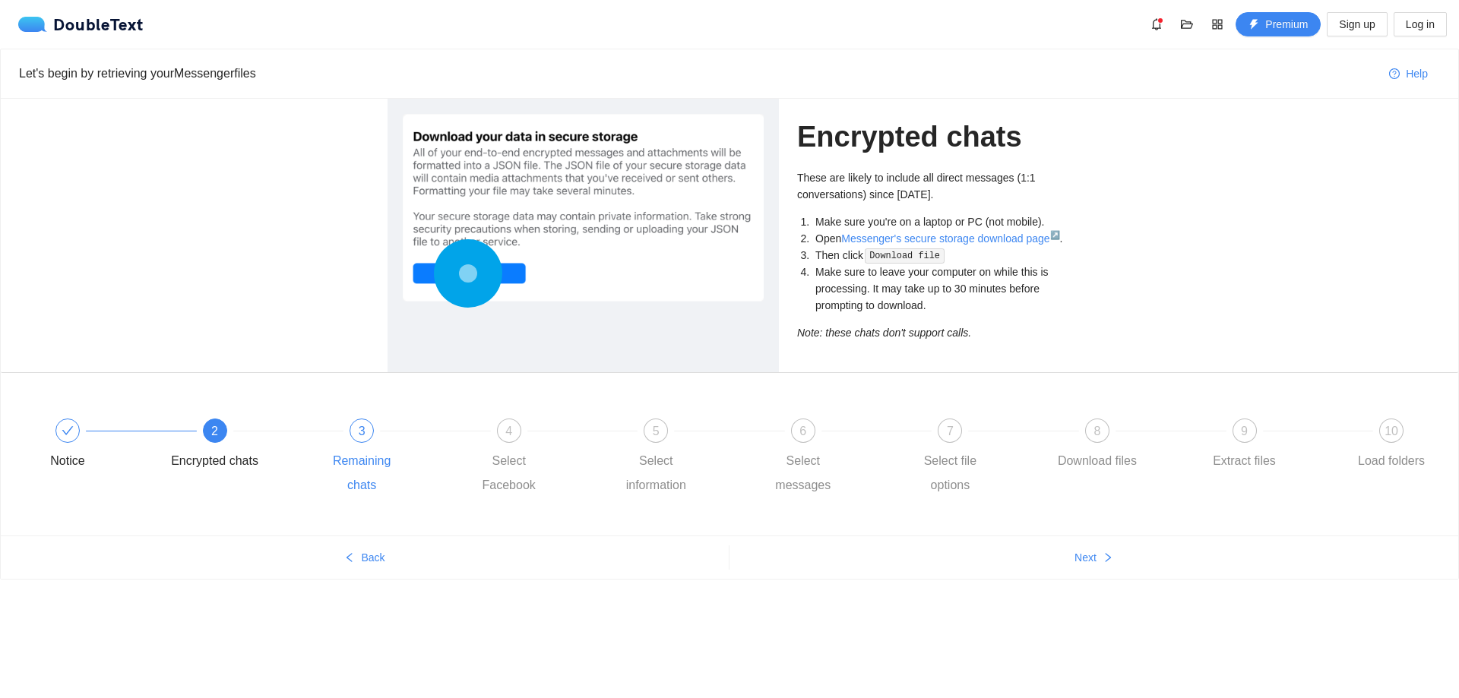
click at [350, 440] on div "3 Remaining chats" at bounding box center [391, 458] width 147 height 79
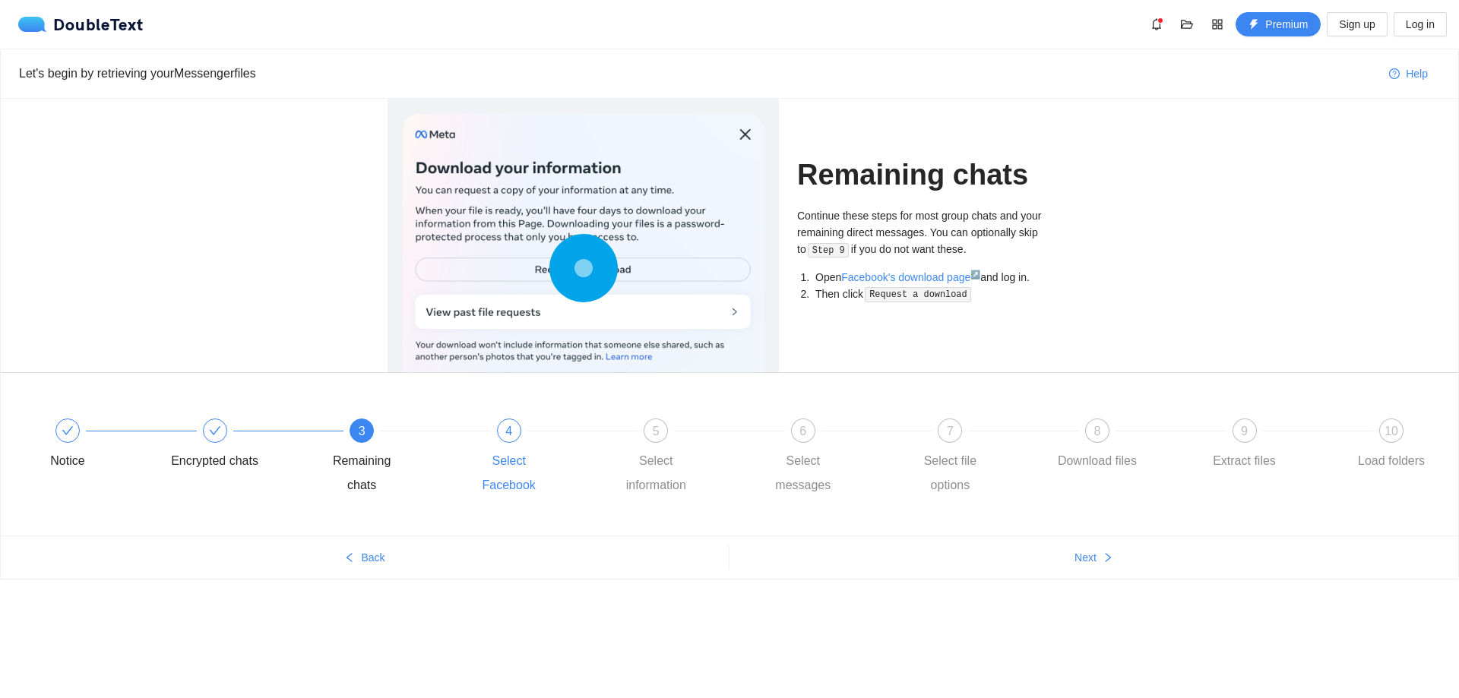
click at [508, 425] on span "4" at bounding box center [508, 431] width 7 height 13
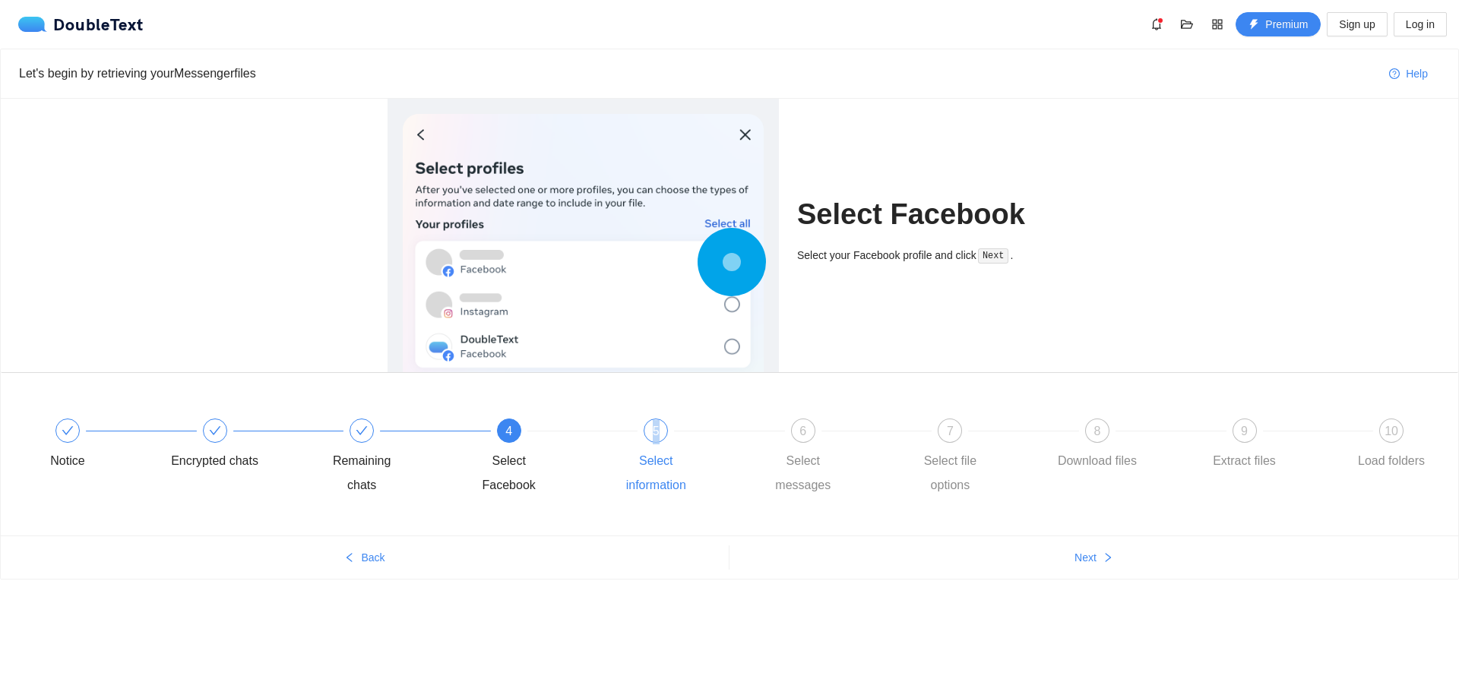
click at [616, 448] on div "Notice Encrypted chats Remaining chats 4 Select Facebook 5 Select information 6…" at bounding box center [730, 458] width 1412 height 109
click at [646, 445] on div "5 Select information" at bounding box center [685, 458] width 147 height 79
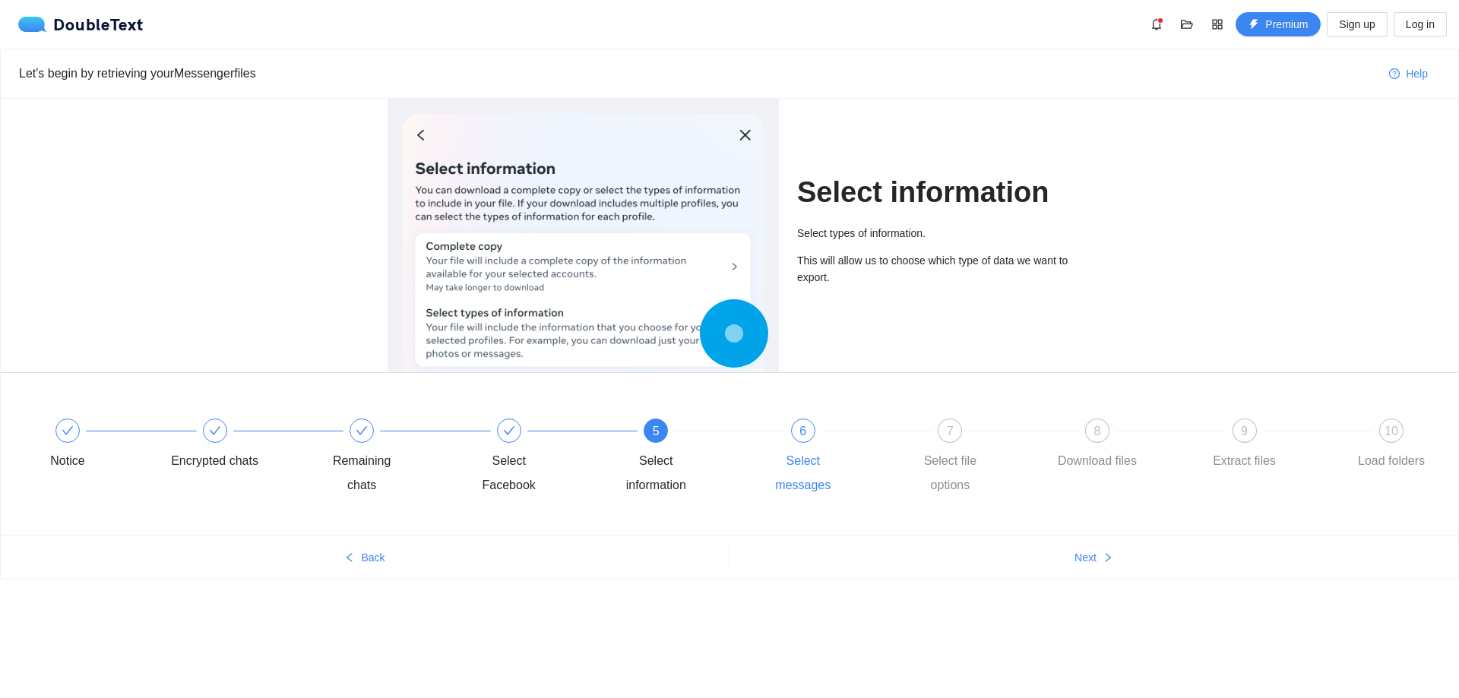
click at [769, 444] on div "6 Select messages" at bounding box center [832, 458] width 147 height 79
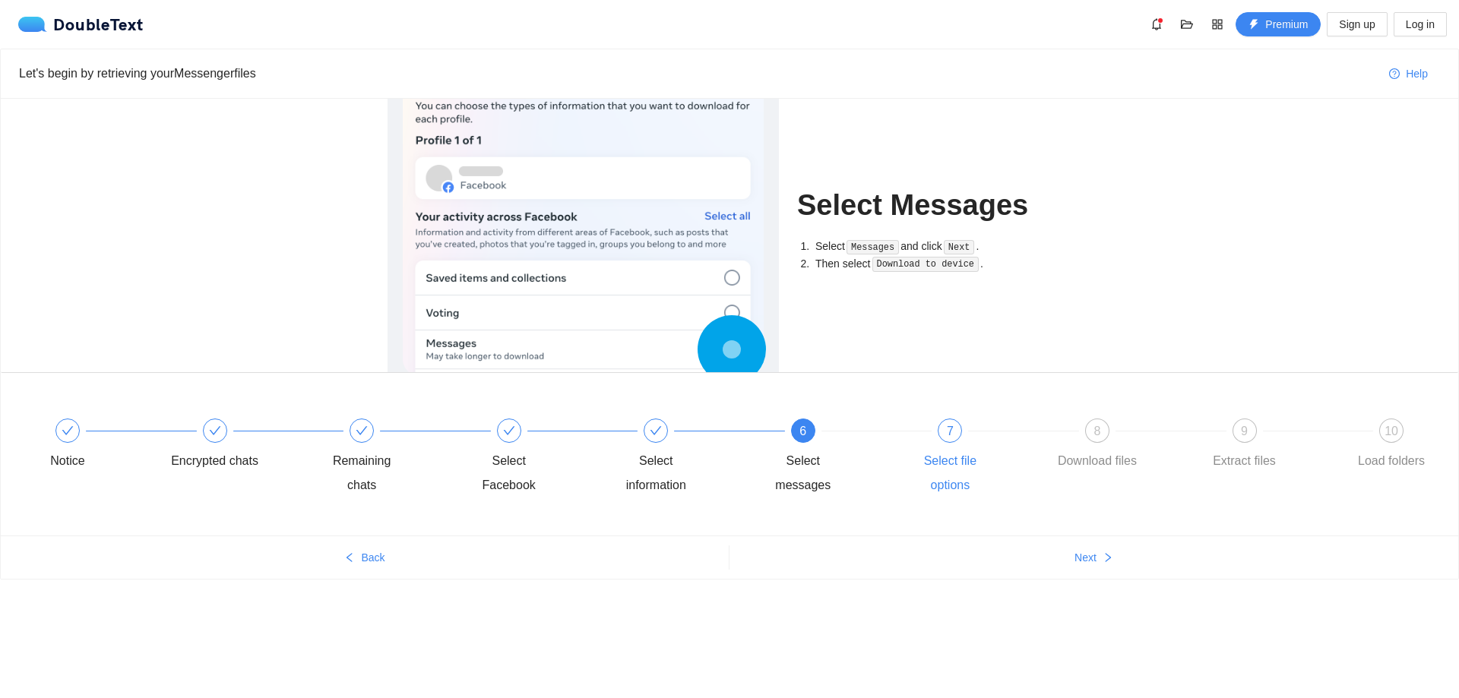
click at [933, 445] on div "7 Select file options" at bounding box center [979, 458] width 147 height 79
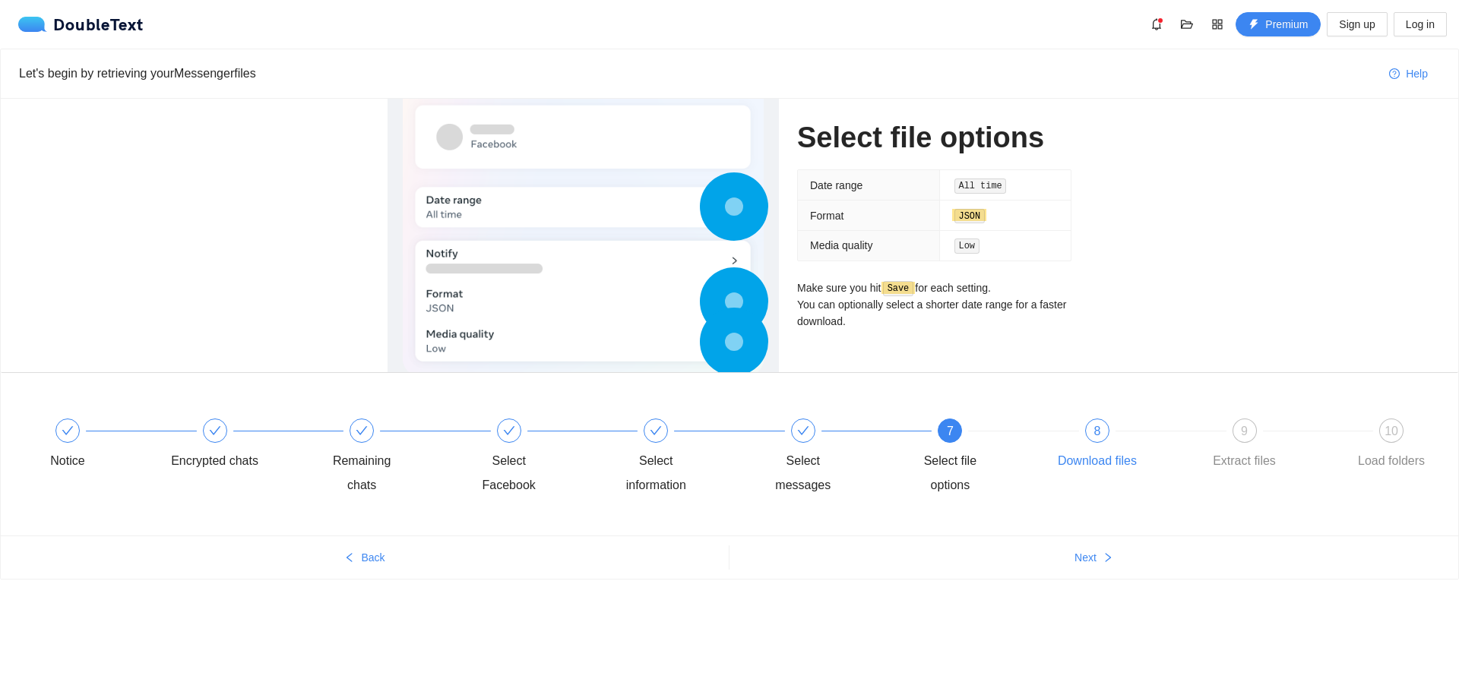
click at [1078, 428] on div "8 Download files" at bounding box center [1126, 446] width 147 height 55
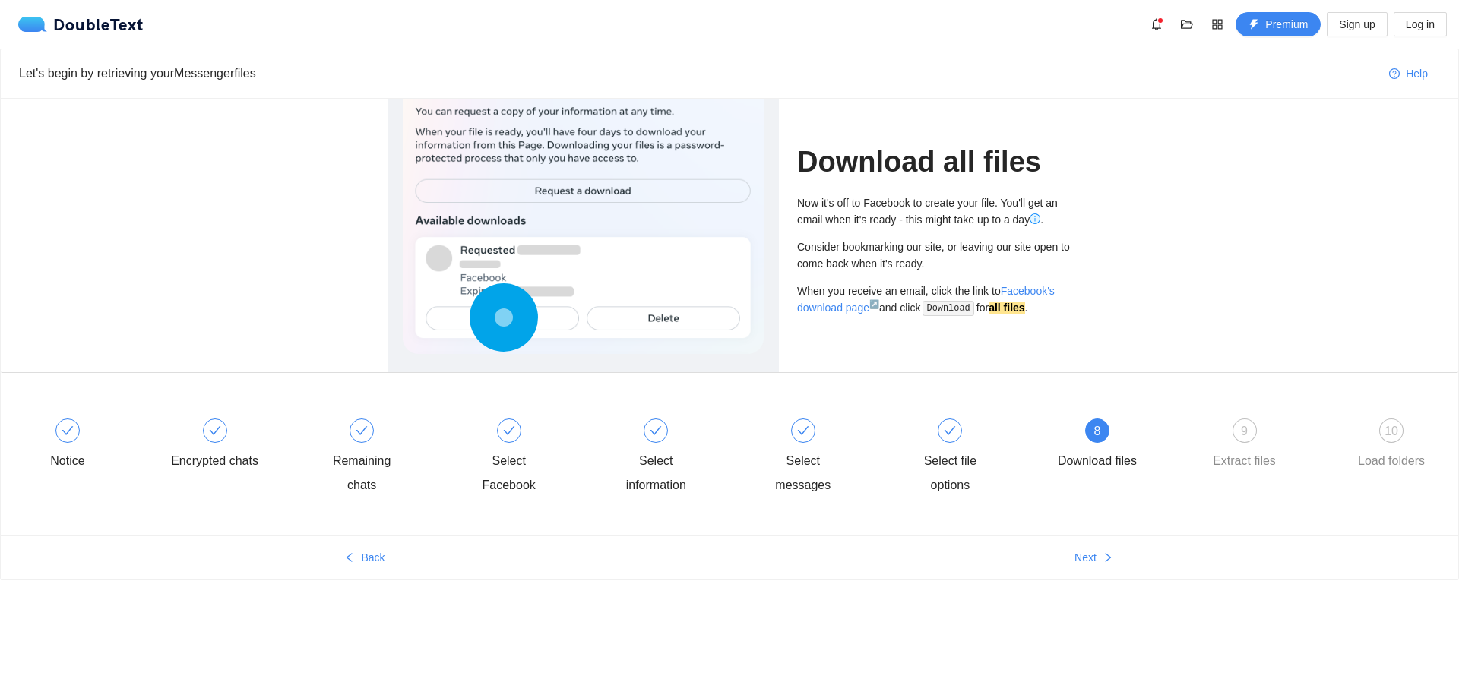
click at [1224, 418] on div "Notice Encrypted chats Remaining chats Select Facebook Select information Selec…" at bounding box center [730, 458] width 1412 height 109
click at [1234, 427] on div "9" at bounding box center [1245, 431] width 24 height 24
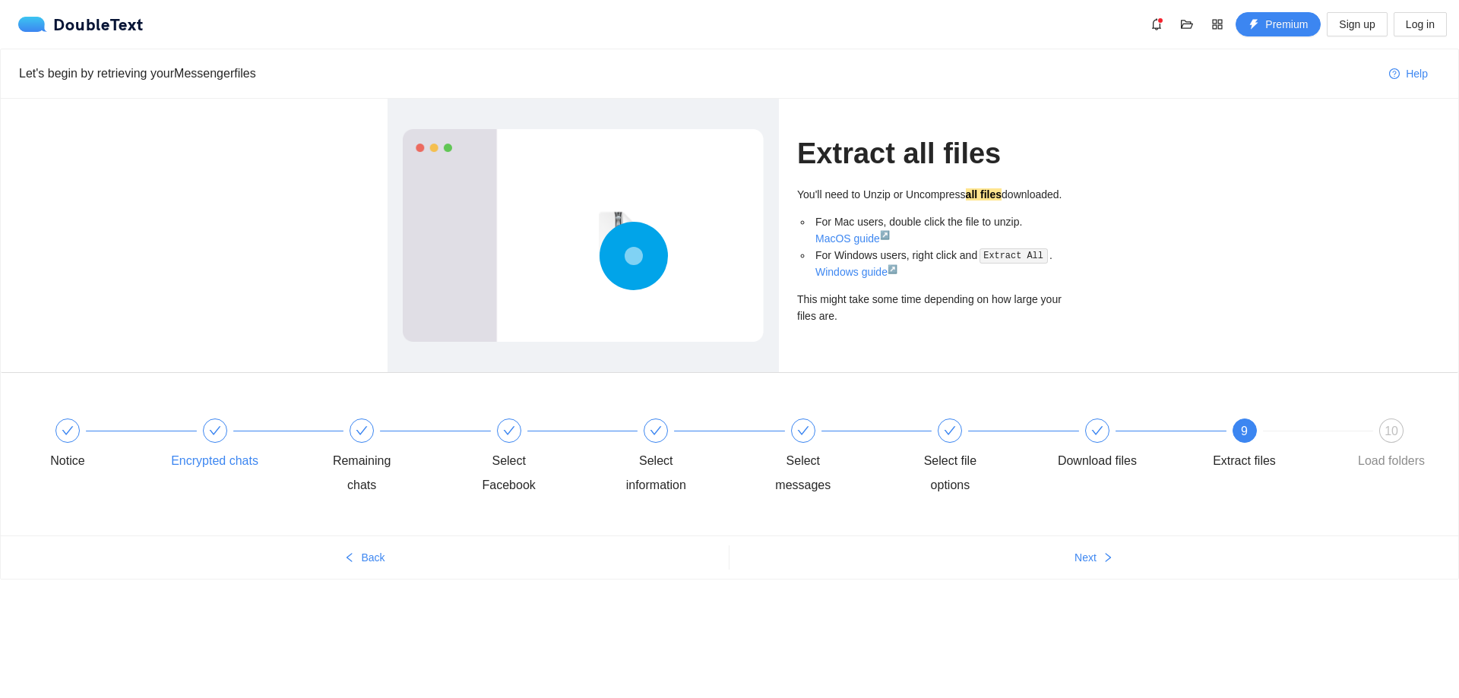
click at [171, 446] on div "Encrypted chats" at bounding box center [244, 446] width 147 height 55
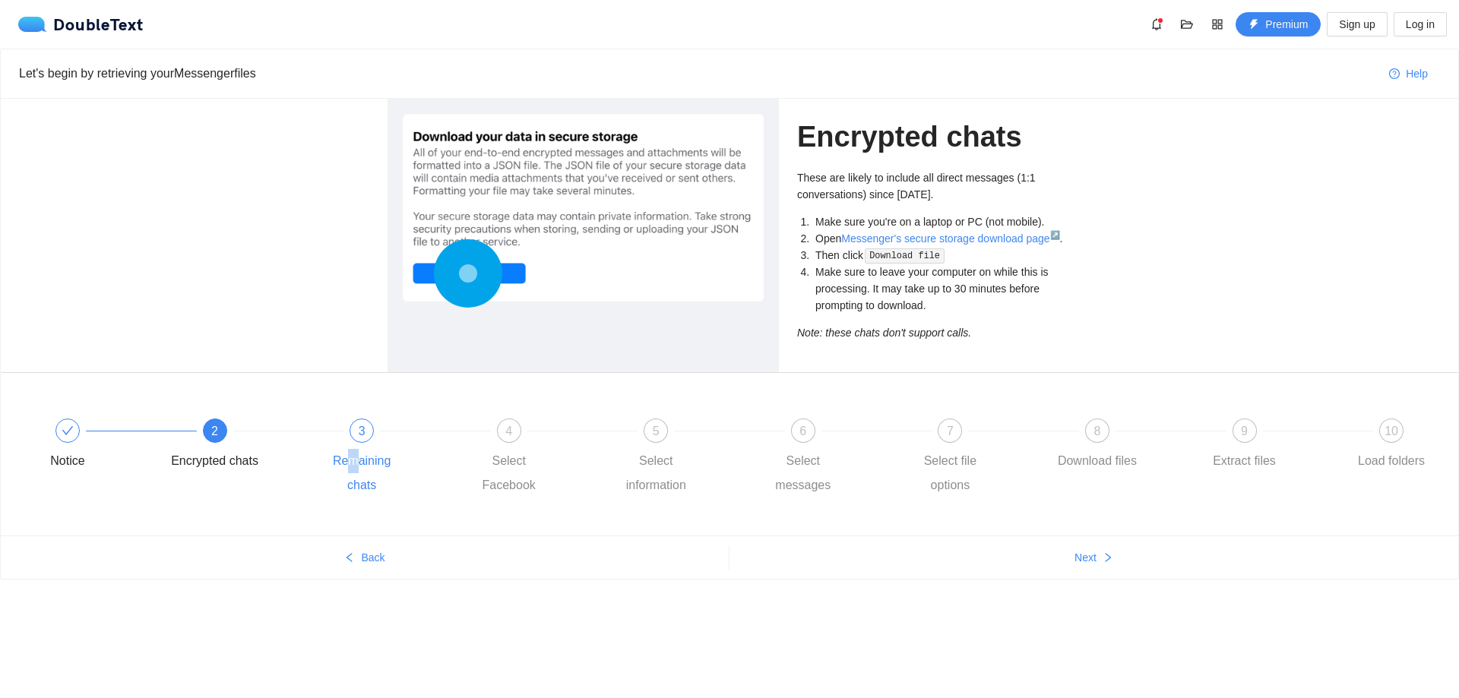
click at [336, 448] on div "3 Remaining chats" at bounding box center [391, 458] width 147 height 79
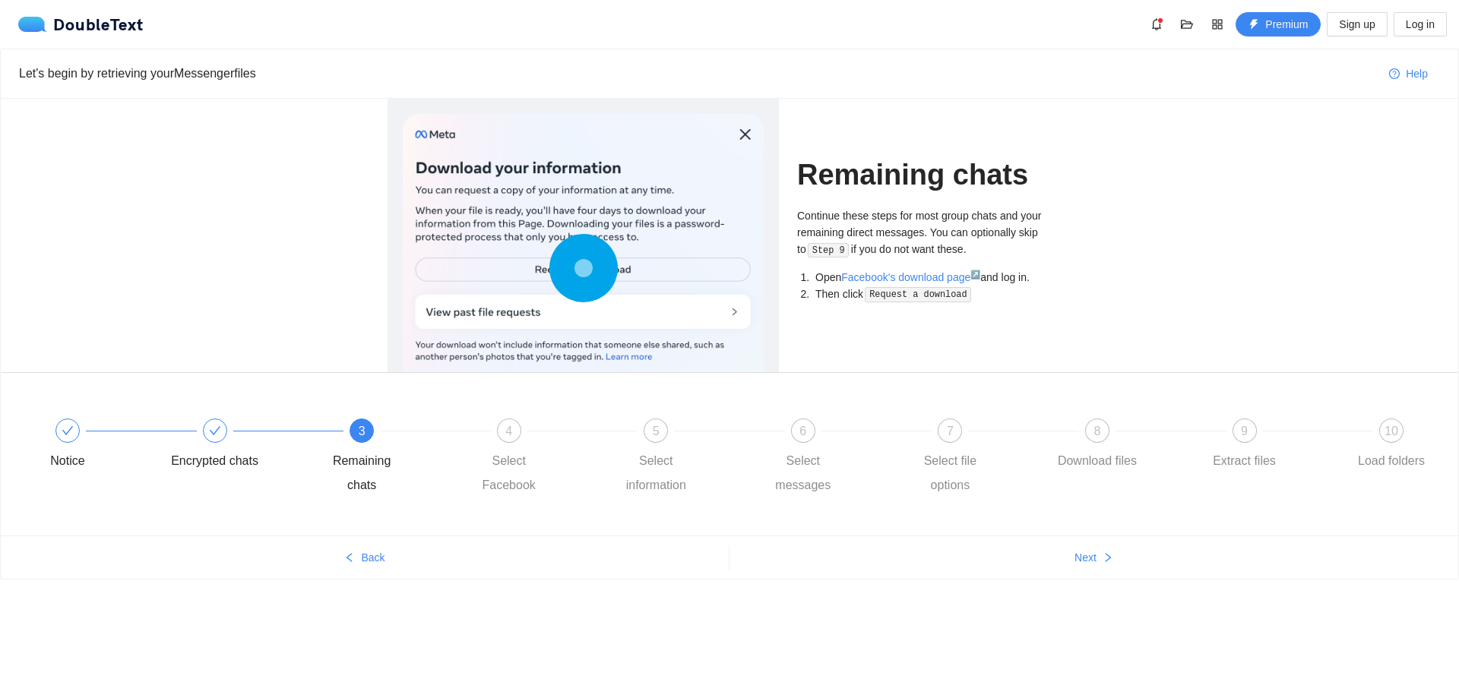
click at [858, 288] on li "Then click Request a download" at bounding box center [941, 294] width 259 height 17
click at [861, 281] on link "Facebook's download page ↗" at bounding box center [910, 277] width 139 height 12
